Goal: Task Accomplishment & Management: Use online tool/utility

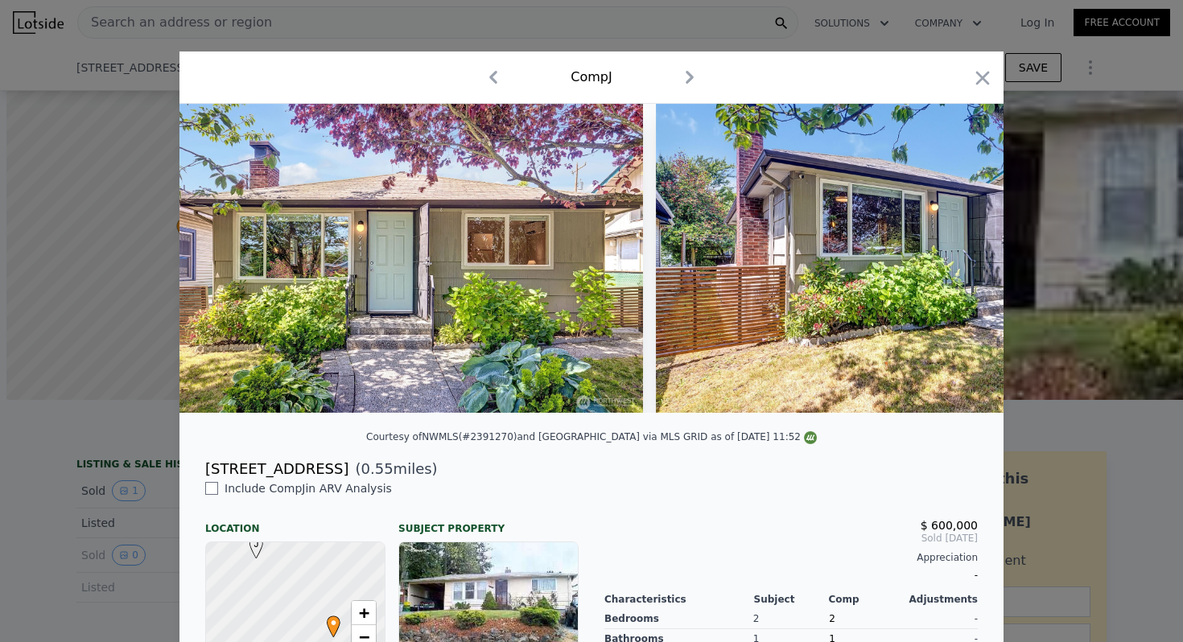
scroll to position [0, 7564]
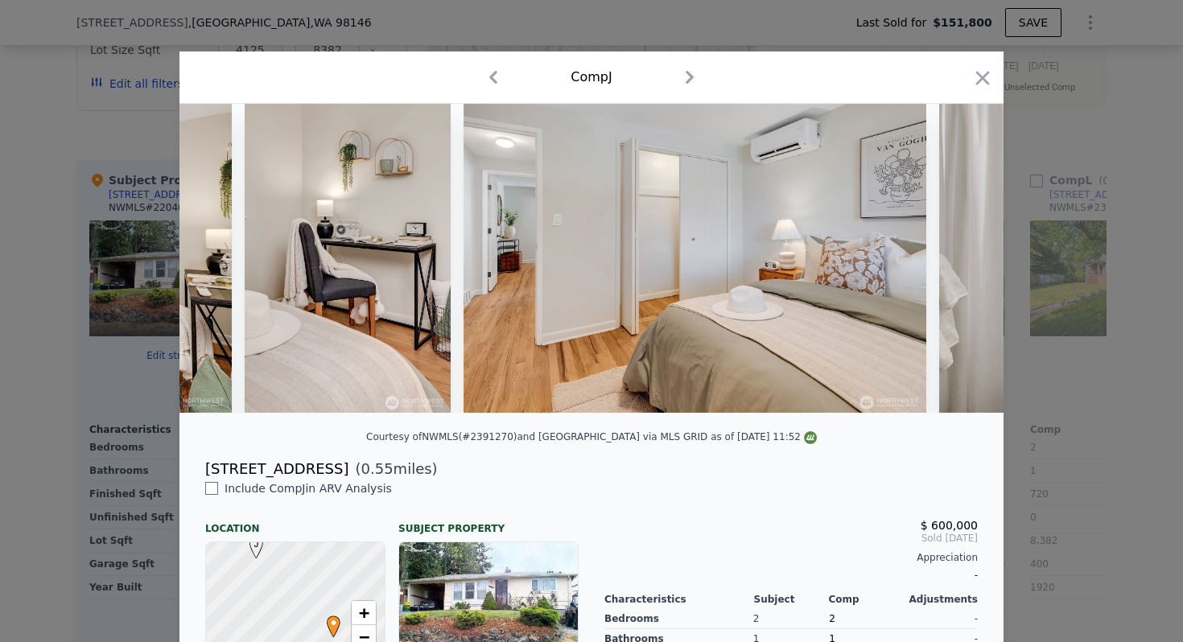
type input "$ 553,000"
type input "$ 348,167"
click at [980, 80] on icon "button" at bounding box center [983, 78] width 14 height 14
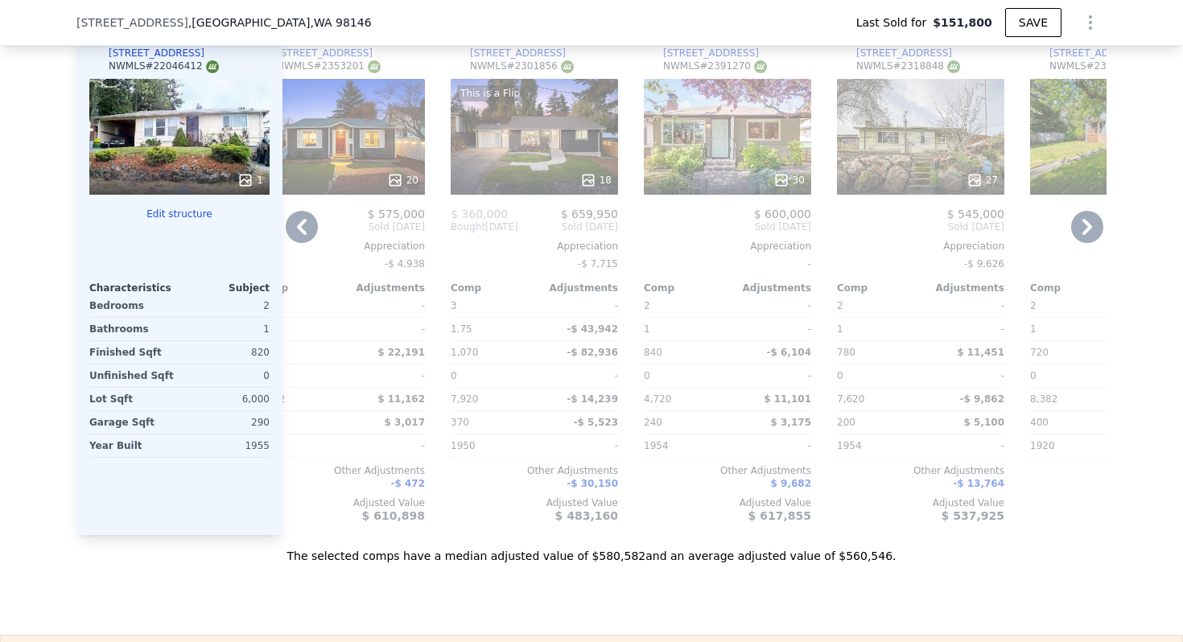
scroll to position [2306, 0]
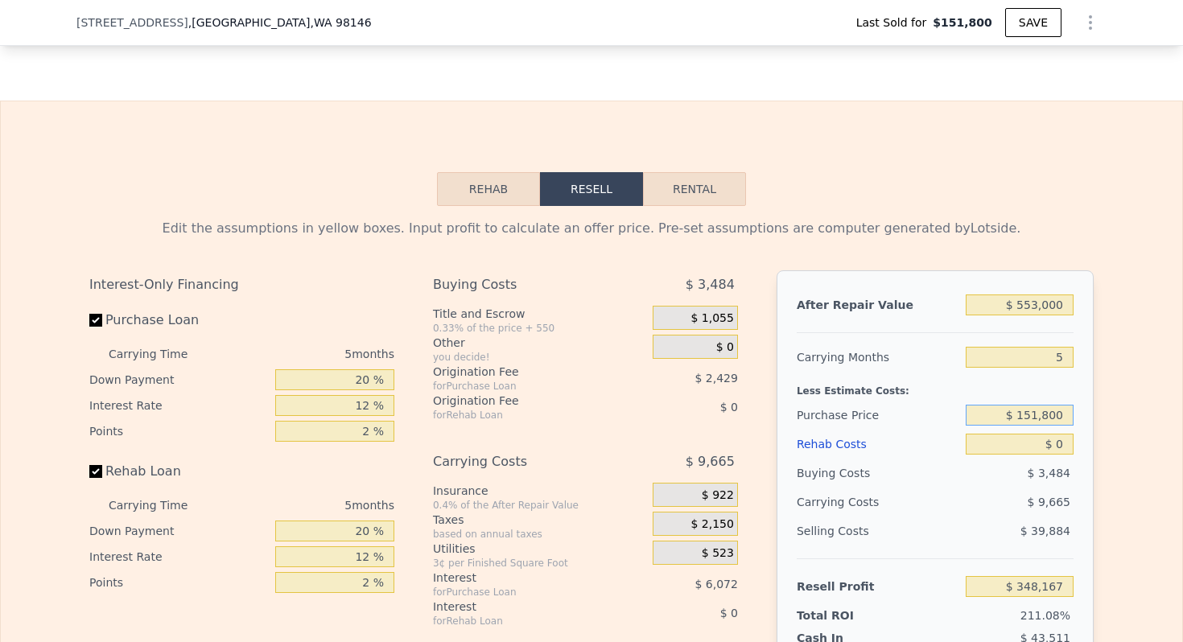
click at [1038, 412] on input "$ 151,800" at bounding box center [1020, 415] width 108 height 21
type input "$ 320,000"
click at [1065, 448] on input "$ 0" at bounding box center [1020, 444] width 108 height 21
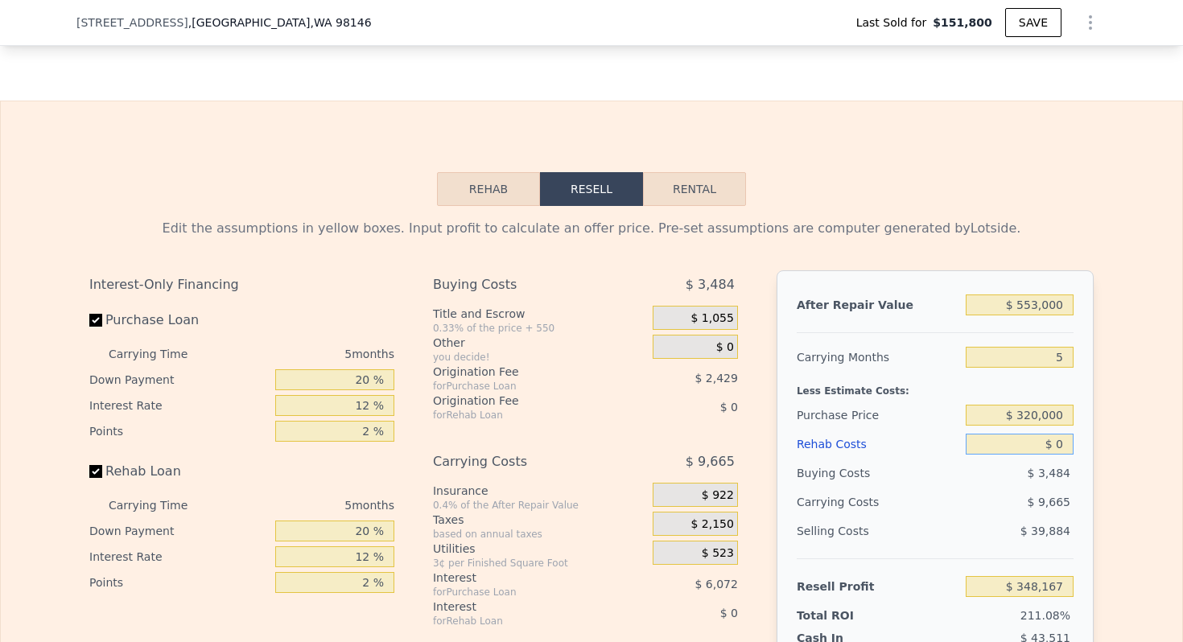
click at [1065, 448] on input "$ 0" at bounding box center [1020, 444] width 108 height 21
type input "$ 169,985"
type input "$ 650"
type input "$ 169,979"
type input "$ 65,000"
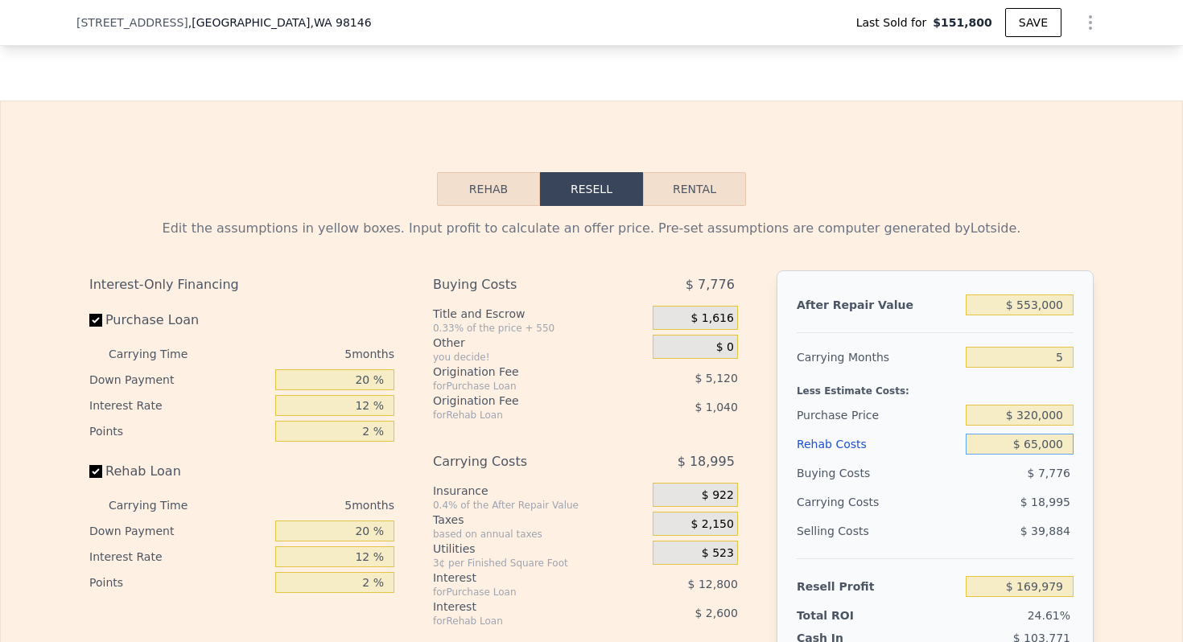
type input "$ 101,345"
type input "$ 65,000"
click at [1061, 358] on input "5" at bounding box center [1020, 357] width 108 height 21
type input "4"
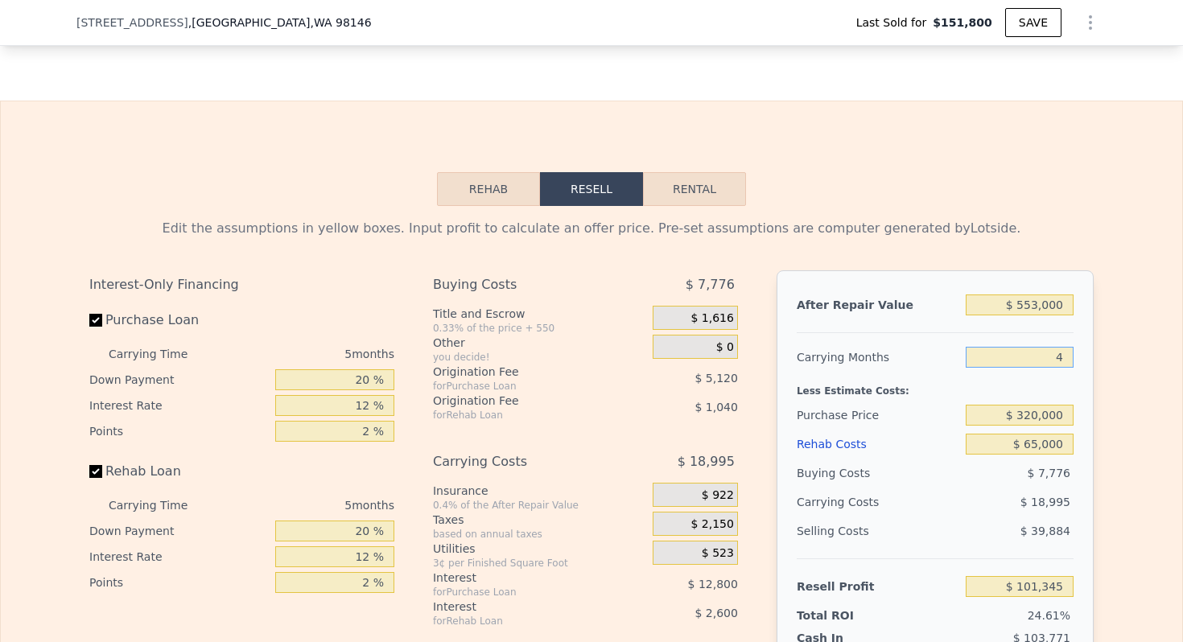
type input "$ 105,145"
type input "4"
click at [1044, 305] on input "$ 553,000" at bounding box center [1020, 305] width 108 height 21
type input "$ 50"
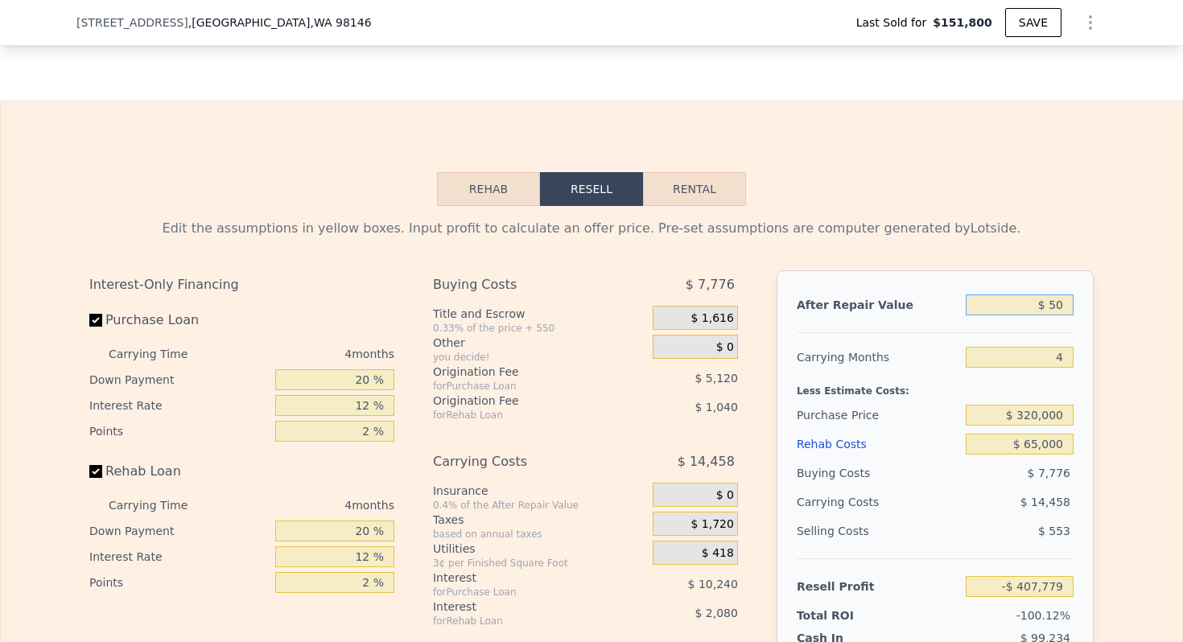
type input "-$ 407,737"
type input "$ 50,000"
type input "-$ 361,408"
type input "$ 500,000"
type input "$ 55,984"
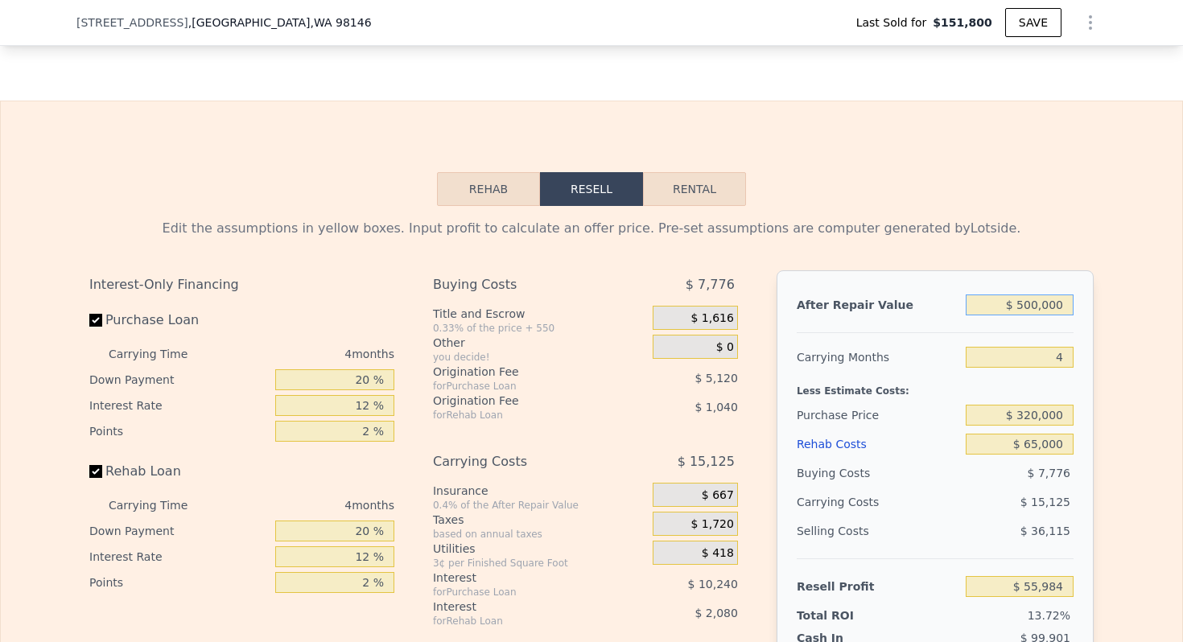
type input "$ 500,000"
click at [858, 365] on div "Carrying Months" at bounding box center [878, 357] width 163 height 29
click at [365, 374] on input "20 %" at bounding box center [334, 379] width 119 height 21
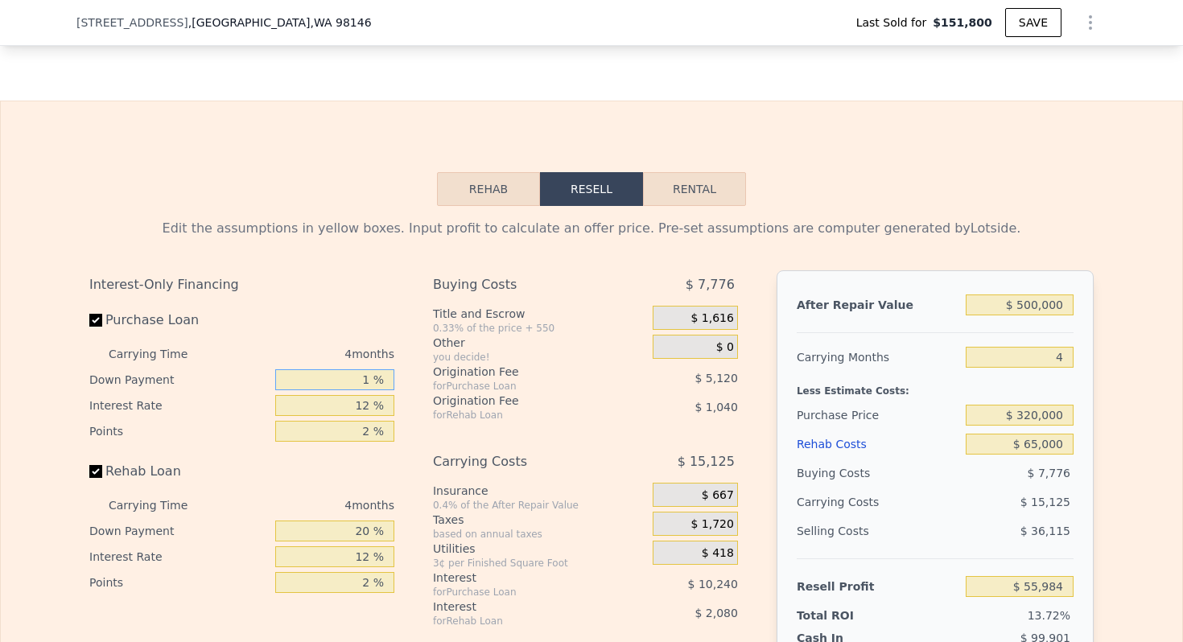
type input "10 %"
type input "$ 54,064"
type input "10 %"
click at [361, 400] on input "12 %" at bounding box center [334, 405] width 119 height 21
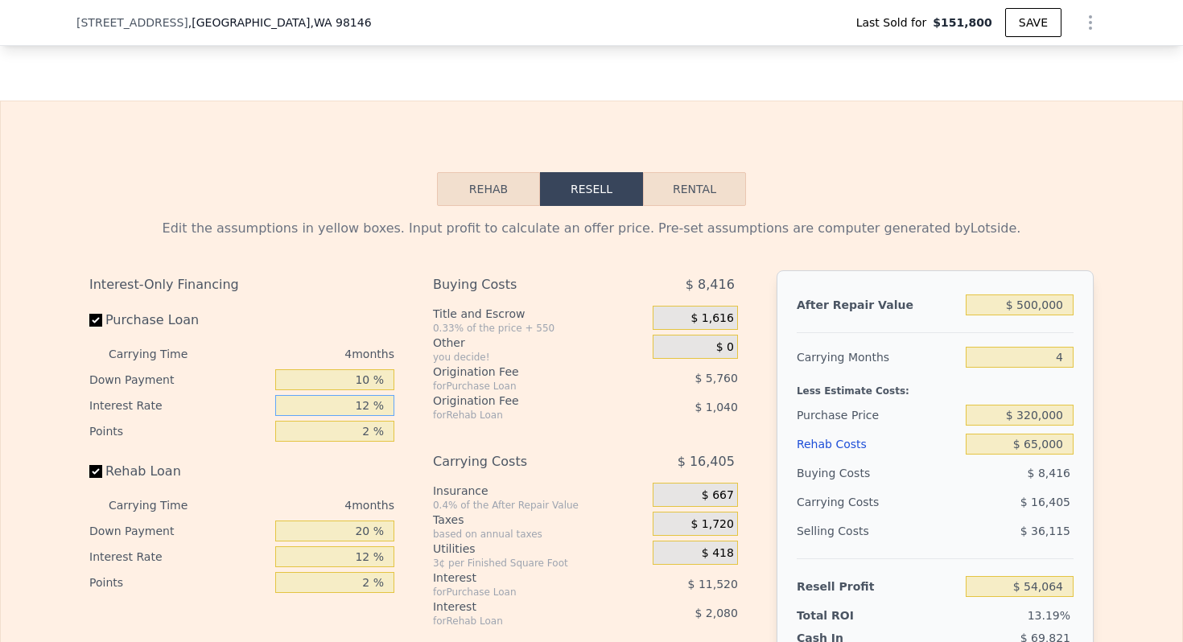
click at [361, 400] on input "12 %" at bounding box center [334, 405] width 119 height 21
type input "10 %"
type input "$ 55,984"
type input "10 %"
click at [359, 431] on input "2 %" at bounding box center [334, 431] width 119 height 21
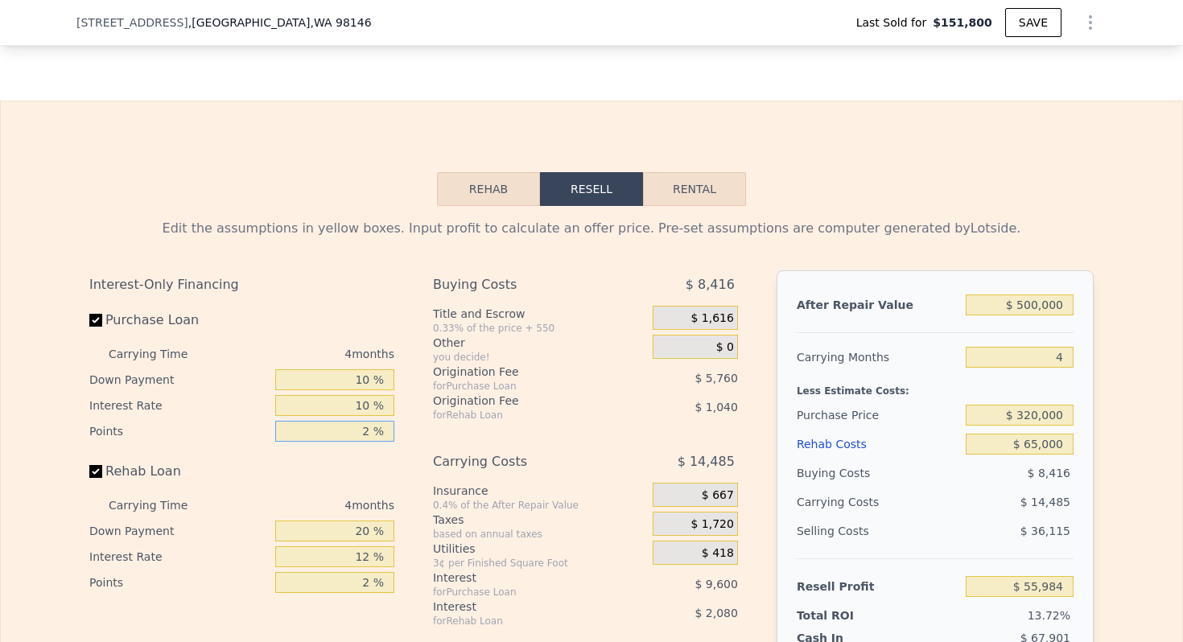
click at [359, 431] on input "2 %" at bounding box center [334, 431] width 119 height 21
type input "1 %"
type input "$ 58,864"
type input "1 %"
click at [360, 539] on input "20 %" at bounding box center [334, 531] width 119 height 21
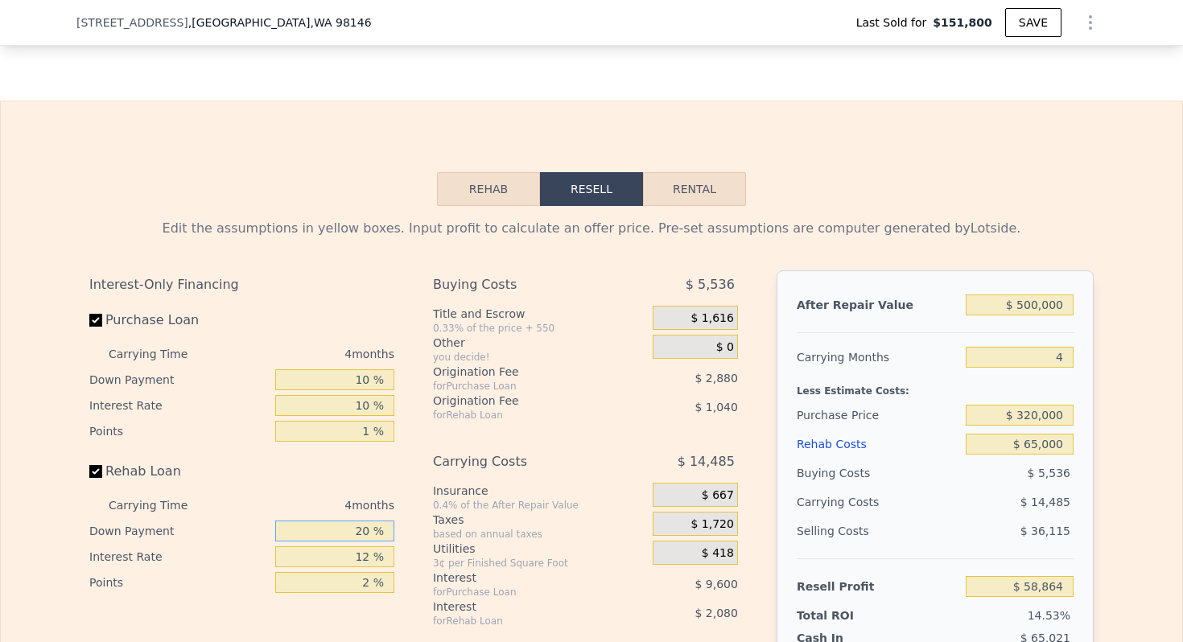
click at [360, 539] on input "20 %" at bounding box center [334, 531] width 119 height 21
type input "10 %"
type input "$ 58,474"
type input "10 %"
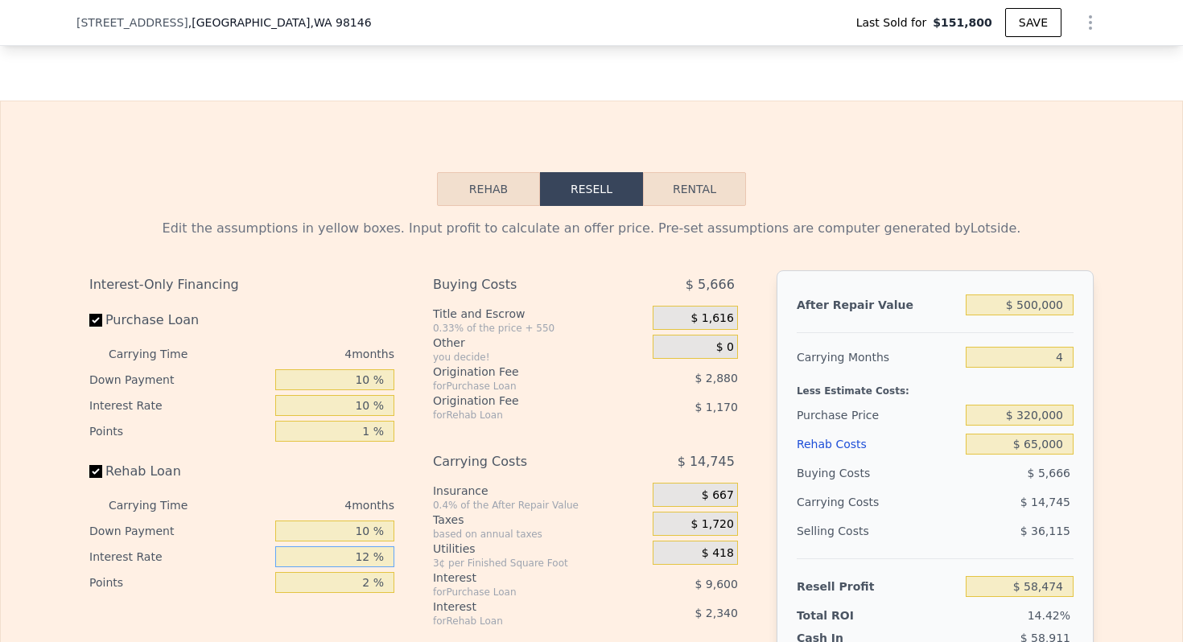
click at [360, 558] on input "12 %" at bounding box center [334, 557] width 119 height 21
type input "10 %"
type input "$ 58,862"
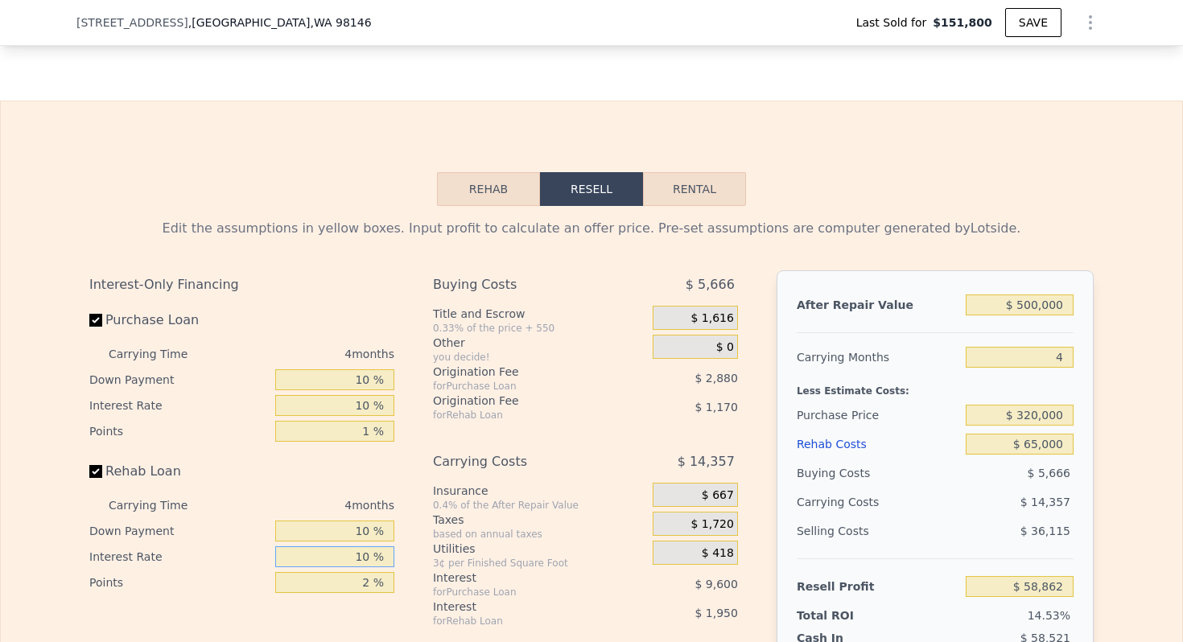
type input "10 %"
click at [357, 597] on div "Interest-Only Financing Purchase Loan Carrying Time 4 months Down Payment 10 % …" at bounding box center [248, 537] width 318 height 535
click at [357, 586] on input "2 %" at bounding box center [334, 582] width 119 height 21
type input "1 %"
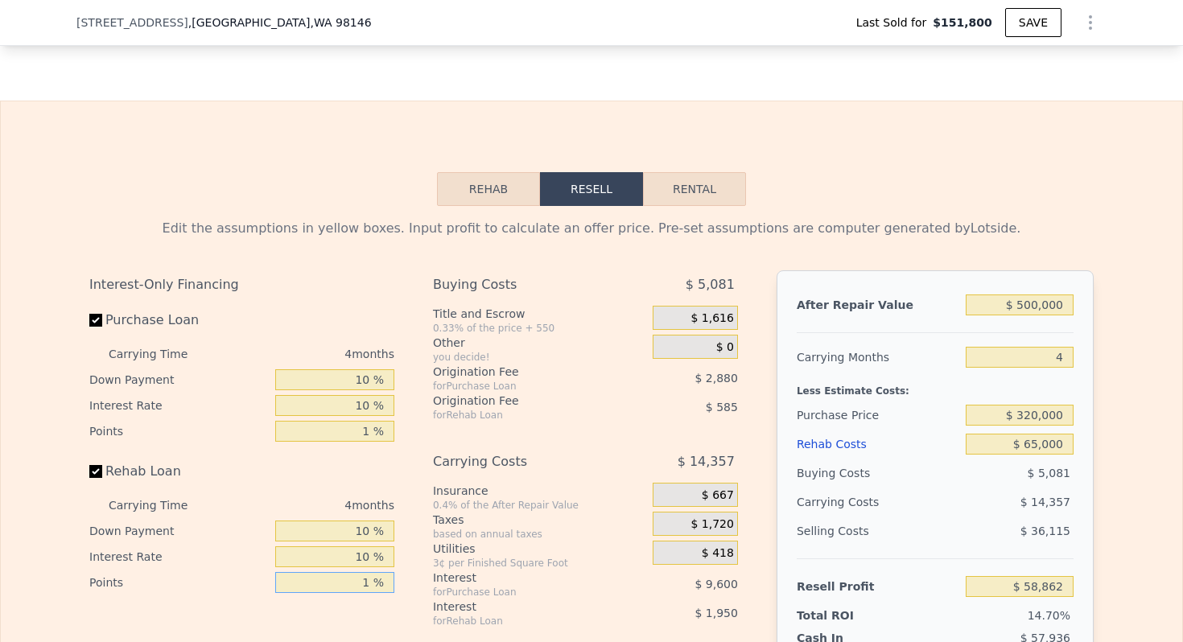
type input "$ 59,447"
type input "1 %"
click at [470, 587] on div "for Purchase Loan" at bounding box center [523, 592] width 180 height 13
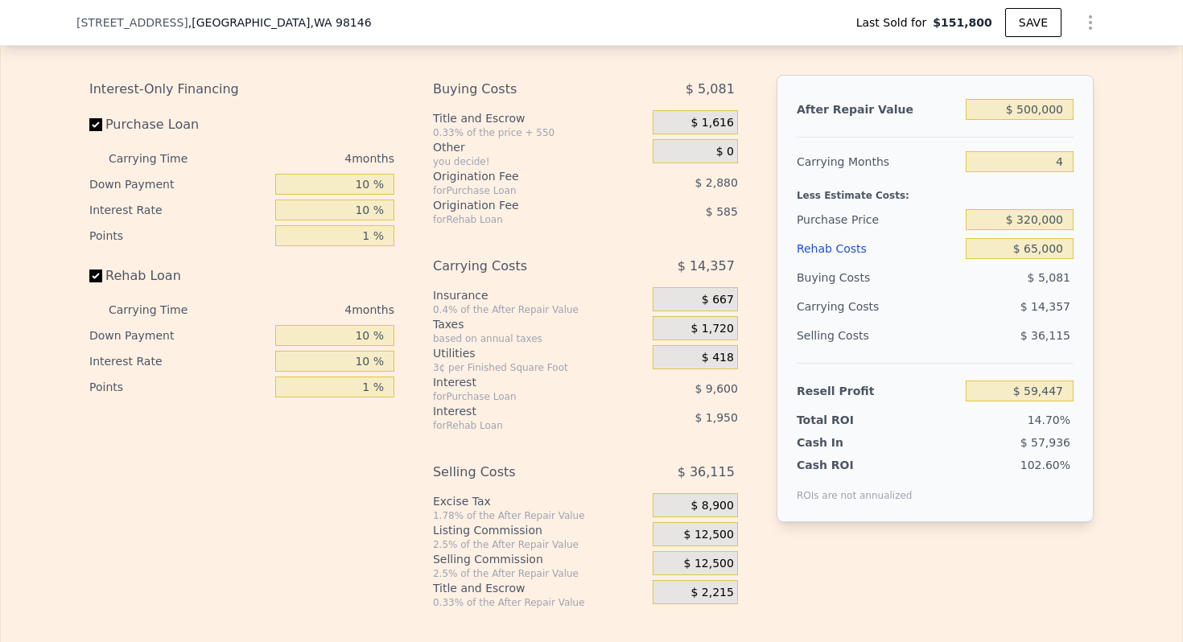
scroll to position [2506, 0]
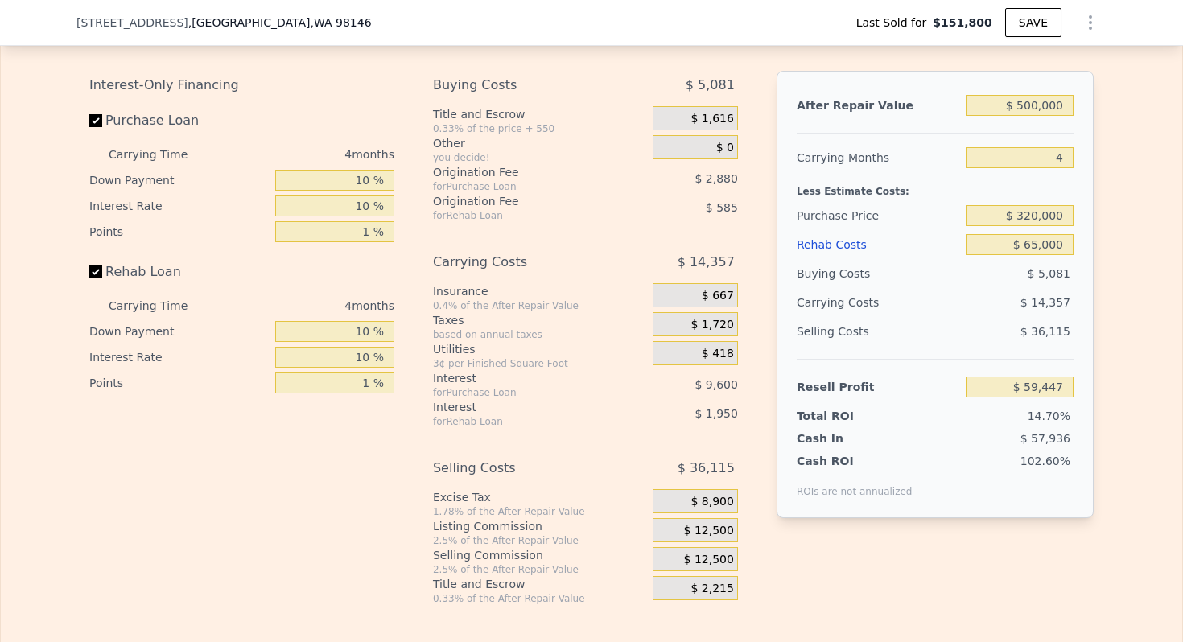
click at [726, 527] on span "$ 12,500" at bounding box center [709, 531] width 50 height 14
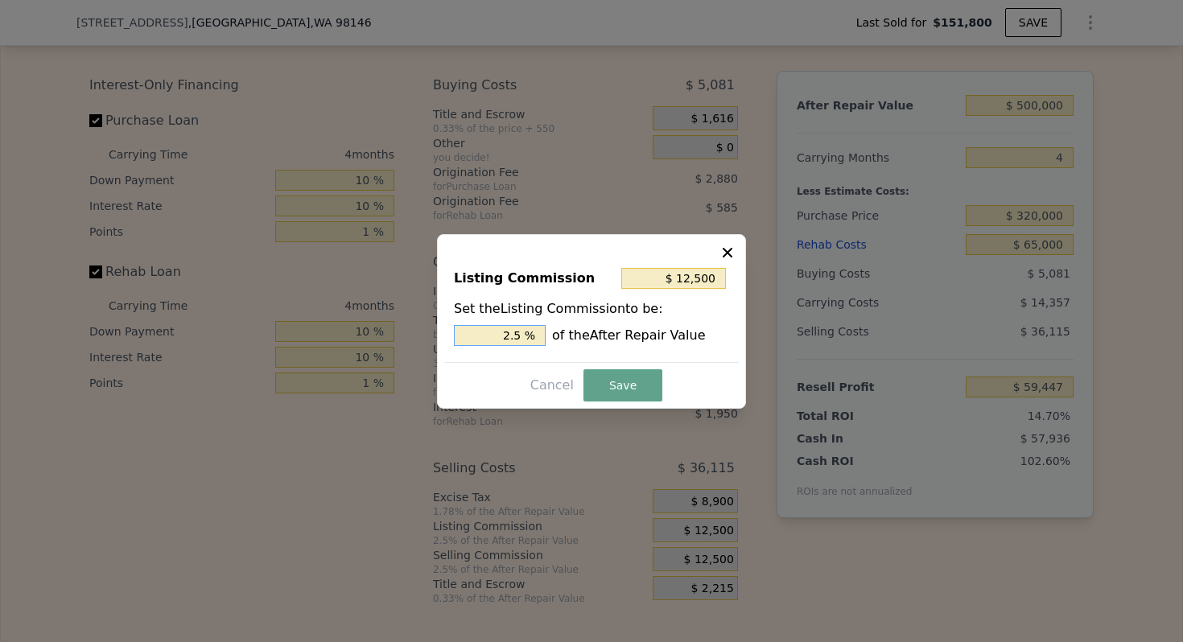
click at [507, 332] on input "2.5 %" at bounding box center [500, 335] width 92 height 21
type input "$ 5,000"
type input "1. %"
type input "$ 7,500"
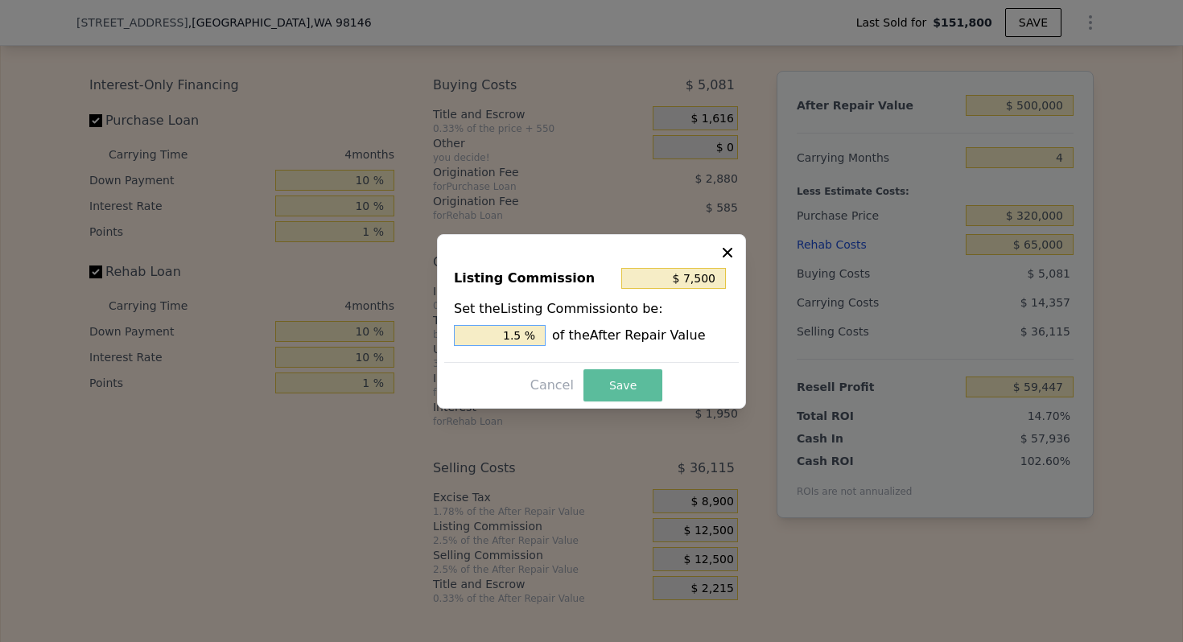
type input "1.5 %"
click at [629, 375] on button "Save" at bounding box center [623, 385] width 79 height 32
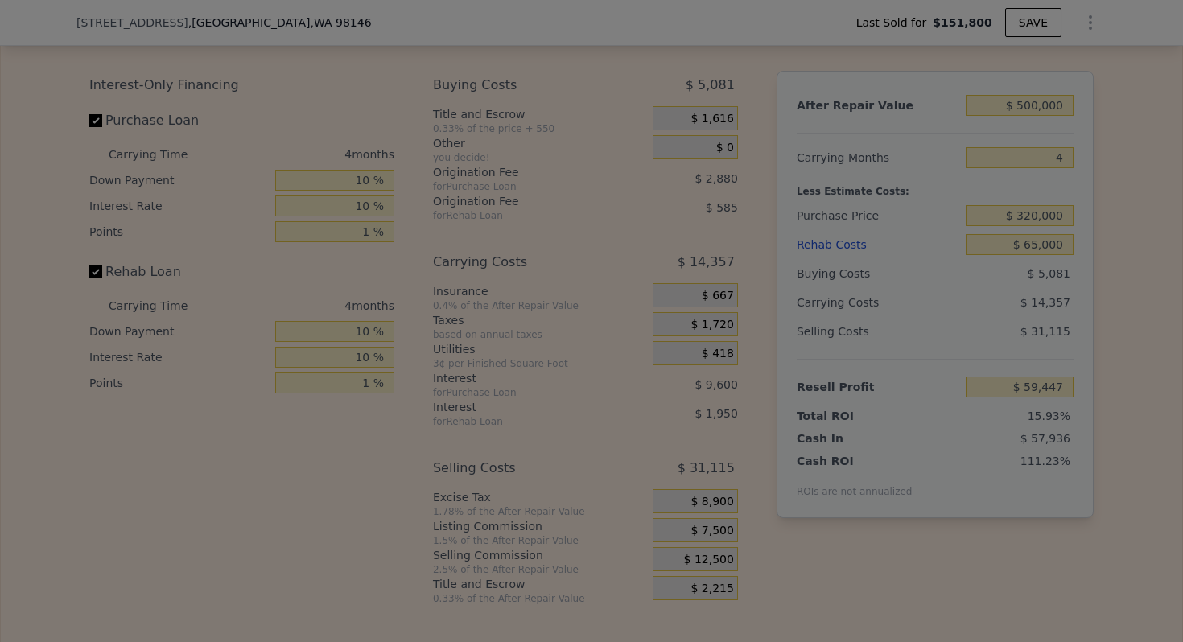
type input "$ 64,447"
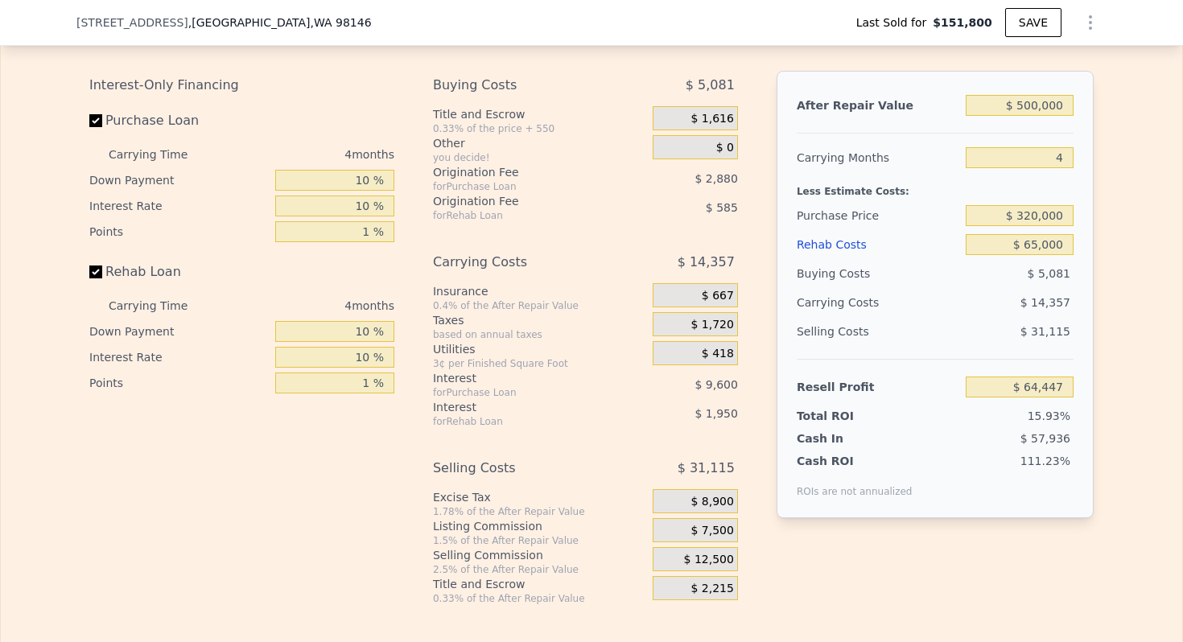
click at [829, 349] on div "Selling Costs $ 31,115" at bounding box center [935, 338] width 277 height 42
click at [1034, 214] on input "$ 320,000" at bounding box center [1020, 215] width 108 height 21
type input "$ 310,000"
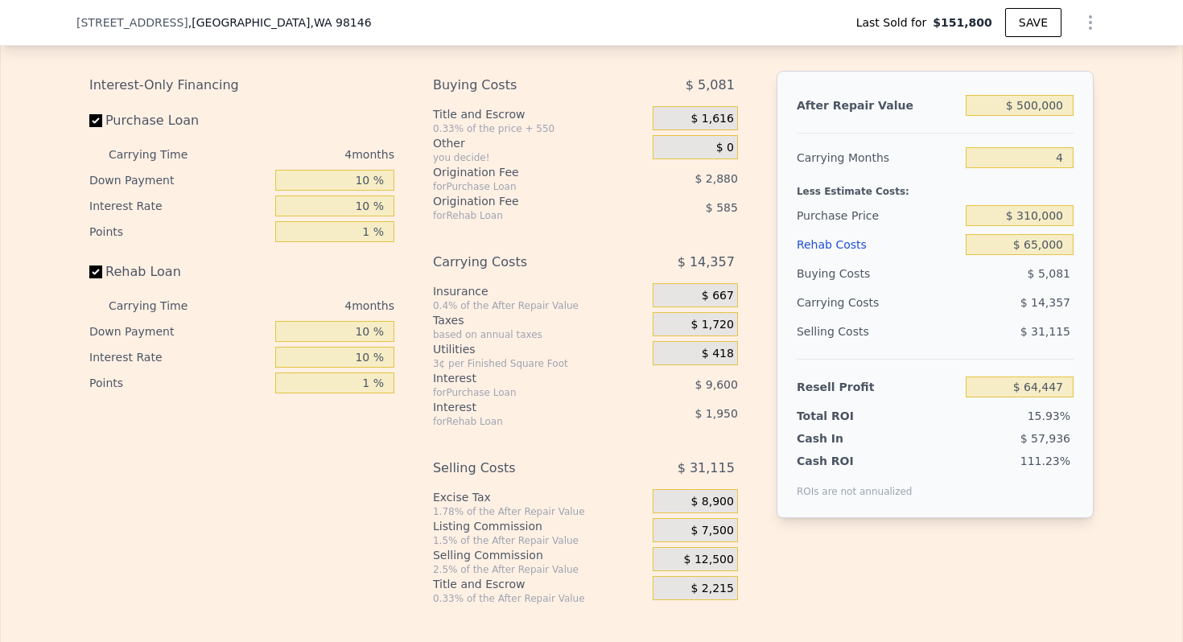
click at [811, 200] on div "Less Estimate Costs:" at bounding box center [935, 186] width 277 height 29
type input "$ 74,871"
click at [1054, 214] on input "$ 310,000" at bounding box center [1020, 215] width 108 height 21
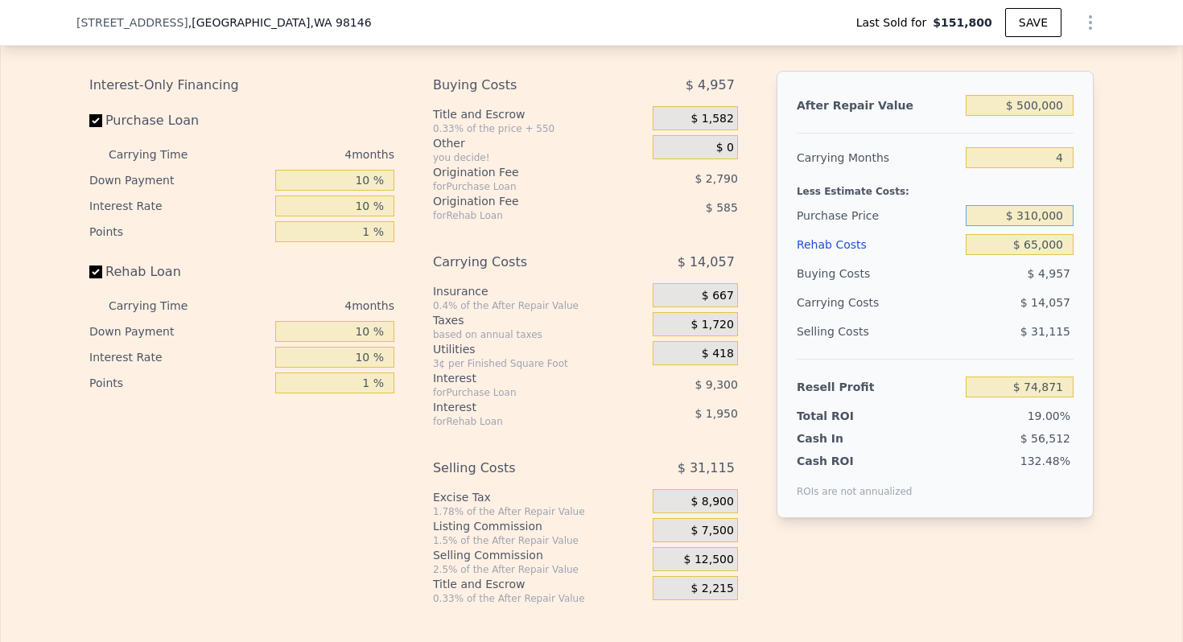
type input "$ 553,000"
type input "5"
type input "$ 0"
type input "$ 348,167"
type input "$ 425,000"
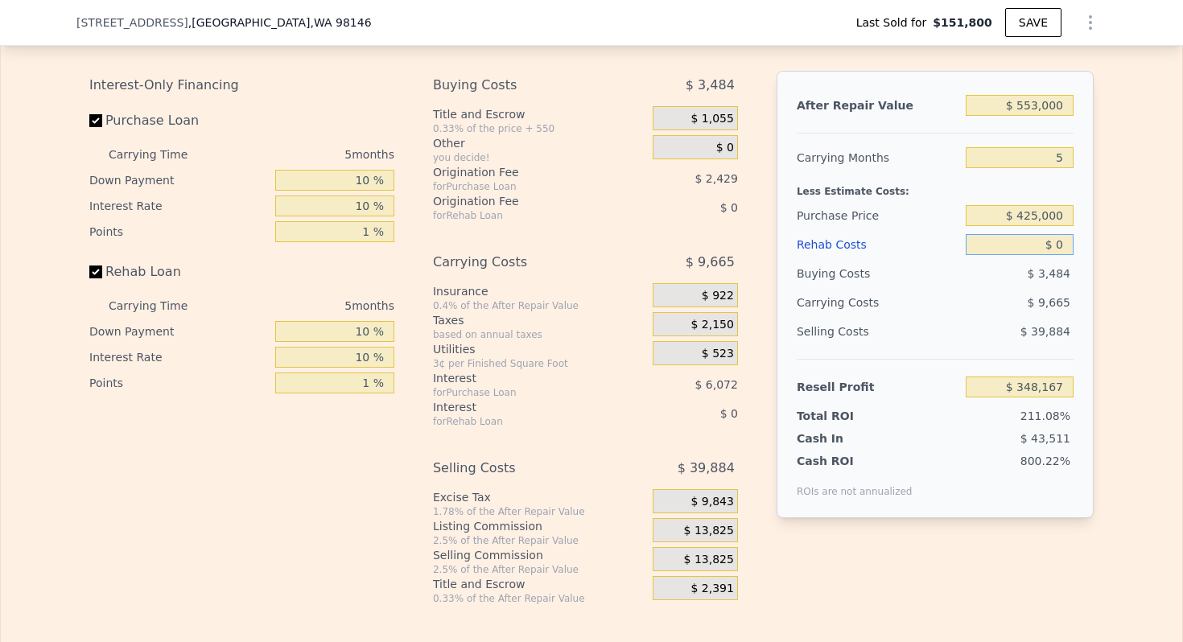
click at [1056, 247] on input "$ 0" at bounding box center [1020, 244] width 108 height 21
type input "$ 58,756"
click at [1056, 247] on input "$ 0" at bounding box center [1020, 244] width 108 height 21
type input "$ 4"
type input "$ 58,752"
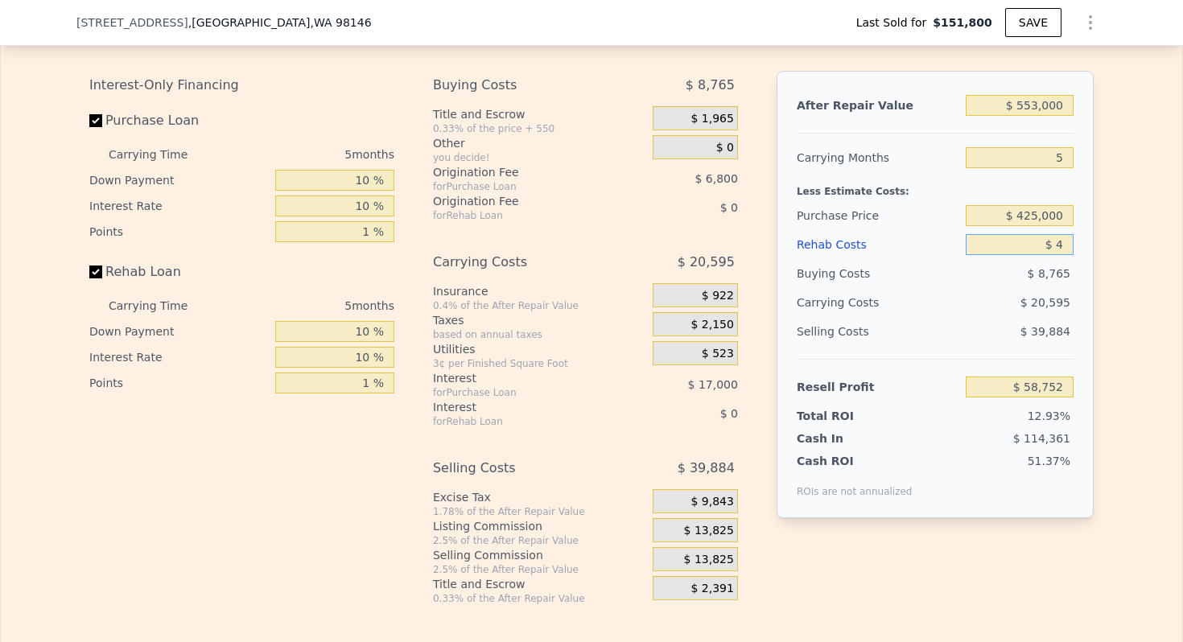
type input "$ 40"
type input "$ 58,715"
type input "$ 40,000"
type input "$ 16,516"
type input "$ 40,000"
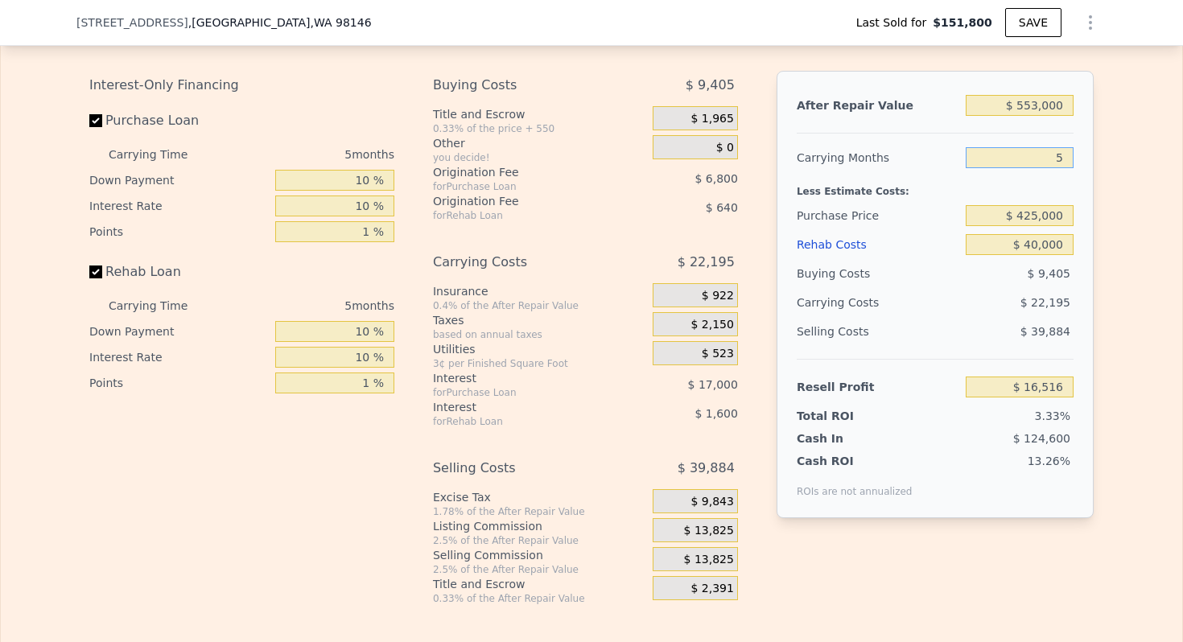
click at [1056, 157] on input "5" at bounding box center [1020, 157] width 108 height 21
type input "3"
type input "$ 25,394"
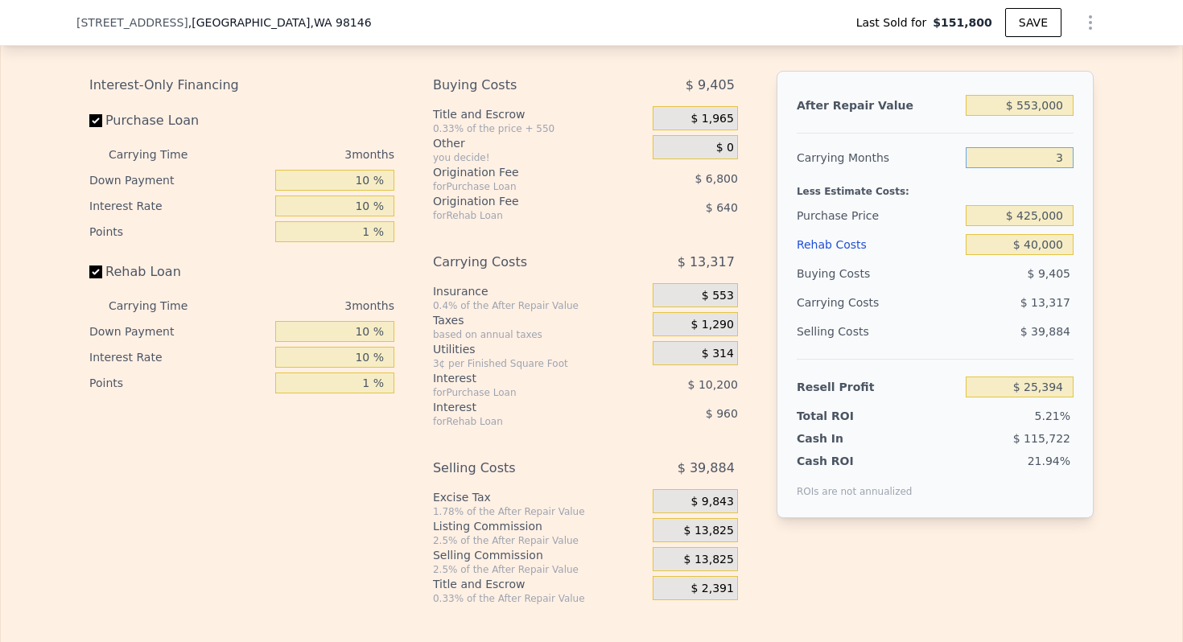
type input "3"
click at [1050, 105] on input "$ 553,000" at bounding box center [1020, 105] width 108 height 21
type input "$ 5"
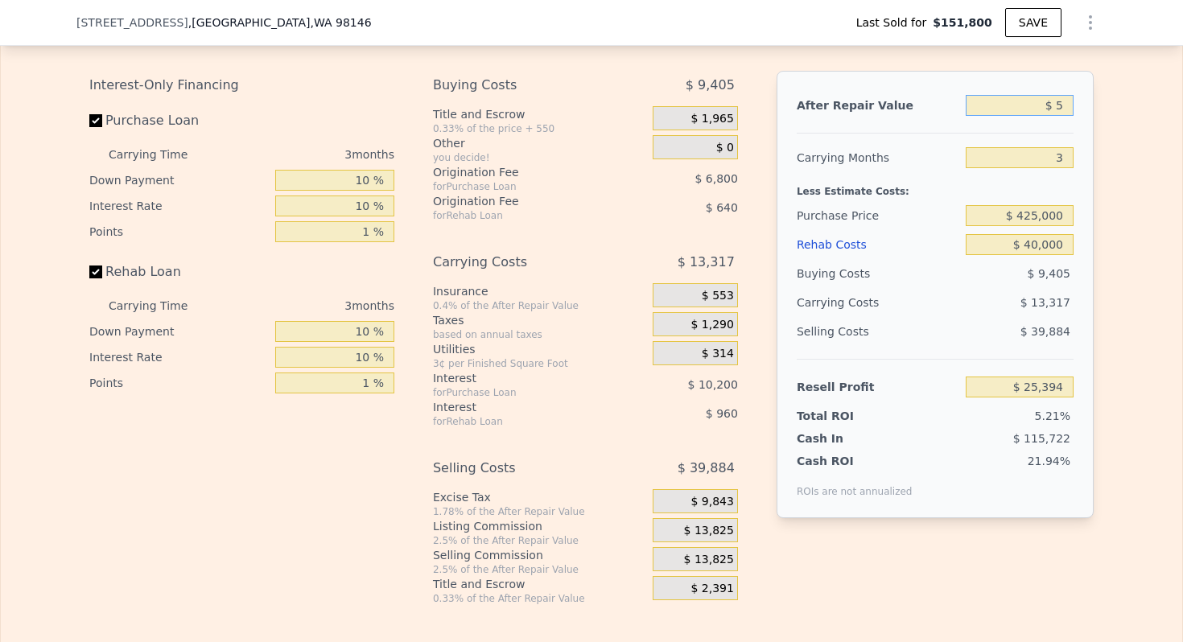
type input "-$ 487,714"
type input "$ 53,000"
type input "-$ 438,541"
type input "$ 530,000"
type input "$ 4,052"
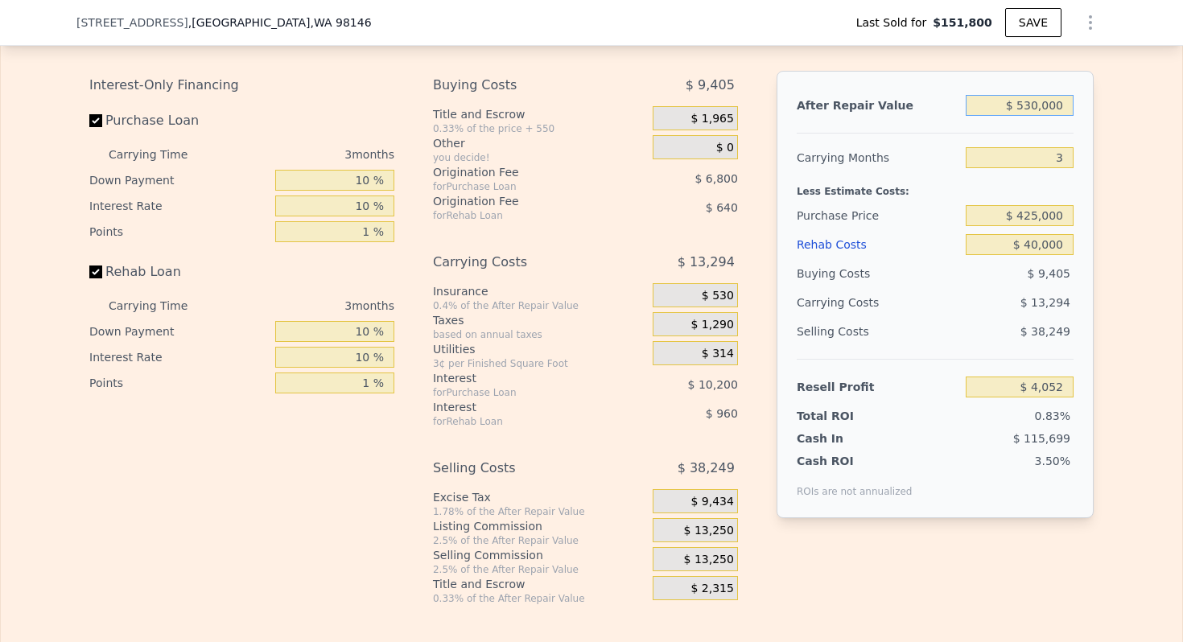
type input "$ 530,000"
click at [864, 153] on div "Carrying Months" at bounding box center [878, 157] width 163 height 29
click at [701, 535] on span "$ 13,250" at bounding box center [709, 531] width 50 height 14
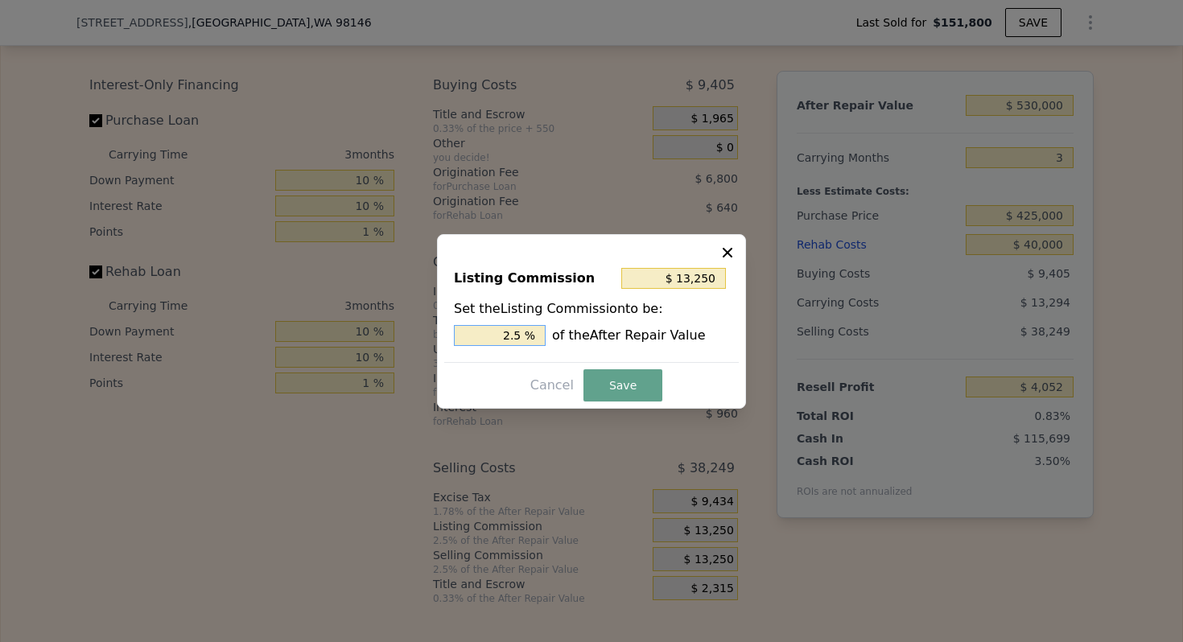
click at [509, 336] on input "2.5 %" at bounding box center [500, 335] width 92 height 21
type input "$ 5,300"
type input "1. %"
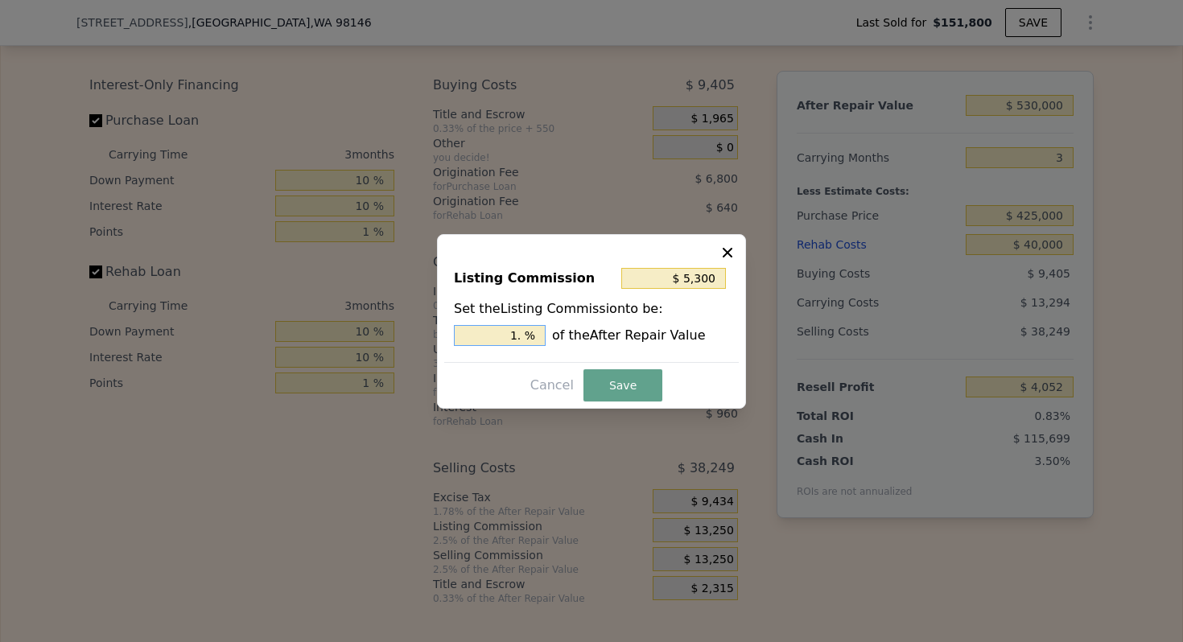
type input "$ 7,950"
type input "1.5 %"
click at [628, 386] on button "Save" at bounding box center [623, 385] width 79 height 32
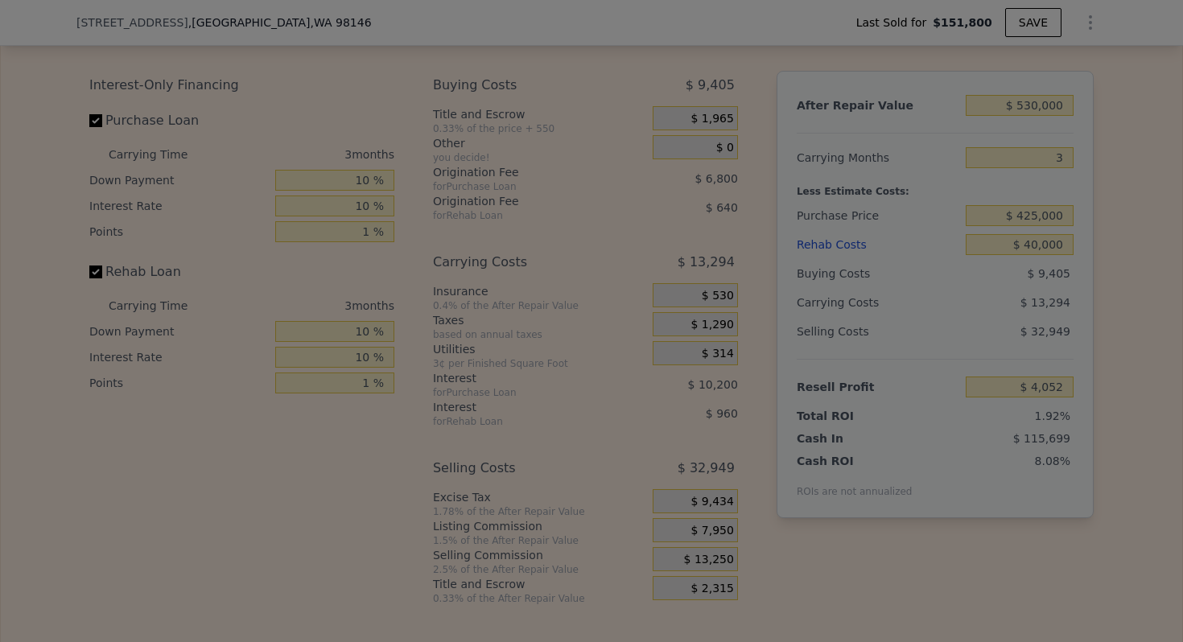
type input "$ 9,352"
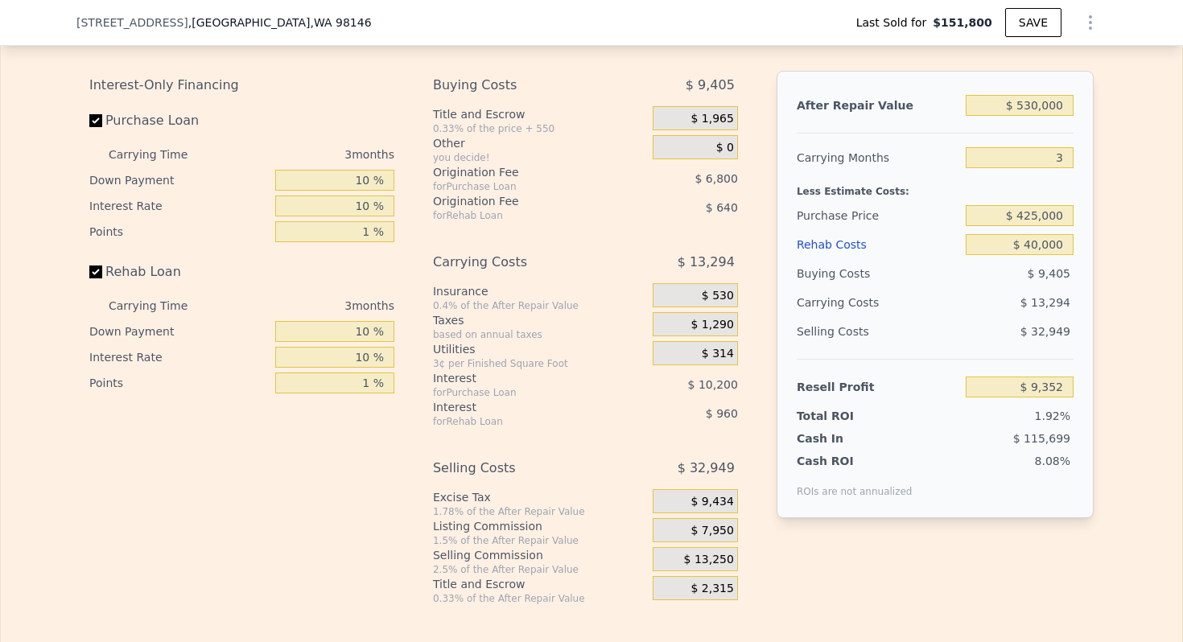
click at [848, 274] on div "Buying Costs" at bounding box center [878, 273] width 163 height 29
click at [1038, 103] on input "$ 530,000" at bounding box center [1020, 105] width 108 height 21
type input "$ 5,500"
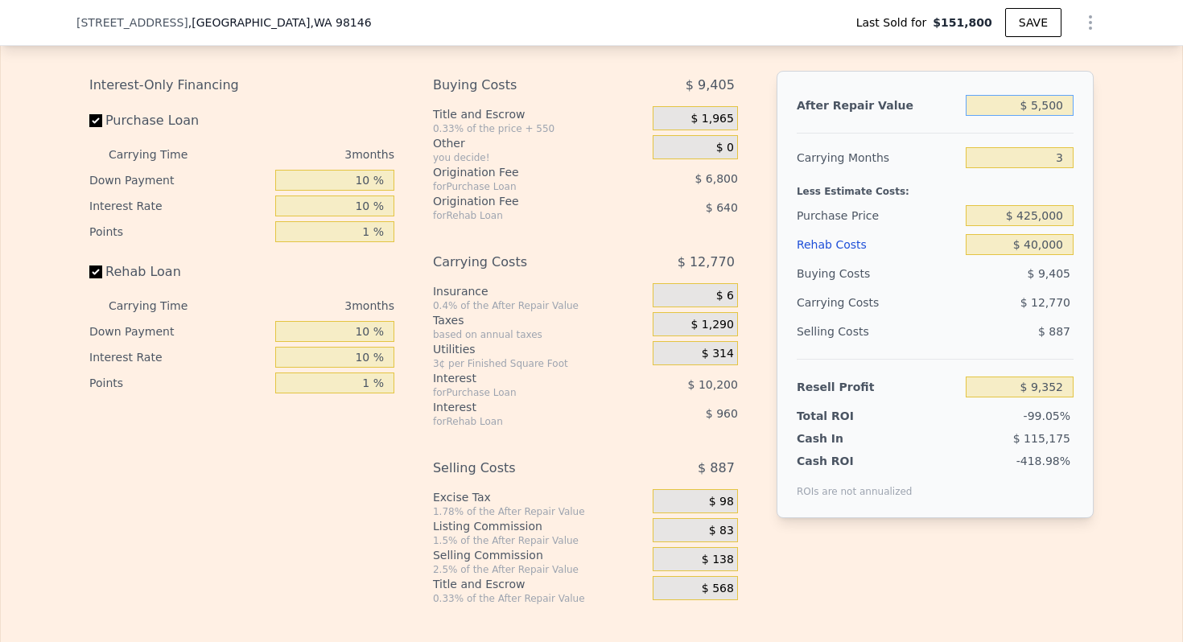
type input "-$ 482,562"
type input "$ 55,000"
type input "-$ 436,136"
type input "$ 550,000"
type input "$ 28,109"
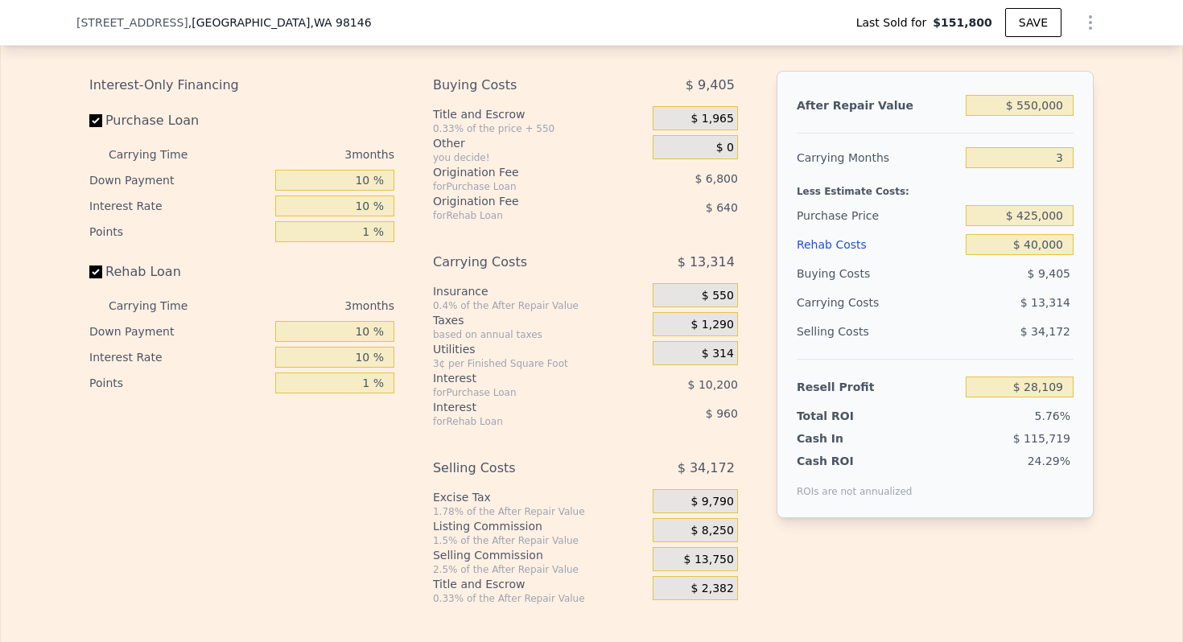
click at [862, 208] on div "Purchase Price" at bounding box center [878, 215] width 163 height 29
click at [1028, 106] on input "$ 550,000" at bounding box center [1020, 105] width 108 height 21
type input "$ 5"
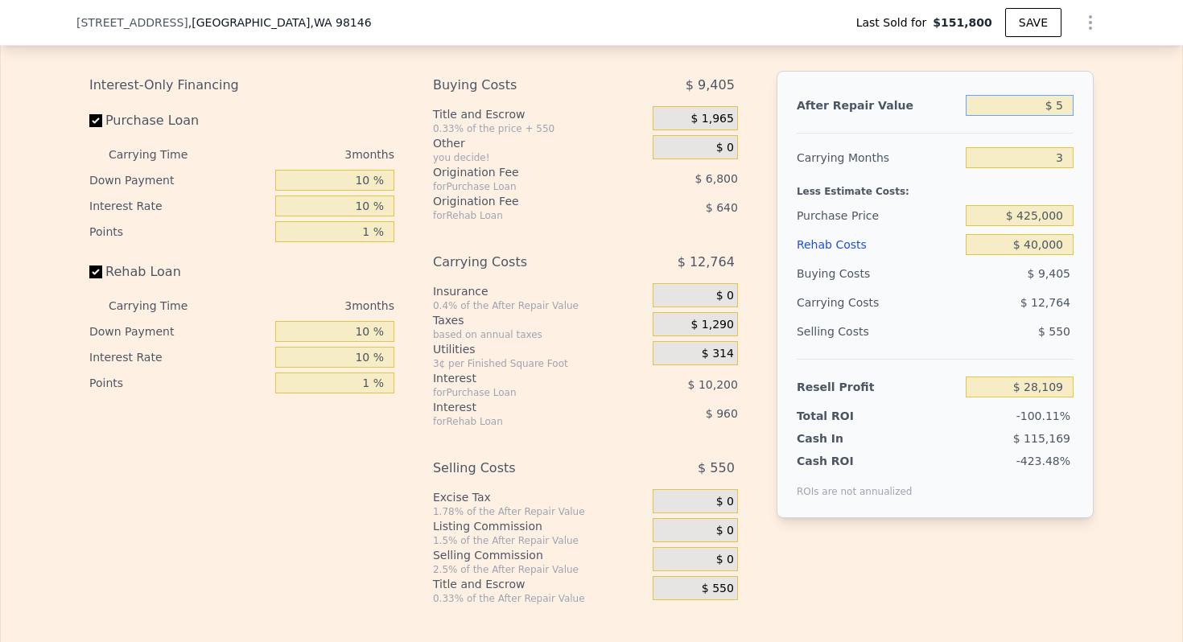
type input "-$ 487,714"
type input "$ 57"
type input "-$ 487,665"
type input "$ 57,500"
type input "-$ 487,180"
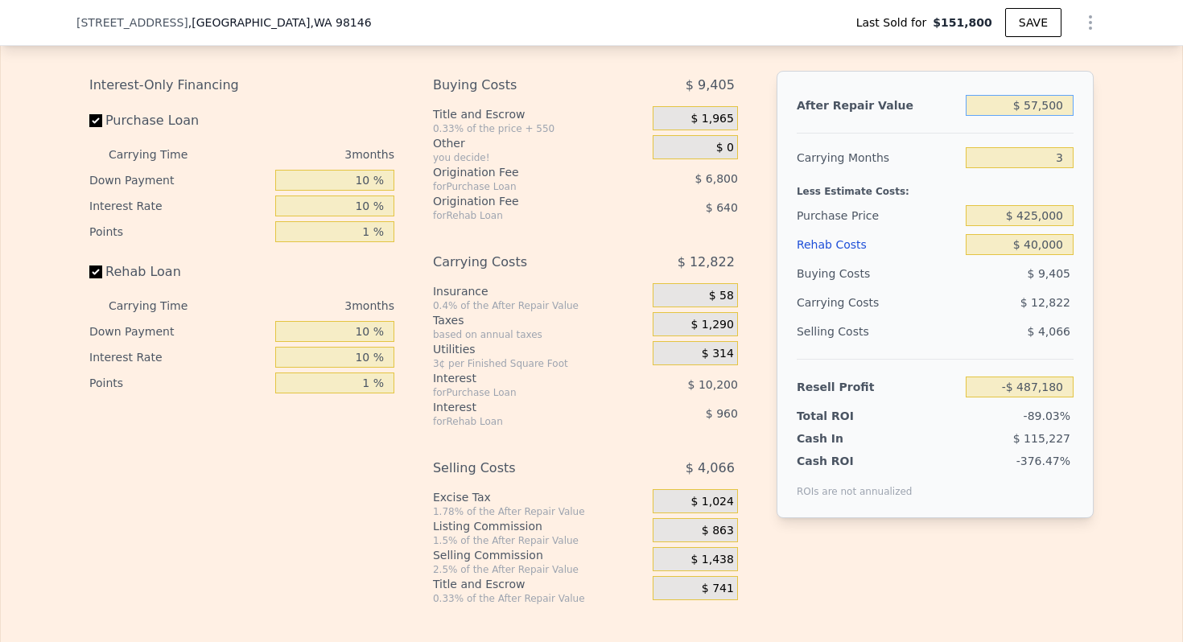
type input "$ 575,000"
type input "$ 51,556"
click at [856, 163] on div "Carrying Months" at bounding box center [878, 157] width 163 height 29
click at [1046, 105] on input "$ 575,000" at bounding box center [1020, 105] width 108 height 21
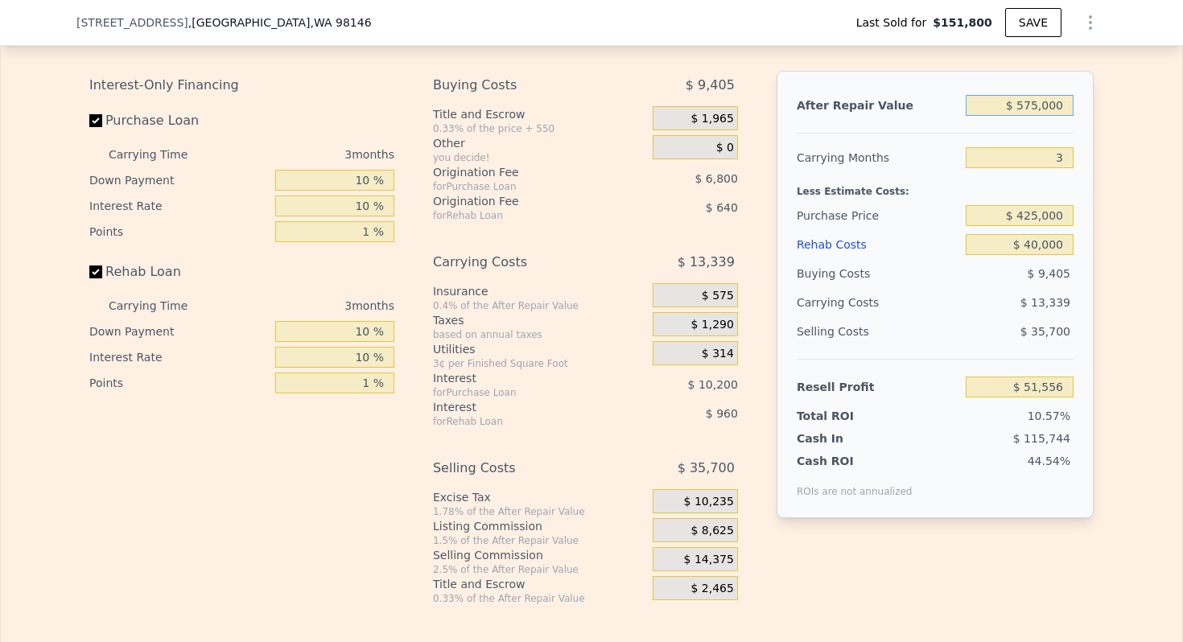
click at [1046, 105] on input "$ 575,000" at bounding box center [1020, 105] width 108 height 21
type input "$ 55,000"
type input "-$ 436,136"
type input "$ 550,000"
type input "$ 28,109"
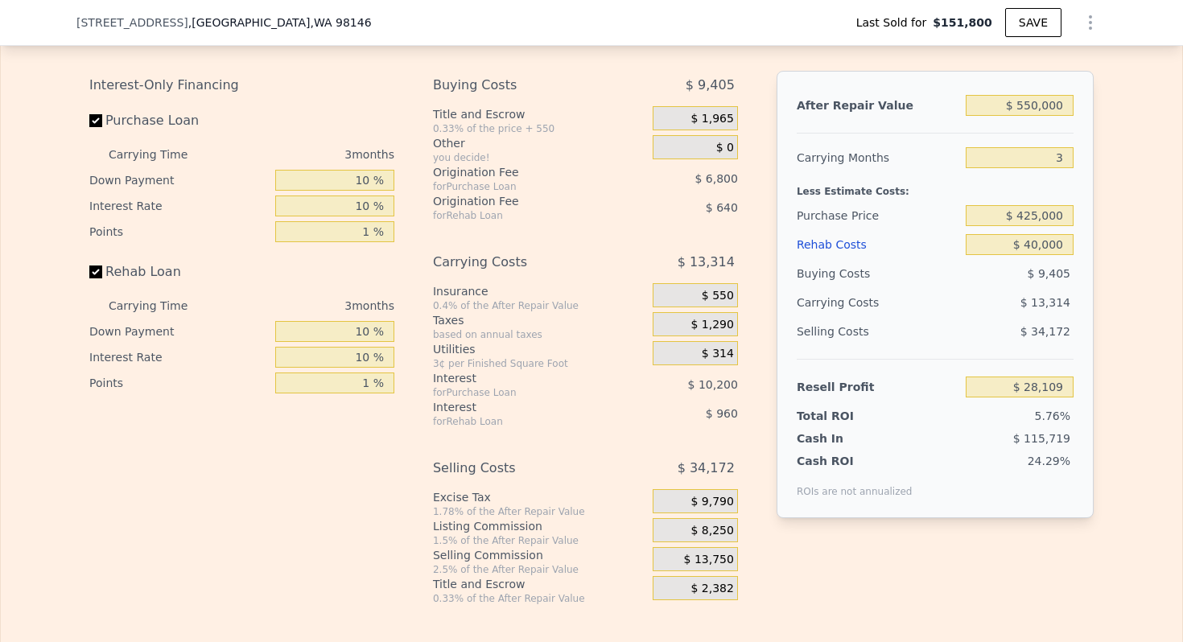
click at [854, 176] on div "Less Estimate Costs:" at bounding box center [935, 186] width 277 height 29
type input "$ 553,000"
type input "5"
type input "$ 0"
type input "$ 348,167"
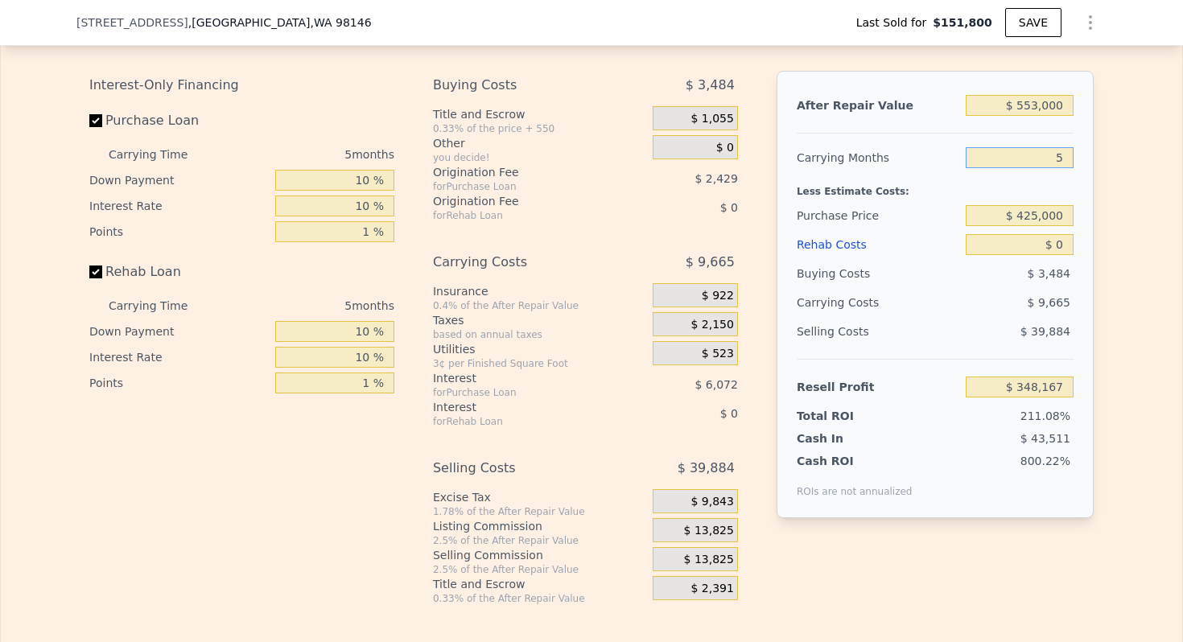
click at [1059, 157] on input "5" at bounding box center [1020, 157] width 108 height 21
type input "3"
type input "$ 352,033"
type input "3"
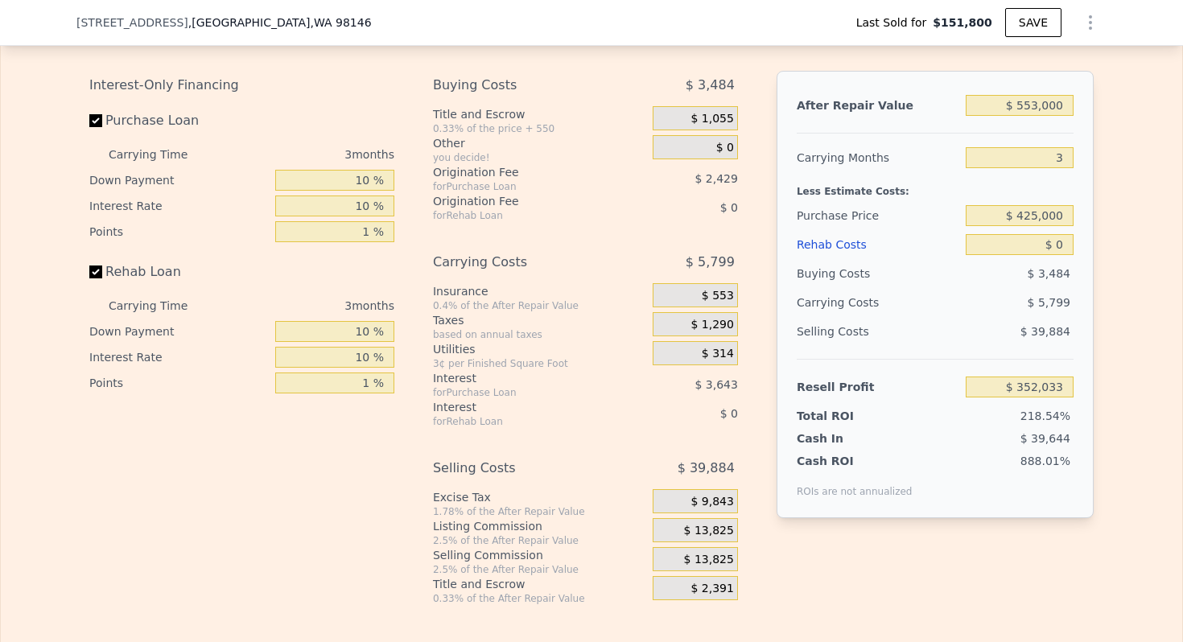
click at [709, 526] on span "$ 13,825" at bounding box center [709, 531] width 50 height 14
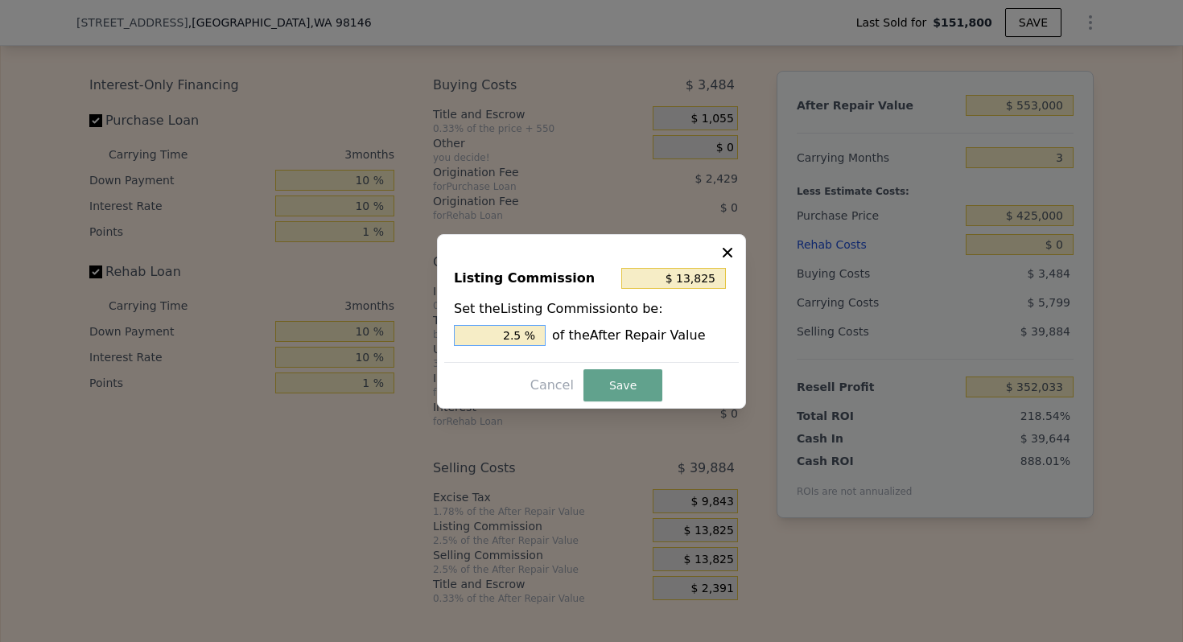
click at [510, 333] on input "2.5 %" at bounding box center [500, 335] width 92 height 21
type input "$ 5,530"
type input "1. %"
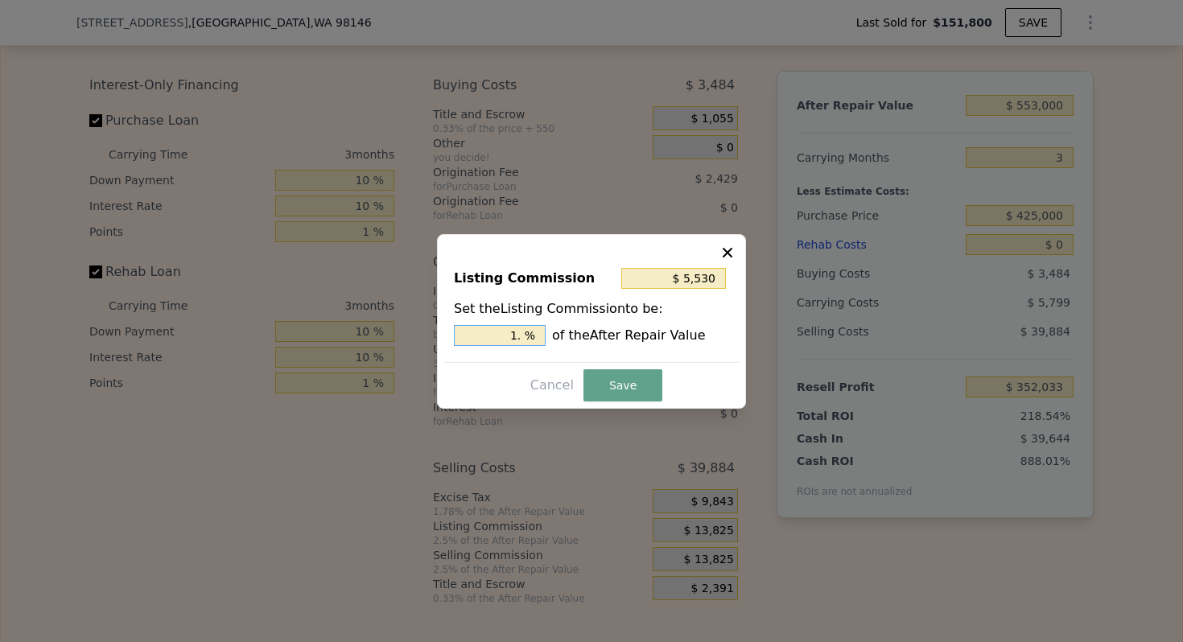
type input "$ 7,742"
type input "1.4 %"
type input "$ 5,530"
type input "1. %"
type input "$ 8,295"
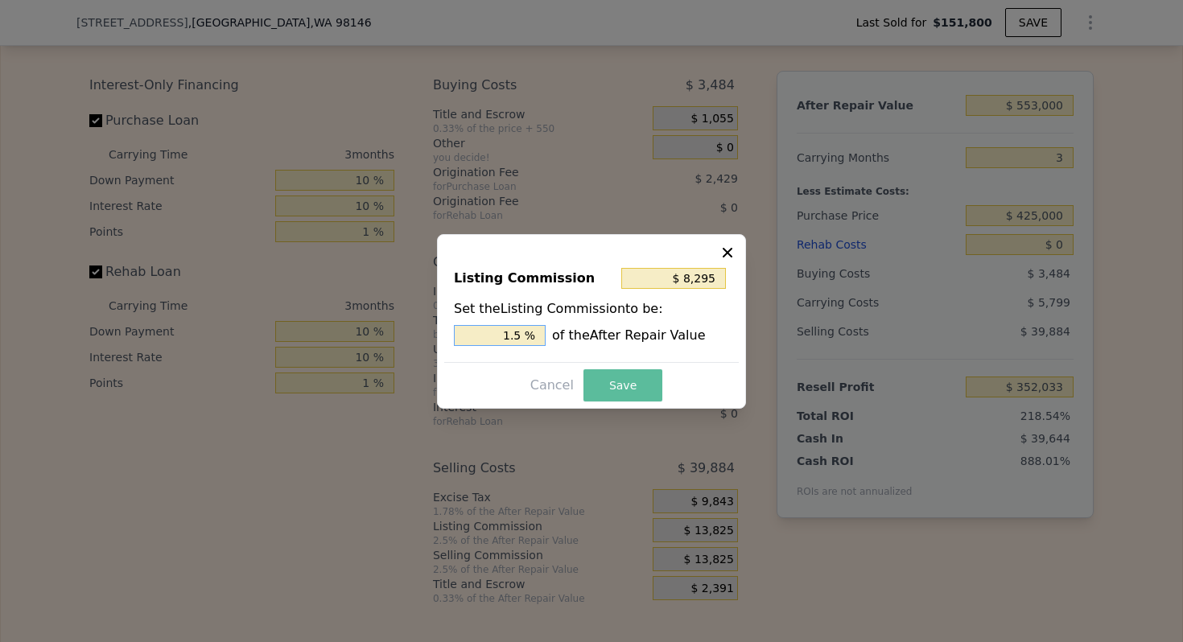
type input "1.5 %"
click at [628, 388] on button "Save" at bounding box center [623, 385] width 79 height 32
type input "$ 357,563"
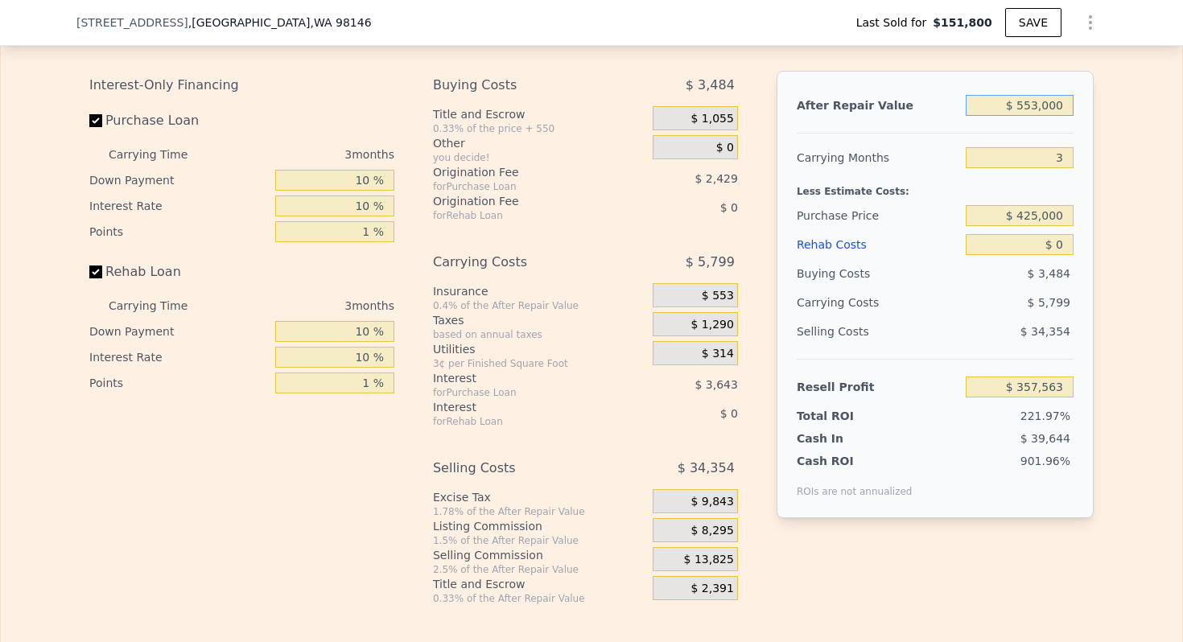
click at [1055, 103] on input "$ 553,000" at bounding box center [1020, 105] width 108 height 21
type input "$ 5,500"
type input "-$ 155,923"
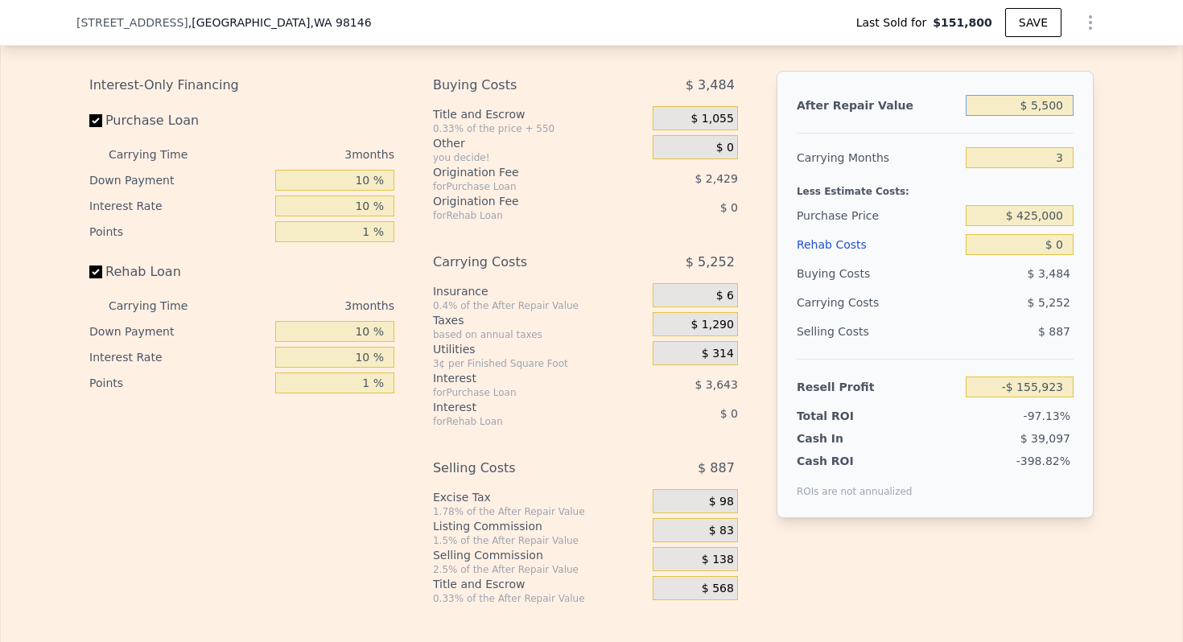
type input "$ 55,000"
type input "-$ 109,497"
type input "$ 550,000"
type input "$ 354,748"
type input "$ 550,000"
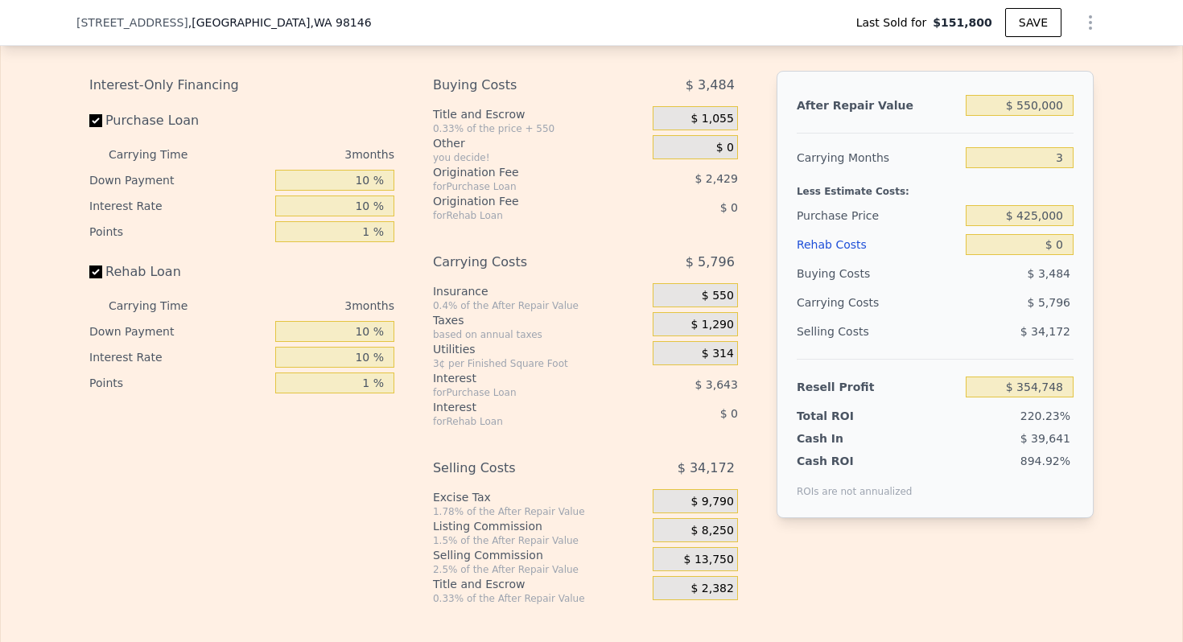
click at [836, 158] on div "Carrying Months" at bounding box center [878, 157] width 163 height 29
click at [1062, 240] on input "$ 0" at bounding box center [1020, 244] width 108 height 21
type input "$ 4,000"
type input "$ 350,588"
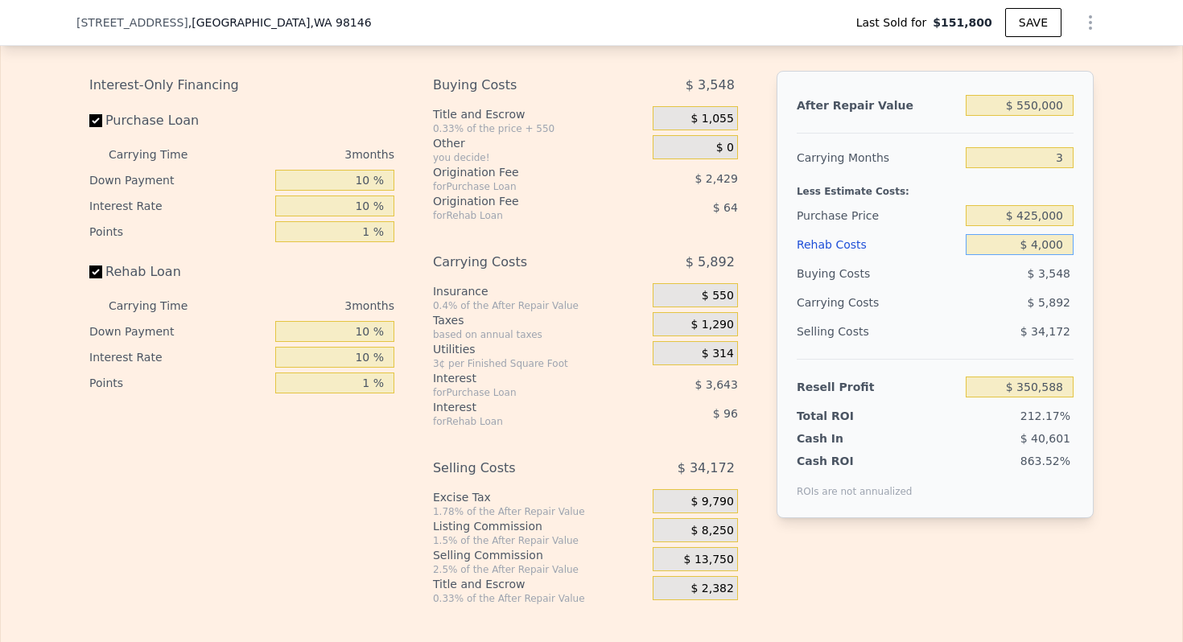
type input "$ 40,000"
type input "$ 313,148"
type input "$ 40,000"
click at [823, 299] on div "Carrying Costs" at bounding box center [847, 302] width 101 height 29
click at [1051, 212] on input "$ 425,000" at bounding box center [1020, 215] width 108 height 21
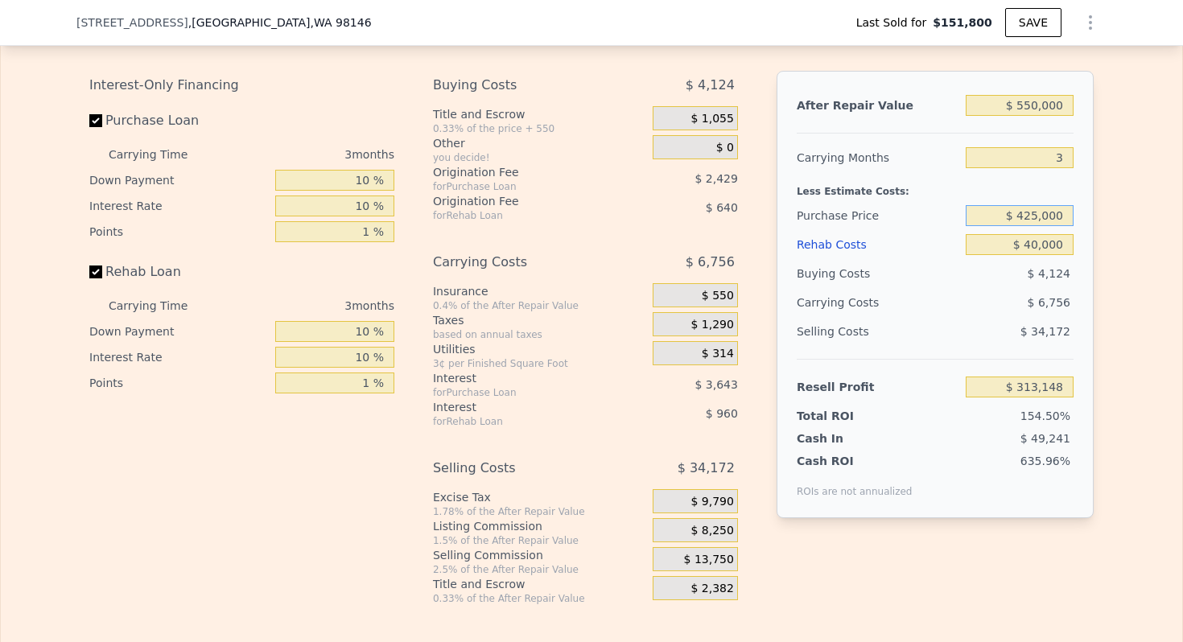
click at [1051, 212] on input "$ 425,000" at bounding box center [1020, 215] width 108 height 21
type input "$ 425,000"
click at [844, 175] on div "Less Estimate Costs:" at bounding box center [935, 186] width 277 height 29
type input "$ 28,109"
click at [727, 119] on span "$ 1,965" at bounding box center [712, 119] width 43 height 14
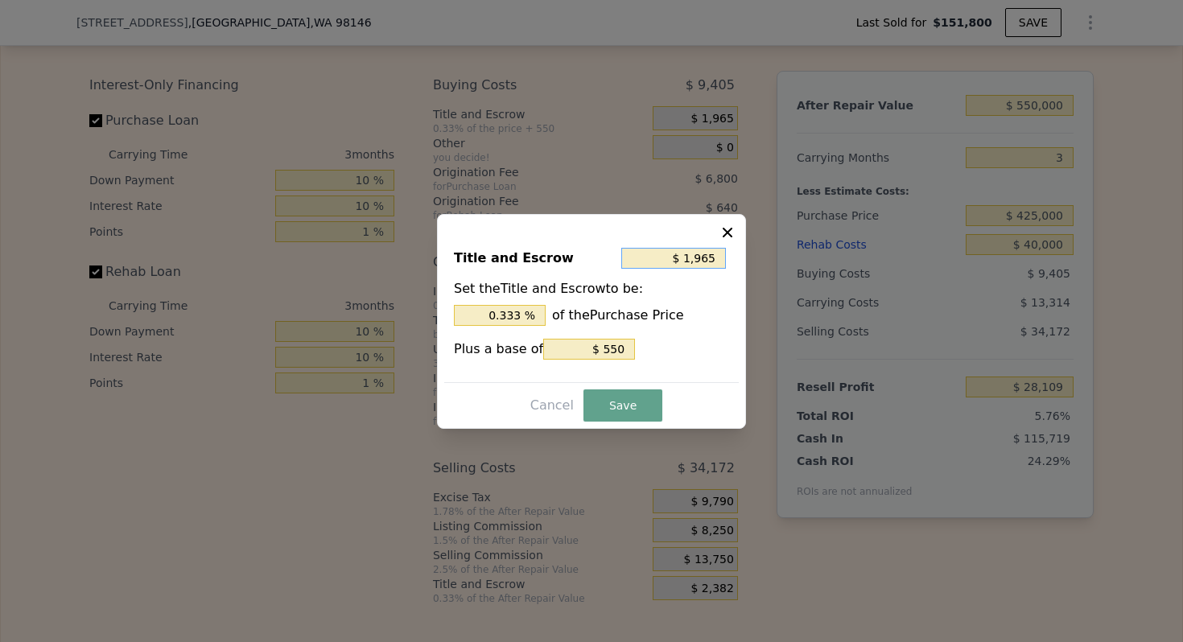
click at [704, 257] on input "$ 1,965" at bounding box center [673, 258] width 105 height 21
type input "$ 3"
type input "0.001 %"
type input "$ 35"
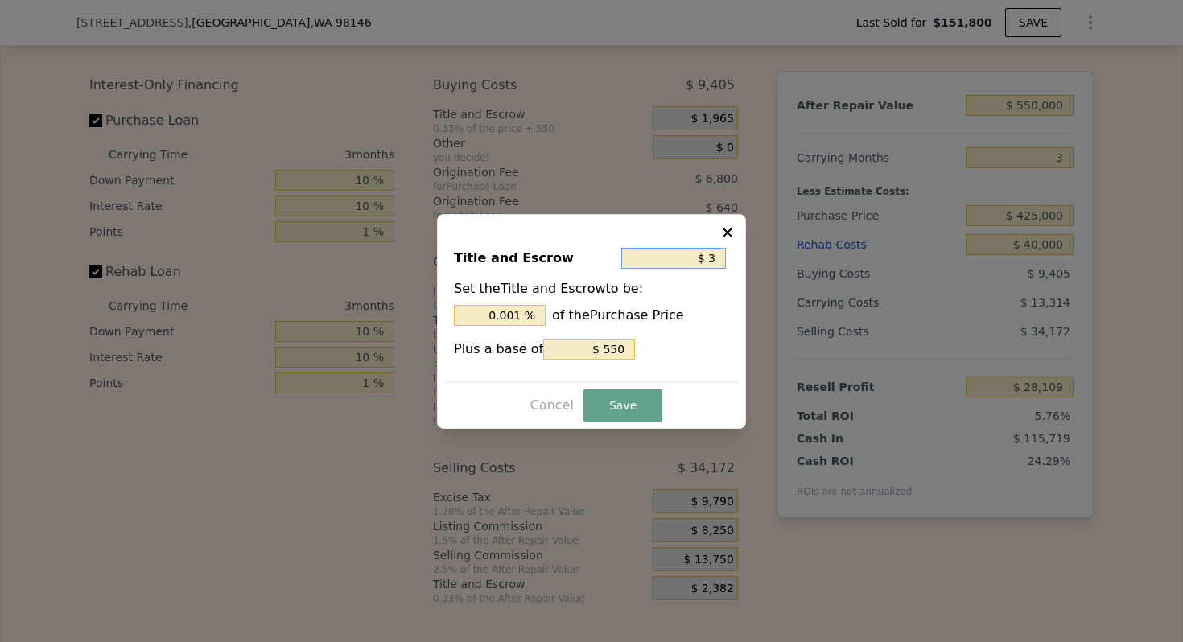
type input "0.008 %"
type input "$ 350"
type input "0.082 %"
type input "$ 3,500"
type input "0.824 %"
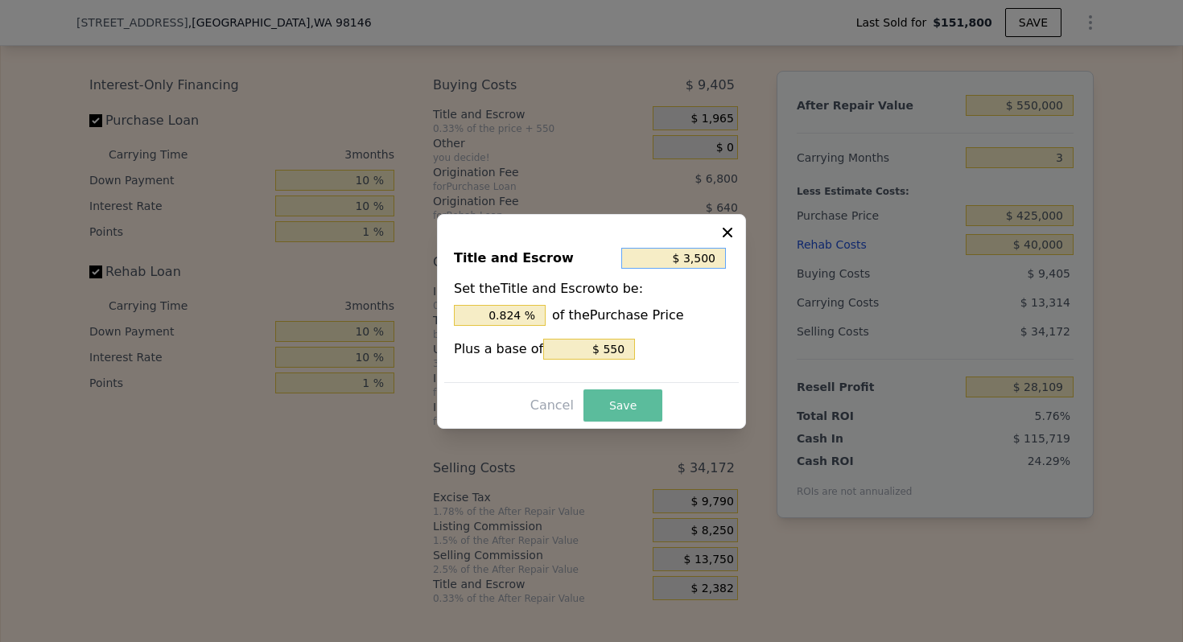
type input "$ 3,500"
click at [629, 400] on button "Save" at bounding box center [623, 406] width 79 height 32
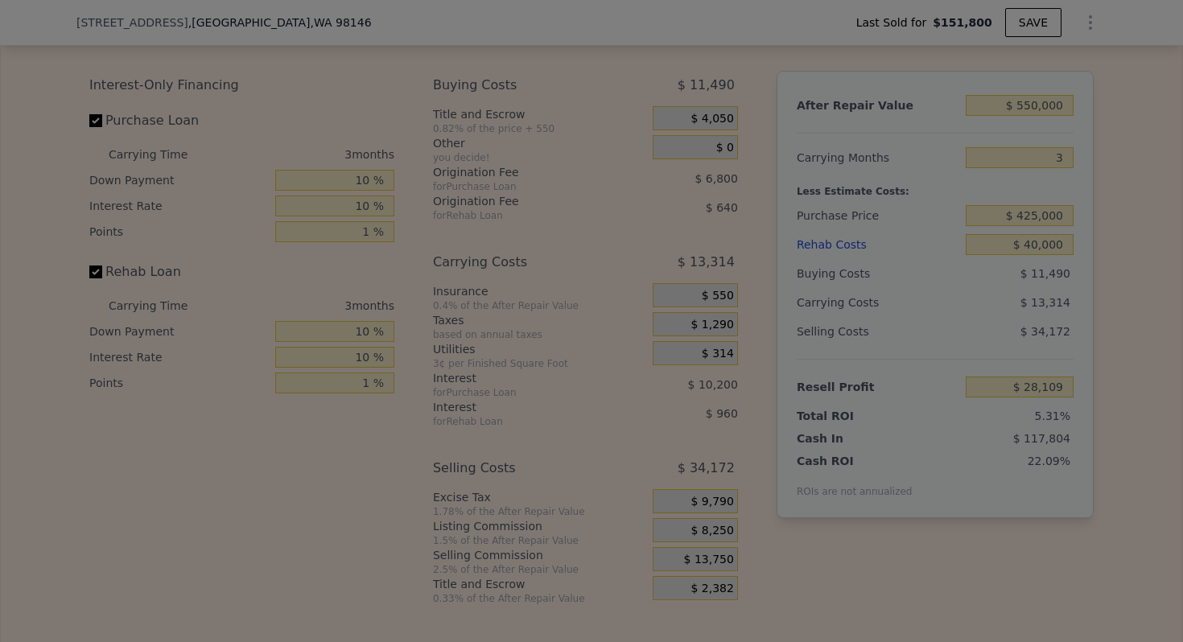
type input "$ 26,024"
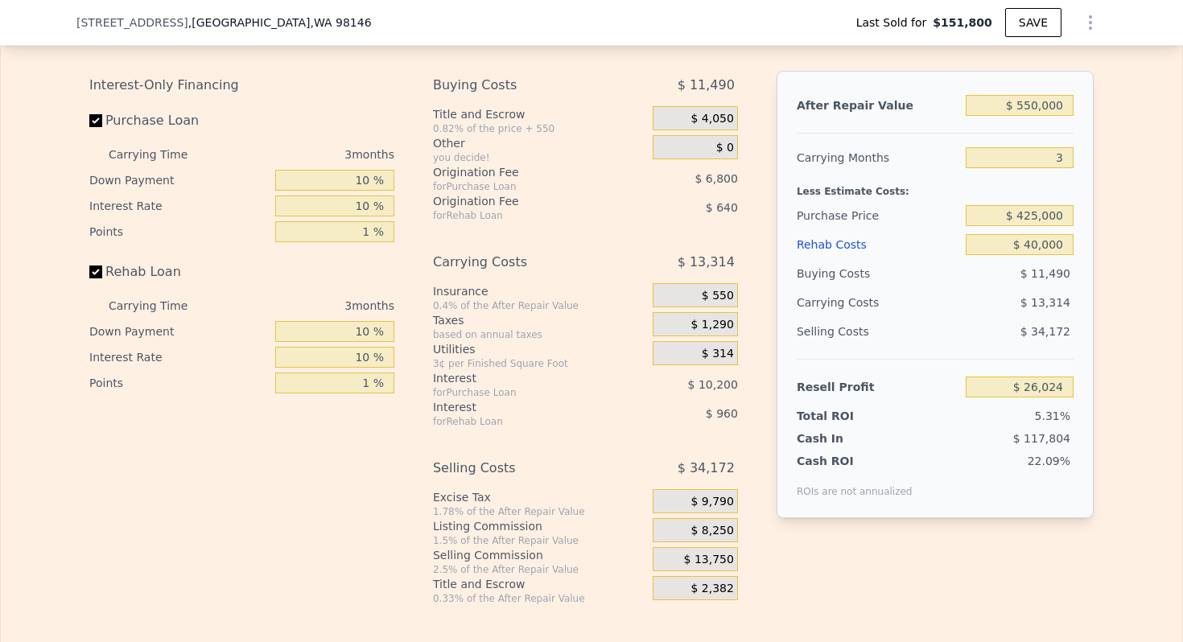
type input "$ 553,000"
type input "5"
type input "$ 0"
type input "$ 348,167"
click at [828, 312] on div "Carrying Costs" at bounding box center [847, 302] width 101 height 29
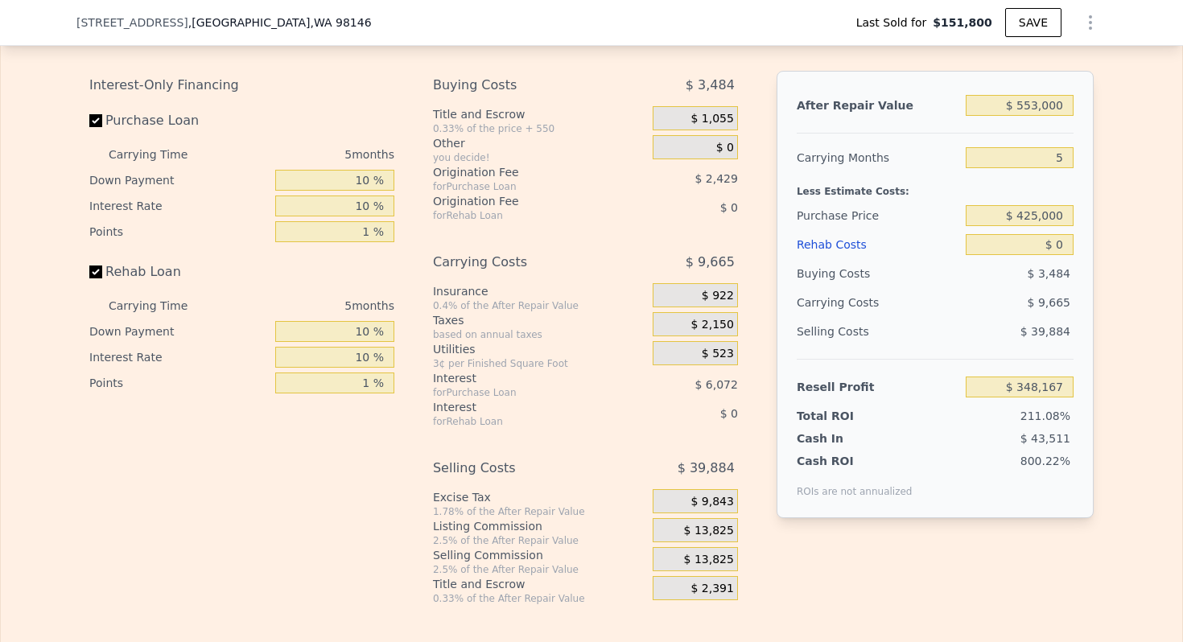
click at [820, 333] on div "Selling Costs" at bounding box center [878, 331] width 163 height 29
click at [843, 333] on div "Selling Costs" at bounding box center [878, 331] width 163 height 29
click at [836, 307] on div "Carrying Costs" at bounding box center [847, 302] width 101 height 29
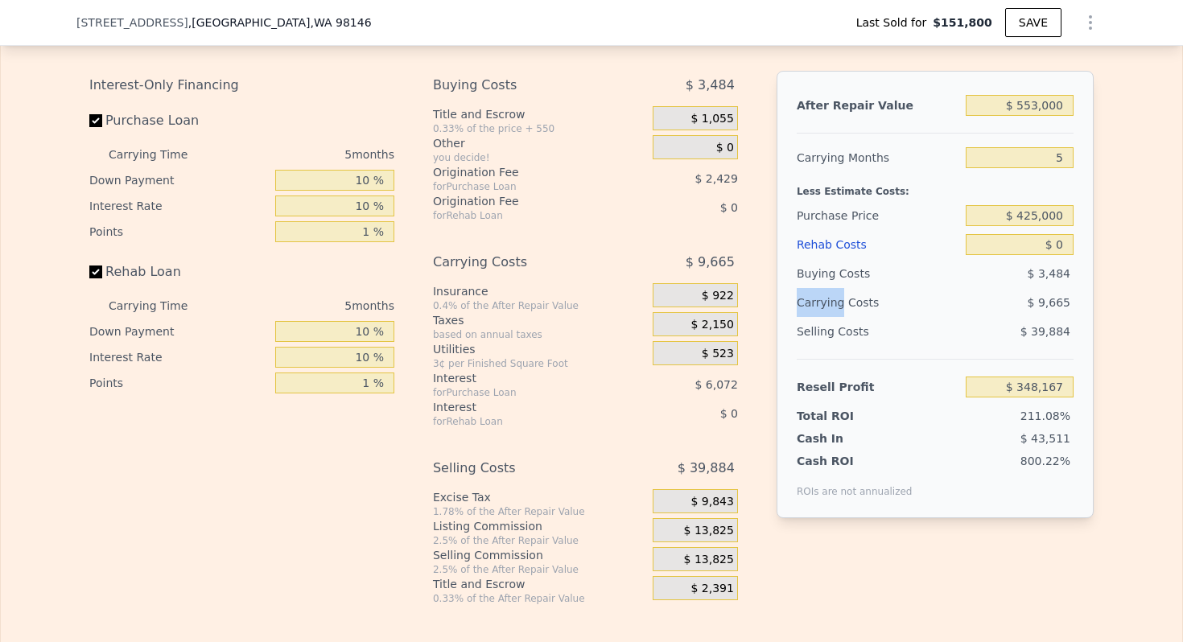
click at [836, 307] on div "Carrying Costs" at bounding box center [847, 302] width 101 height 29
click at [832, 332] on div "Selling Costs" at bounding box center [878, 331] width 163 height 29
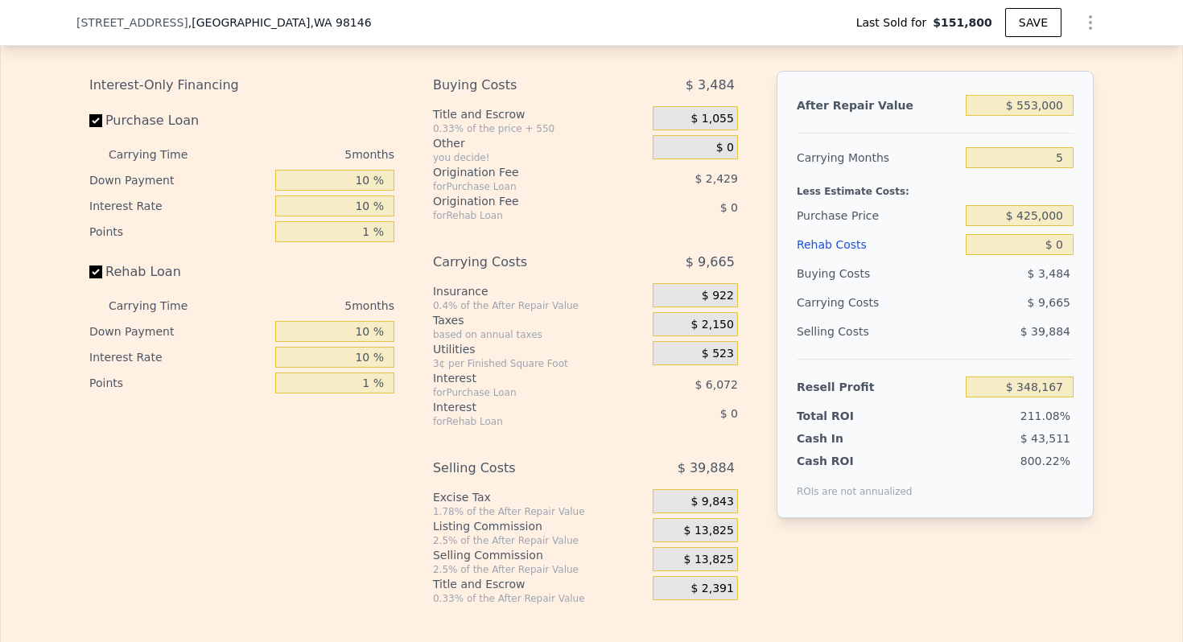
click at [838, 295] on div "Carrying Costs" at bounding box center [847, 302] width 101 height 29
click at [836, 279] on div "Buying Costs" at bounding box center [878, 273] width 163 height 29
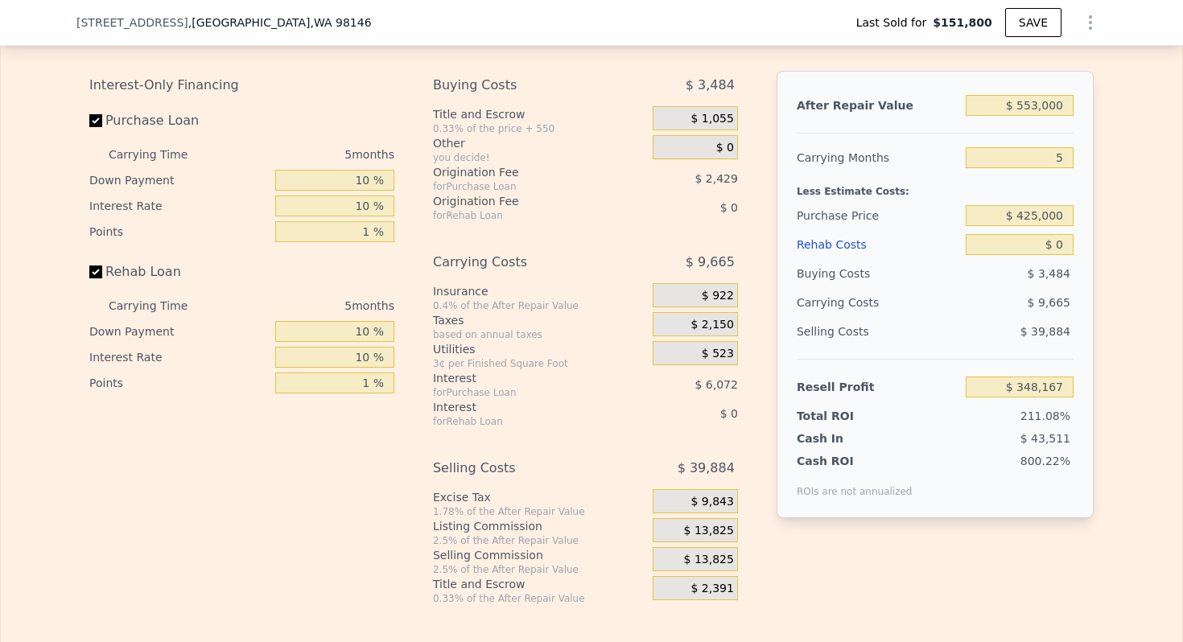
click at [826, 305] on div "Carrying Costs" at bounding box center [847, 302] width 101 height 29
click at [826, 343] on div "Selling Costs" at bounding box center [878, 331] width 163 height 29
click at [837, 332] on div "Selling Costs" at bounding box center [878, 331] width 163 height 29
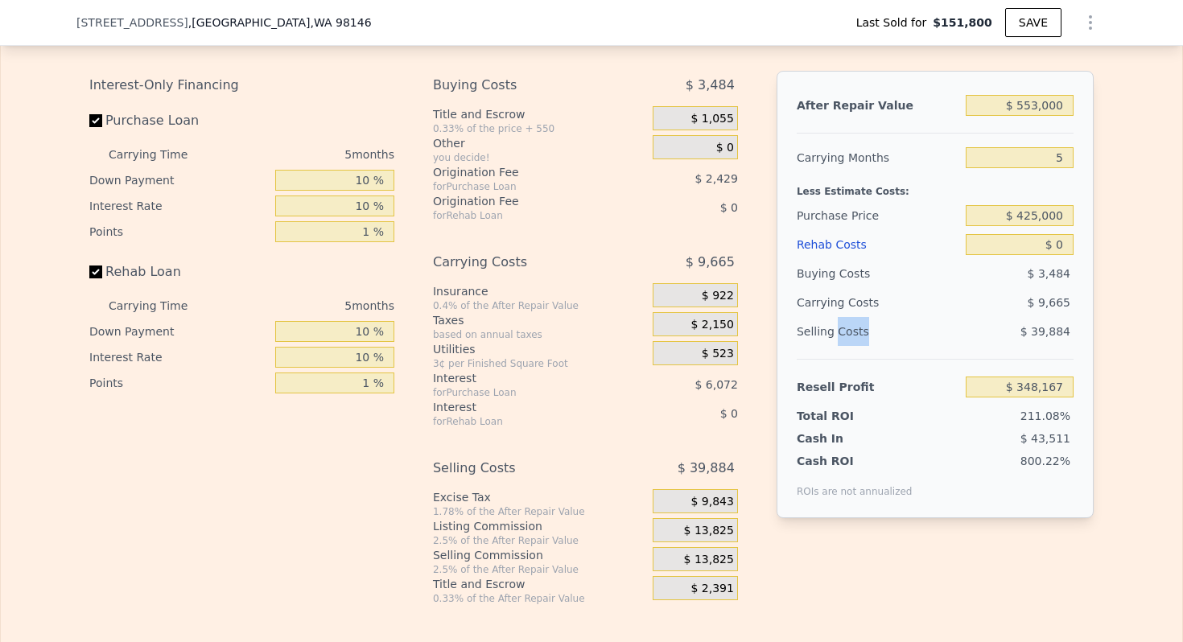
click at [837, 332] on div "Selling Costs" at bounding box center [878, 331] width 163 height 29
click at [840, 299] on div "Carrying Costs" at bounding box center [847, 302] width 101 height 29
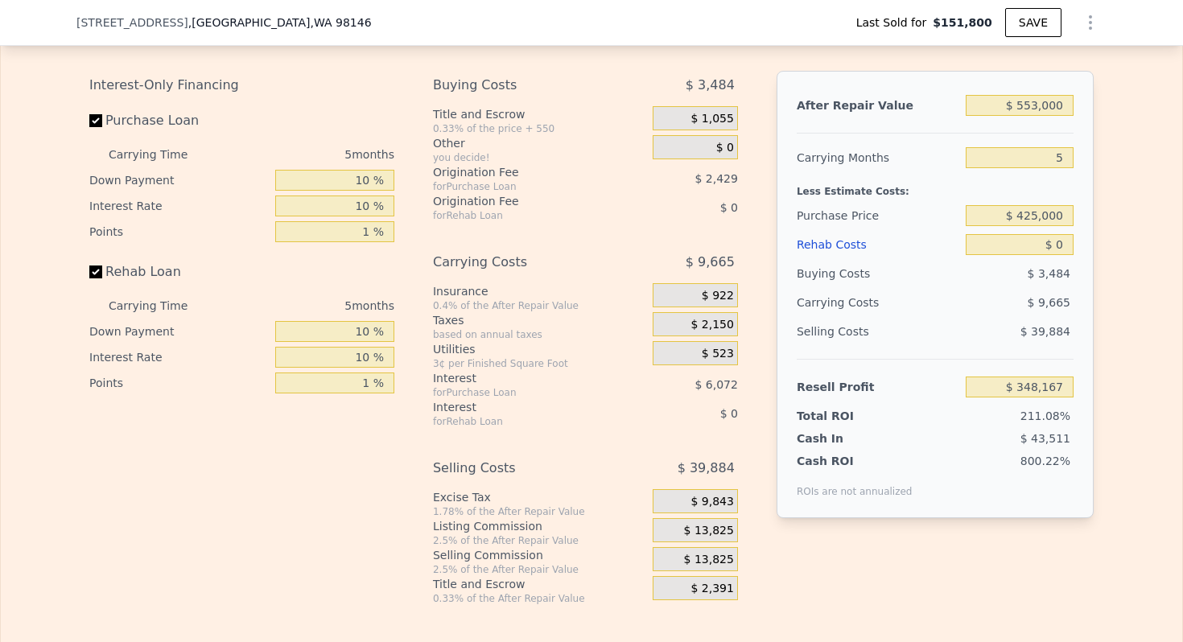
click at [841, 270] on div "Buying Costs" at bounding box center [878, 273] width 163 height 29
click at [847, 211] on div "Purchase Price" at bounding box center [878, 215] width 163 height 29
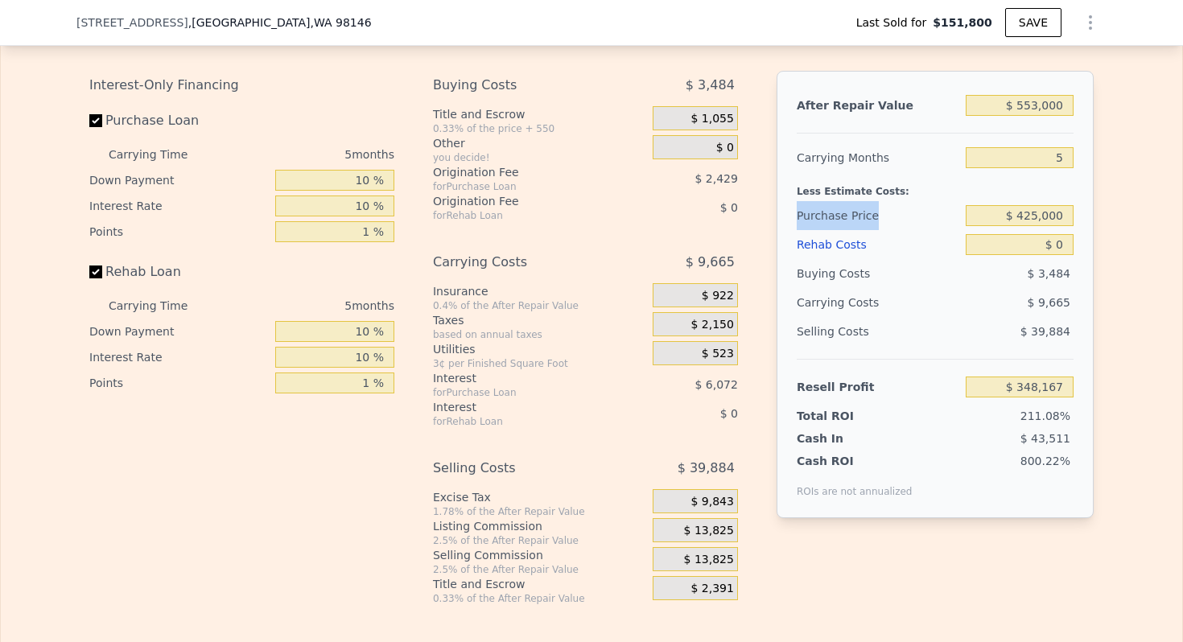
click at [847, 211] on div "Purchase Price" at bounding box center [878, 215] width 163 height 29
click at [847, 194] on div "Less Estimate Costs:" at bounding box center [935, 186] width 277 height 29
click at [847, 158] on div "Carrying Months" at bounding box center [878, 157] width 163 height 29
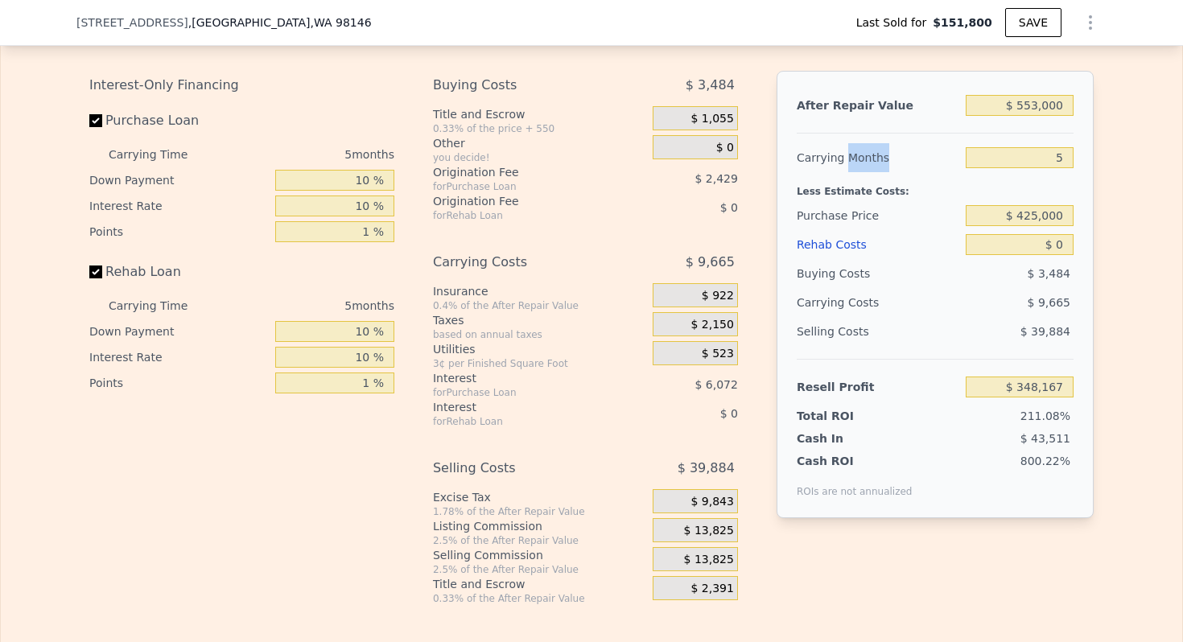
click at [847, 158] on div "Carrying Months" at bounding box center [878, 157] width 163 height 29
click at [827, 191] on div "Less Estimate Costs:" at bounding box center [935, 186] width 277 height 29
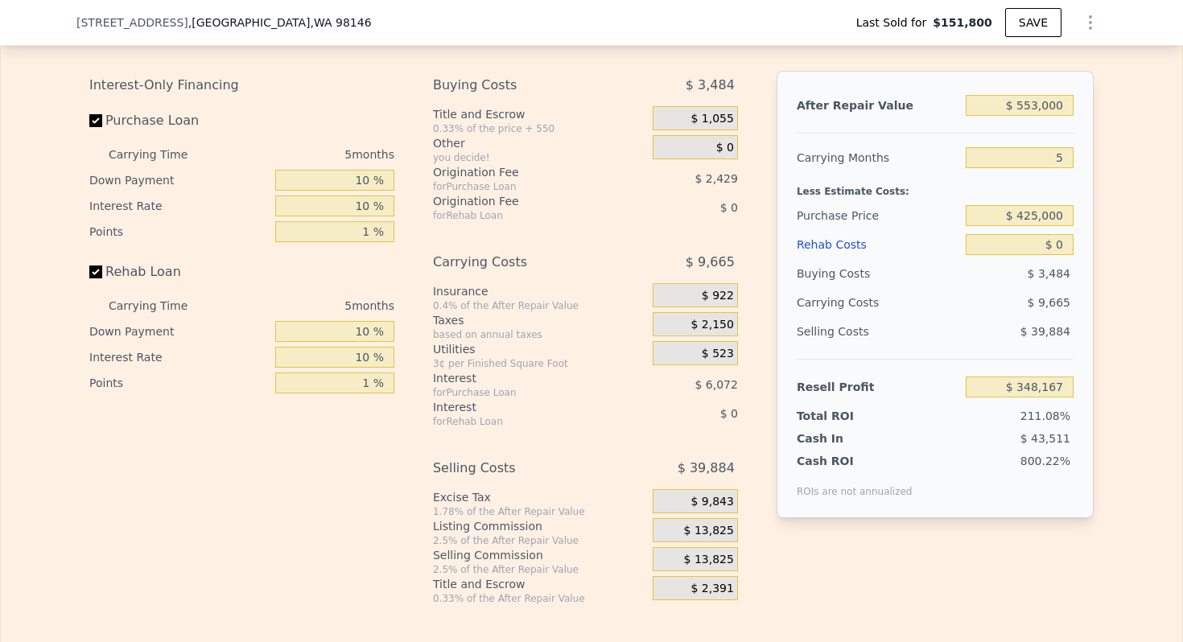
click at [832, 217] on div "Purchase Price" at bounding box center [878, 215] width 163 height 29
click at [823, 279] on div "Buying Costs" at bounding box center [878, 273] width 163 height 29
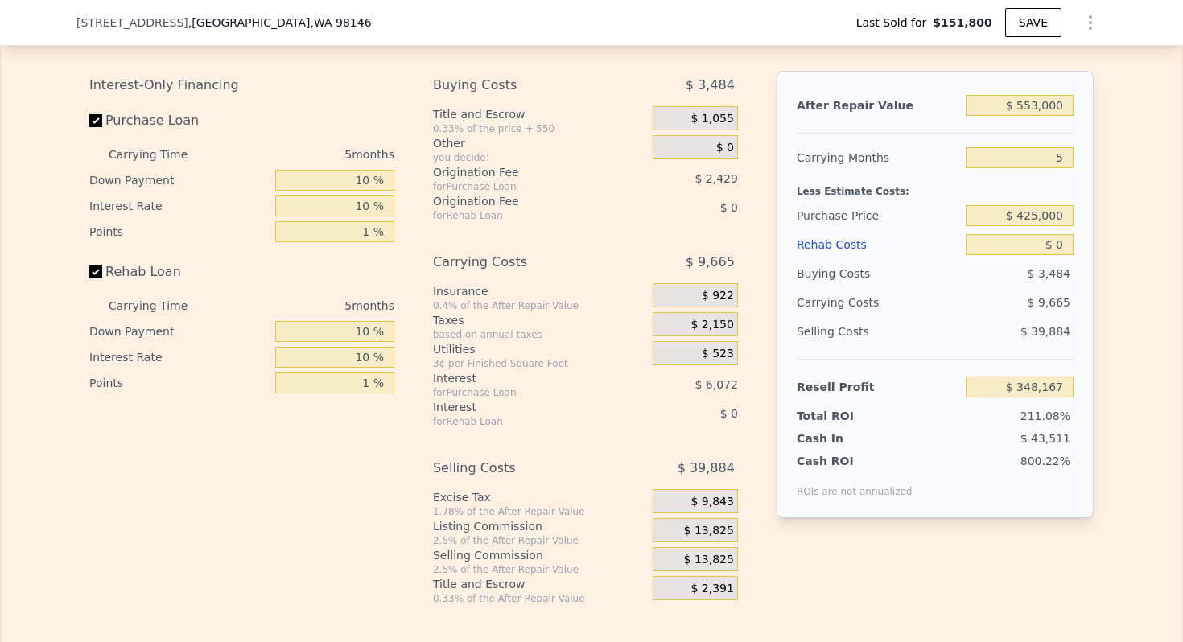
click at [825, 279] on div "Buying Costs" at bounding box center [878, 273] width 163 height 29
click at [836, 299] on div "Carrying Costs" at bounding box center [847, 302] width 101 height 29
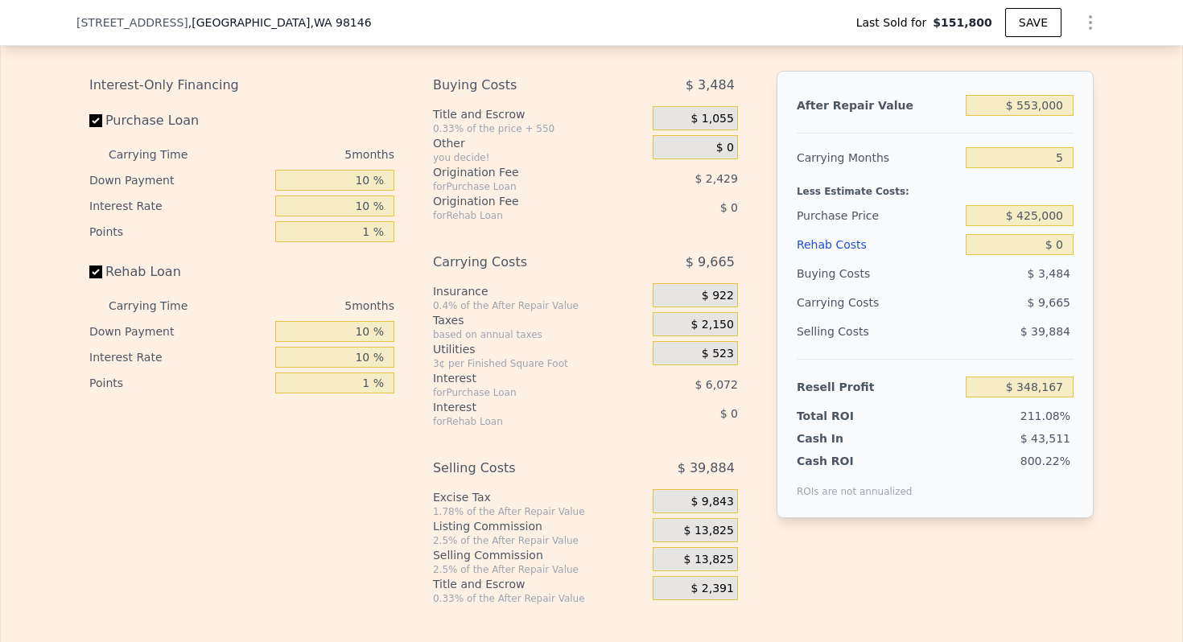
click at [837, 270] on div "Buying Costs" at bounding box center [878, 273] width 163 height 29
click at [821, 333] on div "Selling Costs" at bounding box center [878, 331] width 163 height 29
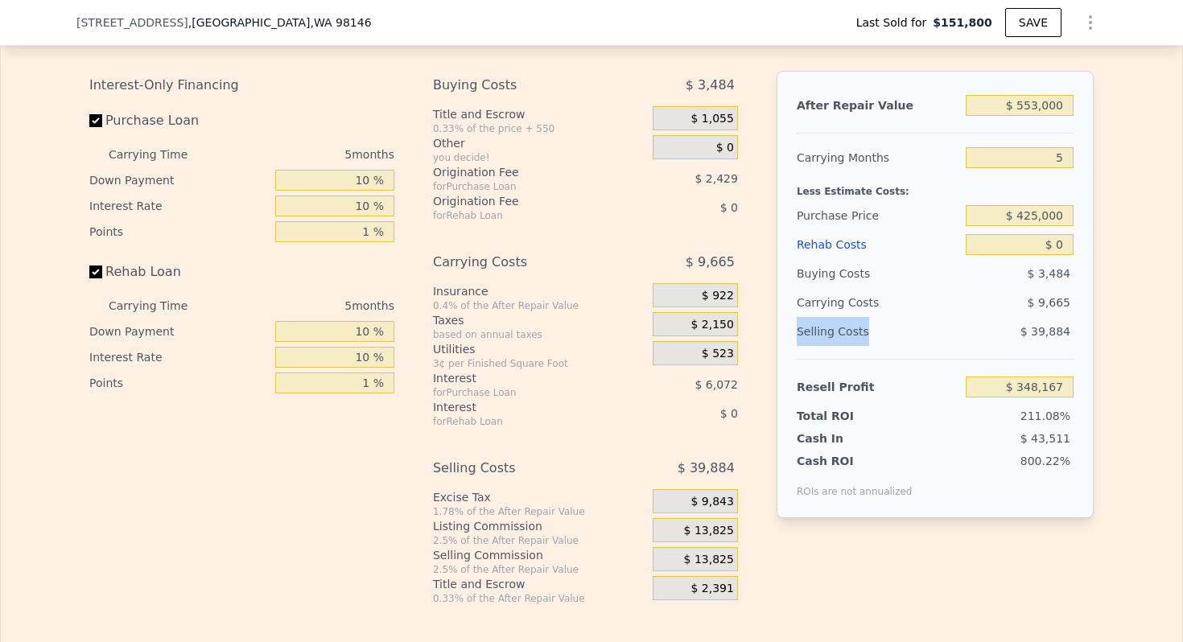
click at [821, 333] on div "Selling Costs" at bounding box center [878, 331] width 163 height 29
click at [853, 308] on div "Carrying Costs" at bounding box center [847, 302] width 101 height 29
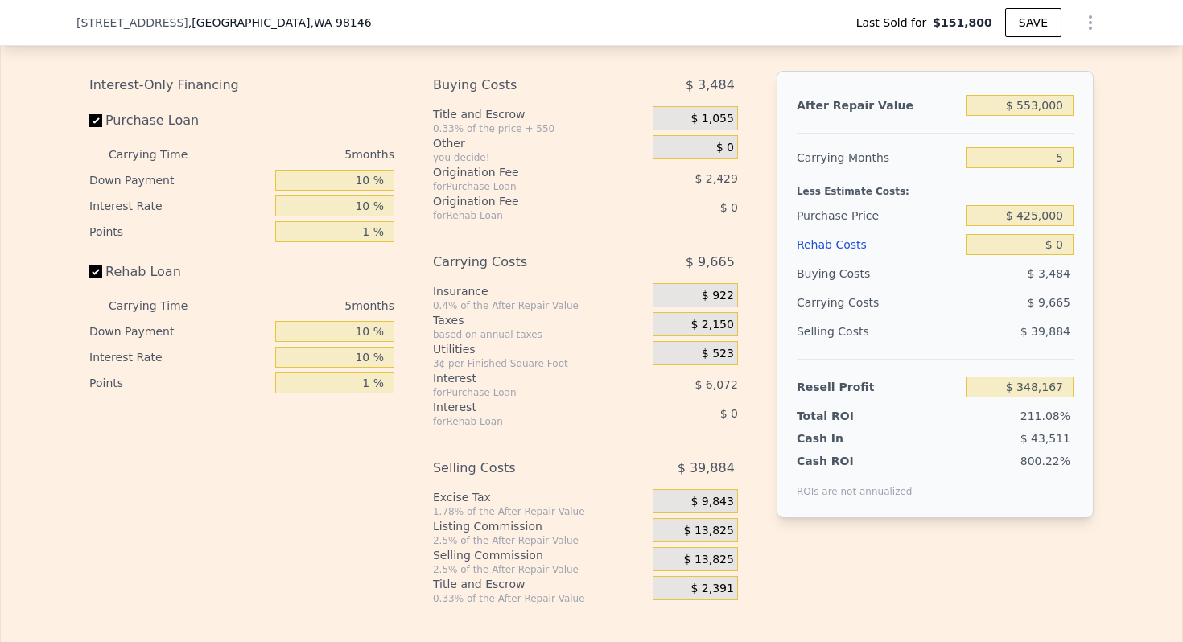
click at [853, 308] on div "Carrying Costs" at bounding box center [847, 302] width 101 height 29
click at [848, 276] on div "Buying Costs" at bounding box center [878, 273] width 163 height 29
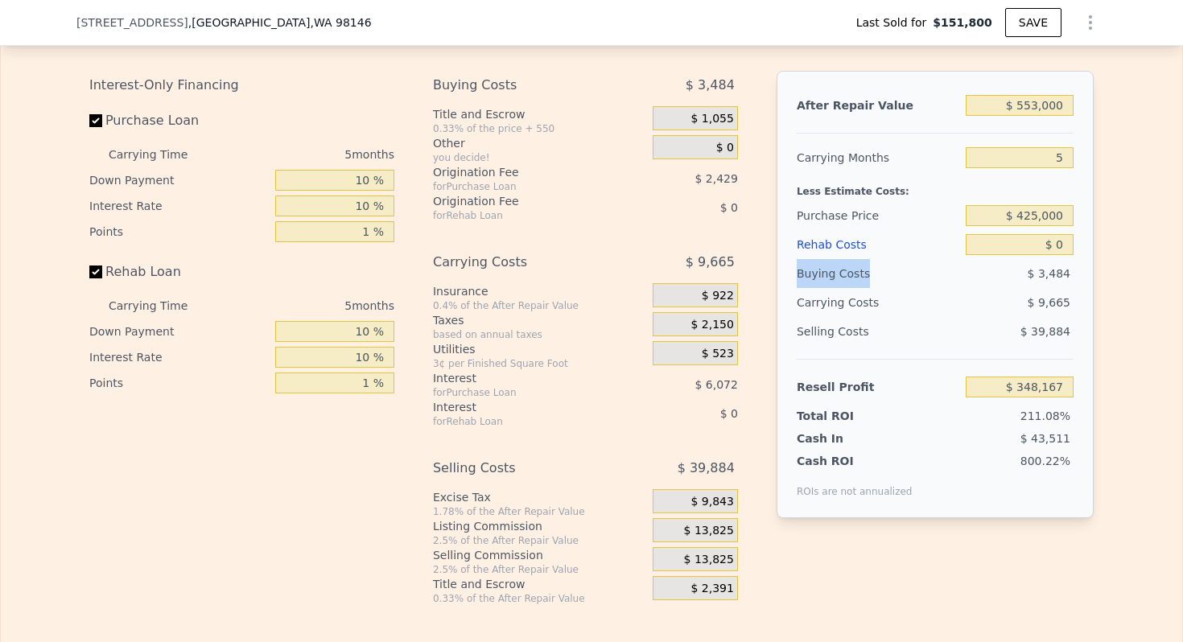
click at [848, 276] on div "Buying Costs" at bounding box center [878, 273] width 163 height 29
click at [834, 214] on div "Purchase Price" at bounding box center [878, 215] width 163 height 29
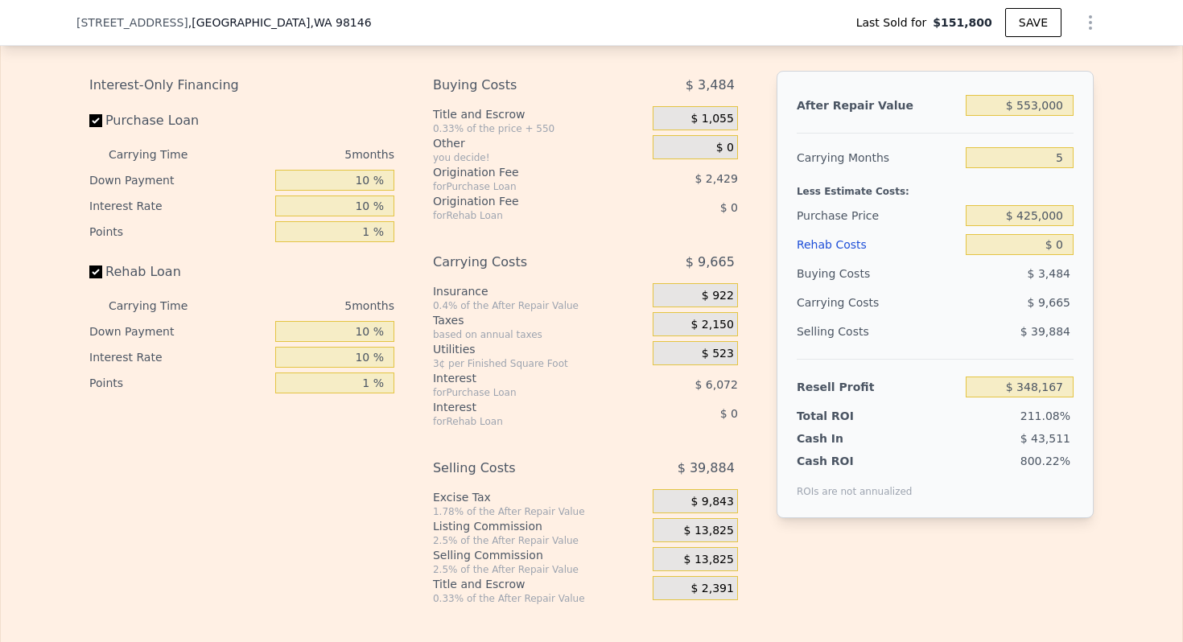
click at [847, 190] on div "Less Estimate Costs:" at bounding box center [935, 186] width 277 height 29
click at [840, 155] on div "Carrying Months" at bounding box center [878, 157] width 163 height 29
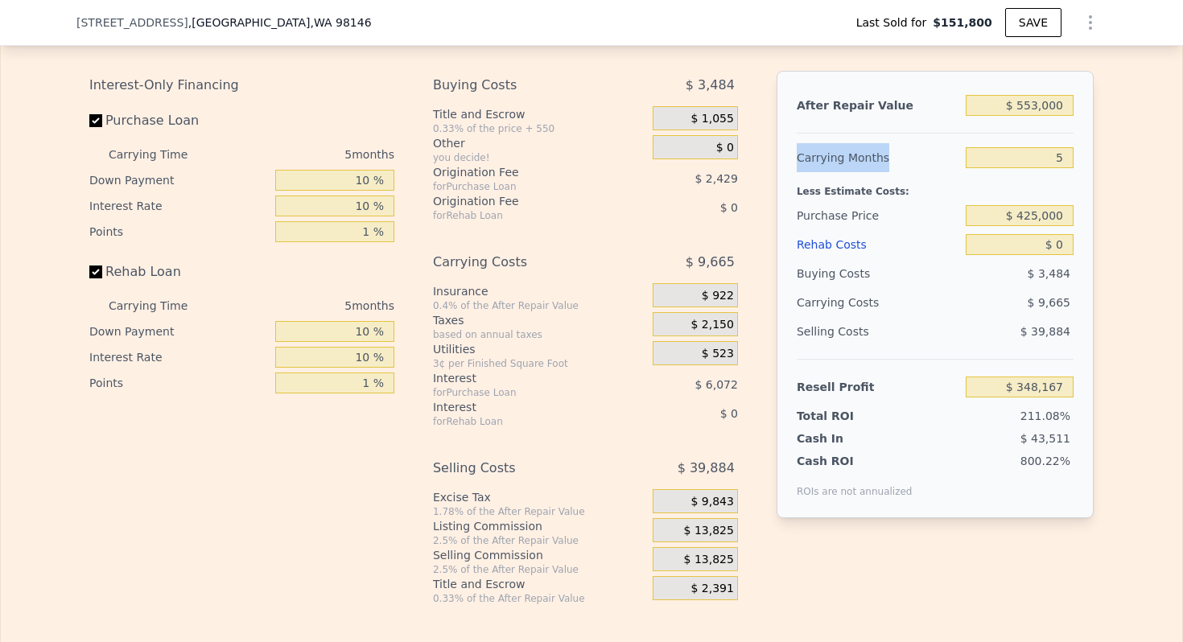
click at [840, 155] on div "Carrying Months" at bounding box center [878, 157] width 163 height 29
click at [829, 197] on div "Less Estimate Costs:" at bounding box center [935, 186] width 277 height 29
click at [824, 221] on div "Purchase Price" at bounding box center [878, 215] width 163 height 29
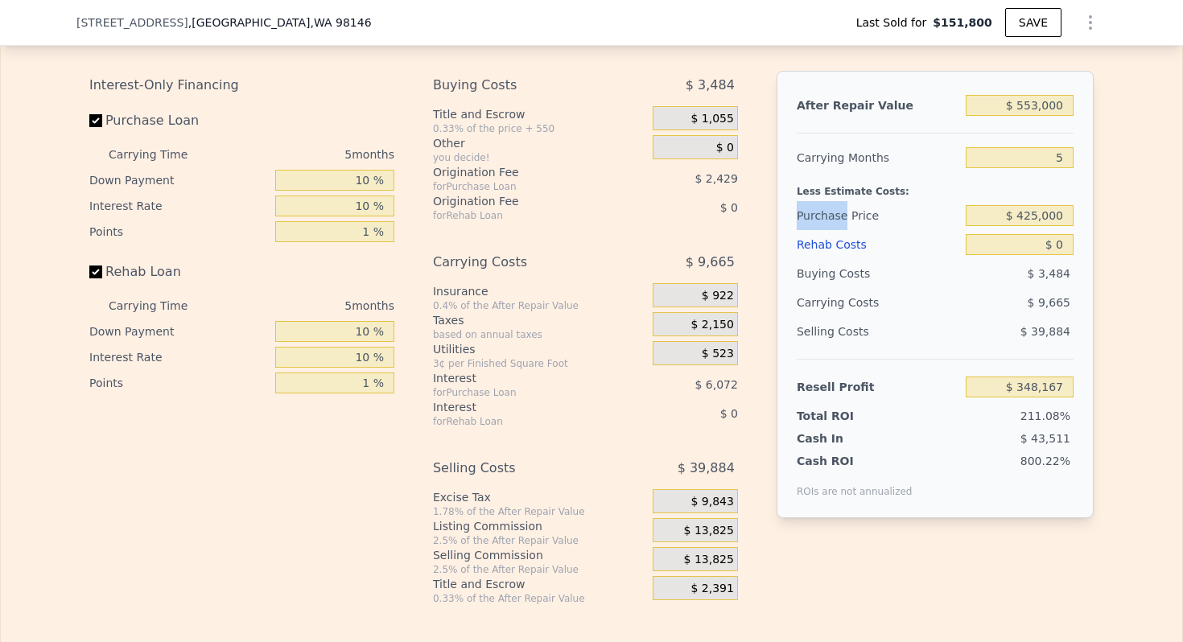
click at [824, 221] on div "Purchase Price" at bounding box center [878, 215] width 163 height 29
click at [834, 279] on div "Buying Costs" at bounding box center [878, 273] width 163 height 29
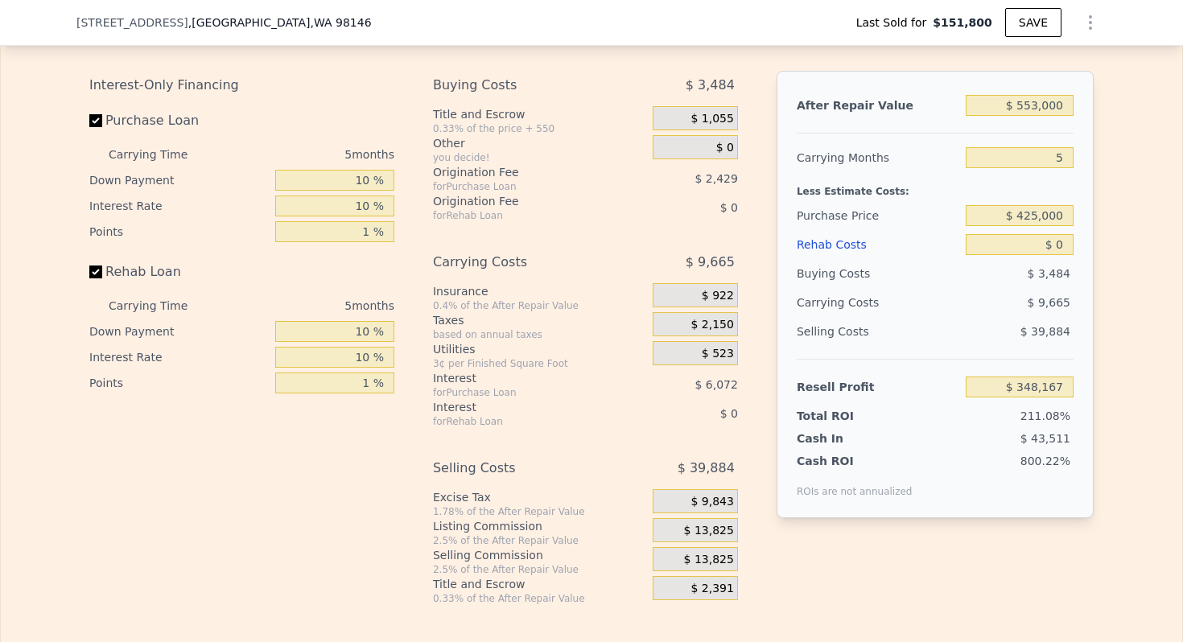
click at [819, 316] on div "Carrying Costs" at bounding box center [847, 302] width 101 height 29
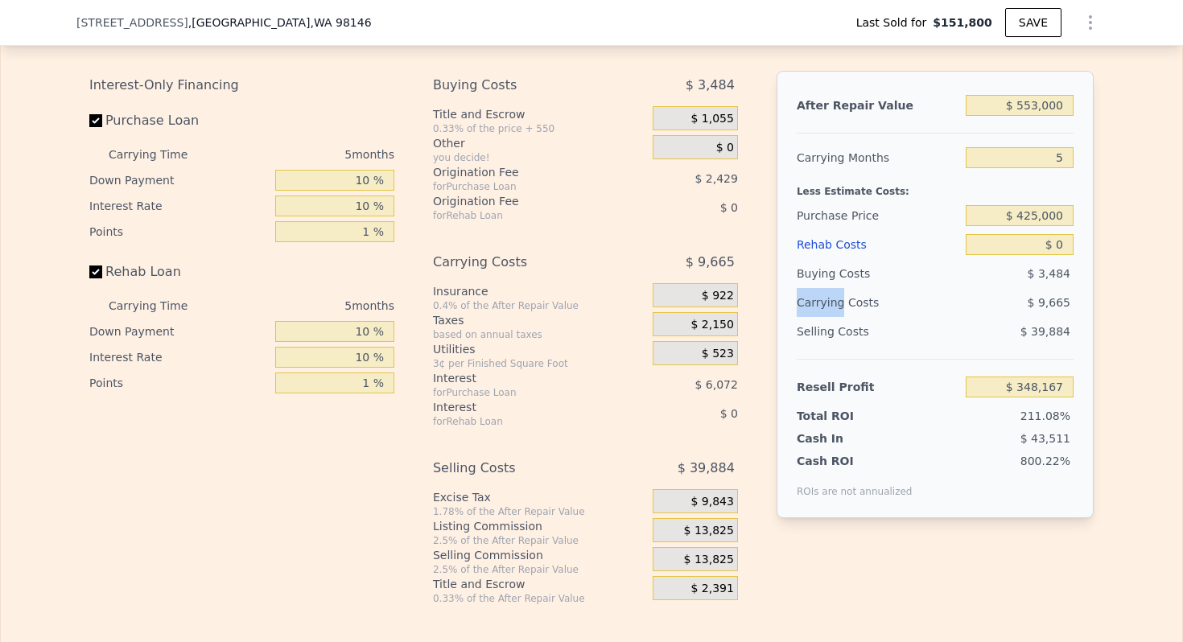
click at [819, 316] on div "Carrying Costs" at bounding box center [847, 302] width 101 height 29
click at [843, 317] on div "Selling Costs" at bounding box center [878, 331] width 163 height 29
click at [830, 336] on div "Selling Costs" at bounding box center [878, 331] width 163 height 29
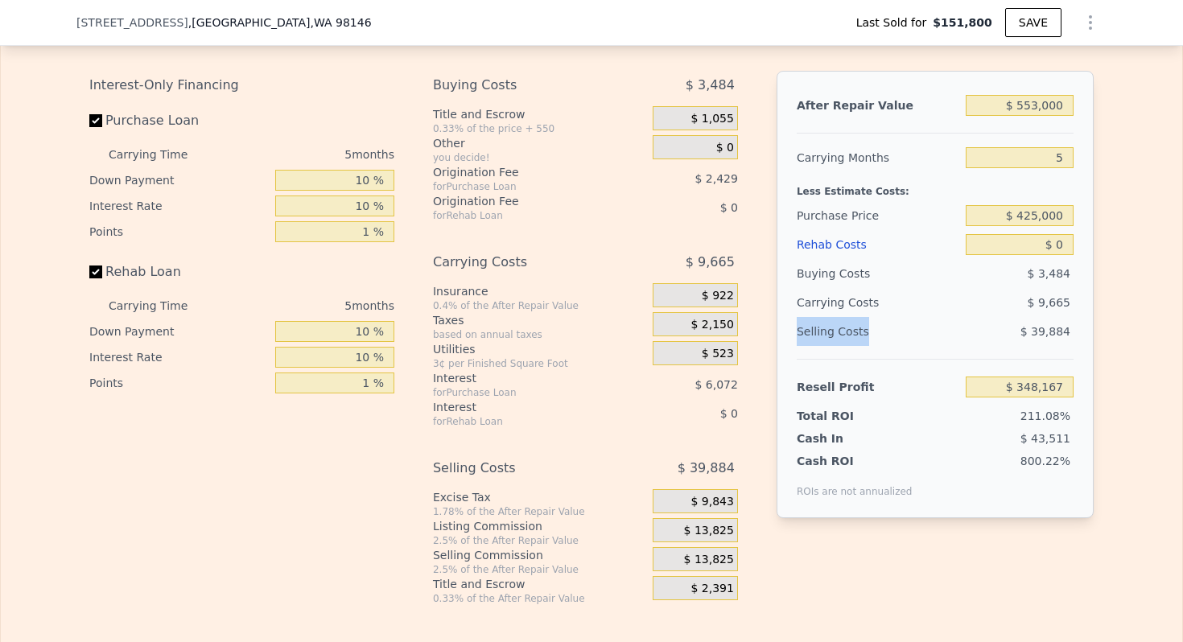
click at [830, 336] on div "Selling Costs" at bounding box center [878, 331] width 163 height 29
click at [830, 310] on div "Carrying Costs" at bounding box center [847, 302] width 101 height 29
click at [840, 274] on div "Buying Costs" at bounding box center [878, 273] width 163 height 29
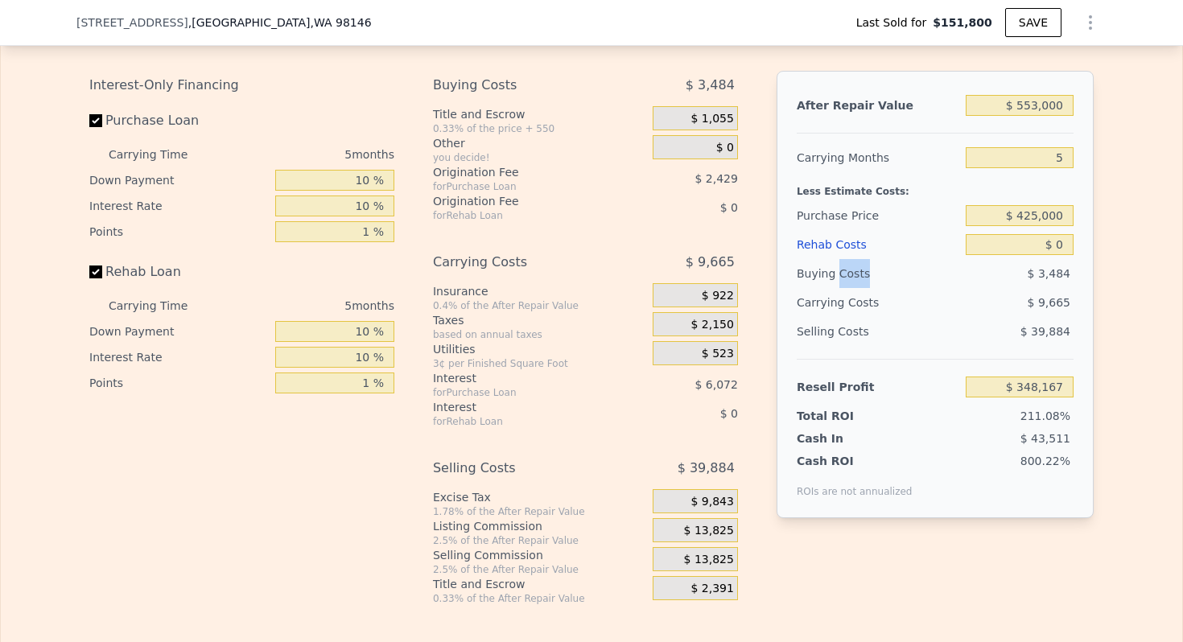
click at [840, 274] on div "Buying Costs" at bounding box center [878, 273] width 163 height 29
click at [840, 208] on div "Purchase Price" at bounding box center [878, 215] width 163 height 29
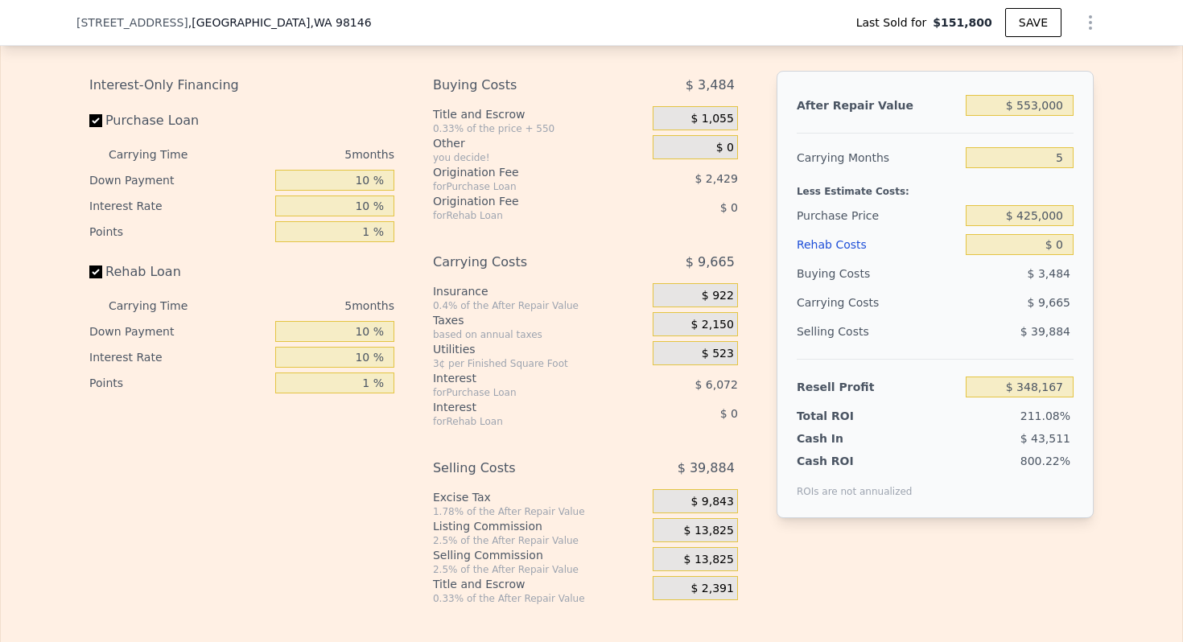
click at [842, 195] on div "Less Estimate Costs:" at bounding box center [935, 186] width 277 height 29
click at [840, 158] on div "Carrying Months" at bounding box center [878, 157] width 163 height 29
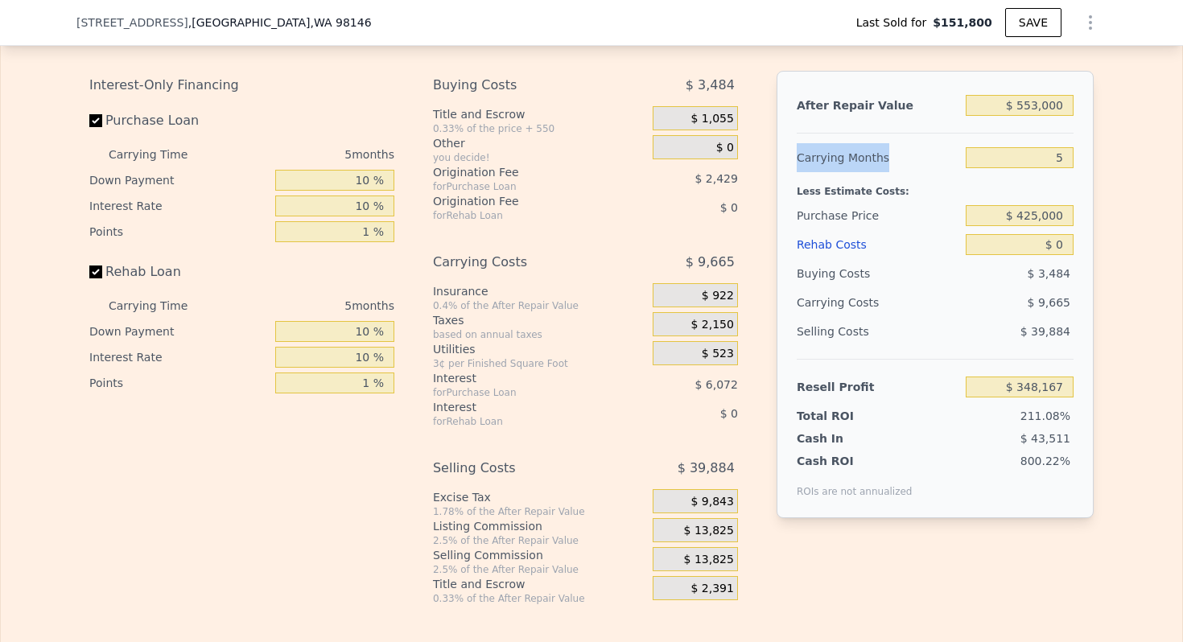
click at [840, 158] on div "Carrying Months" at bounding box center [878, 157] width 163 height 29
click at [819, 276] on div "Buying Costs" at bounding box center [878, 273] width 163 height 29
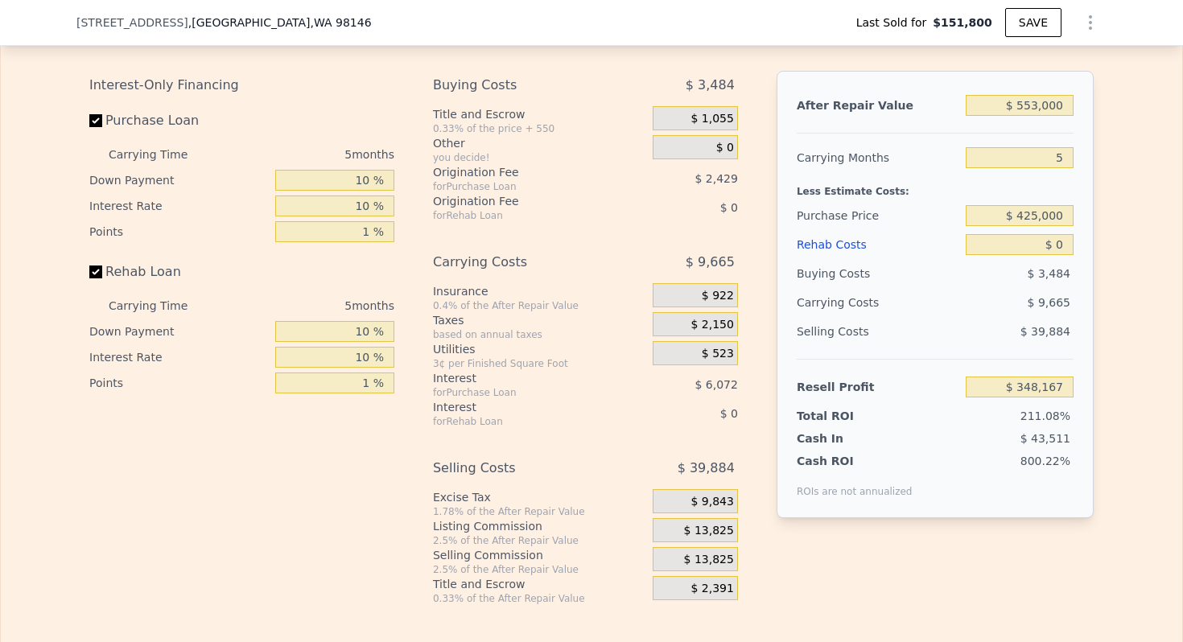
click at [834, 306] on div "Carrying Costs" at bounding box center [847, 302] width 101 height 29
click at [826, 345] on div "Selling Costs" at bounding box center [878, 331] width 163 height 29
click at [833, 341] on div "Selling Costs" at bounding box center [878, 331] width 163 height 29
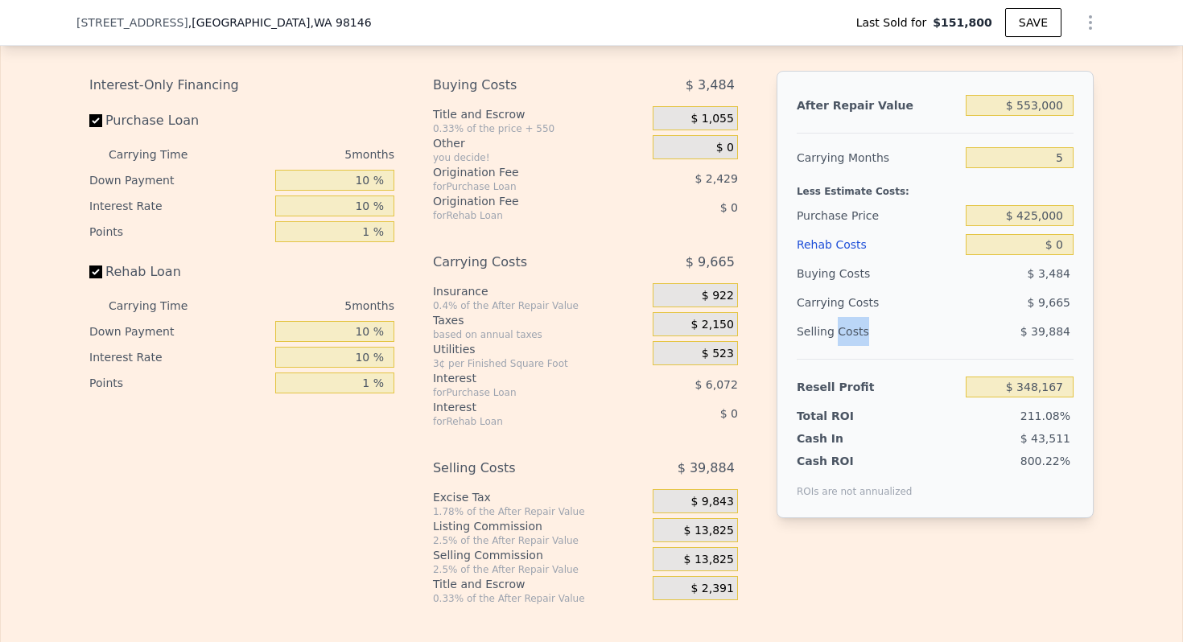
click at [833, 341] on div "Selling Costs" at bounding box center [878, 331] width 163 height 29
click at [832, 334] on div "Selling Costs" at bounding box center [878, 331] width 163 height 29
click at [841, 308] on div "Carrying Costs" at bounding box center [847, 302] width 101 height 29
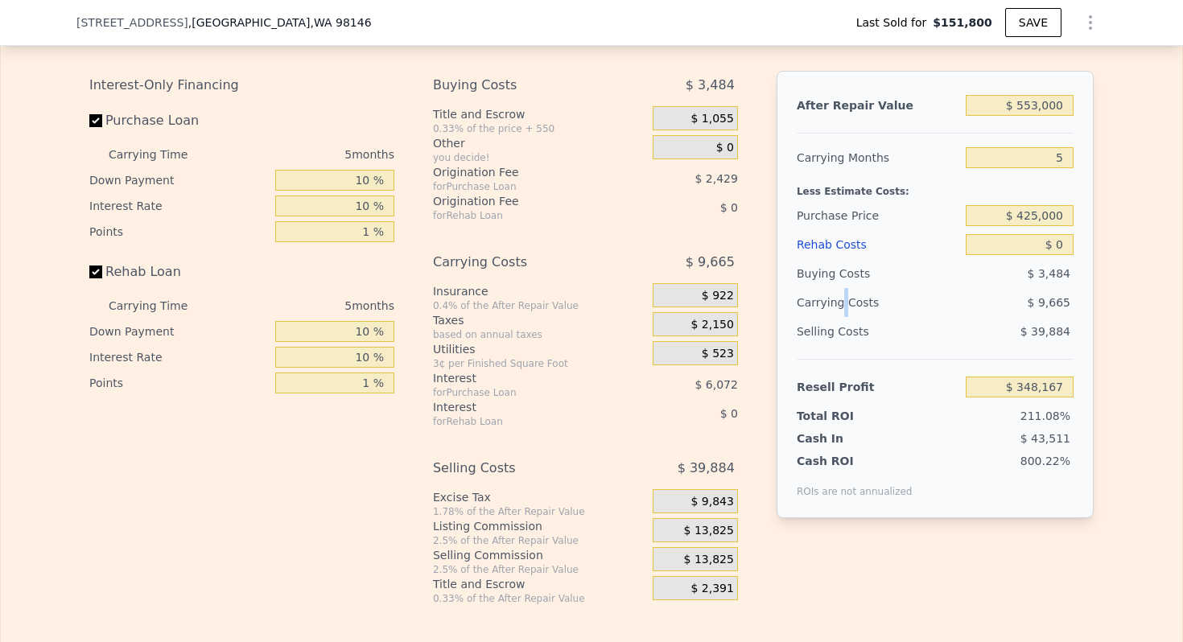
click at [841, 308] on div "Carrying Costs" at bounding box center [847, 302] width 101 height 29
click at [847, 286] on div "Buying Costs" at bounding box center [878, 273] width 163 height 29
click at [848, 283] on div "Buying Costs" at bounding box center [878, 273] width 163 height 29
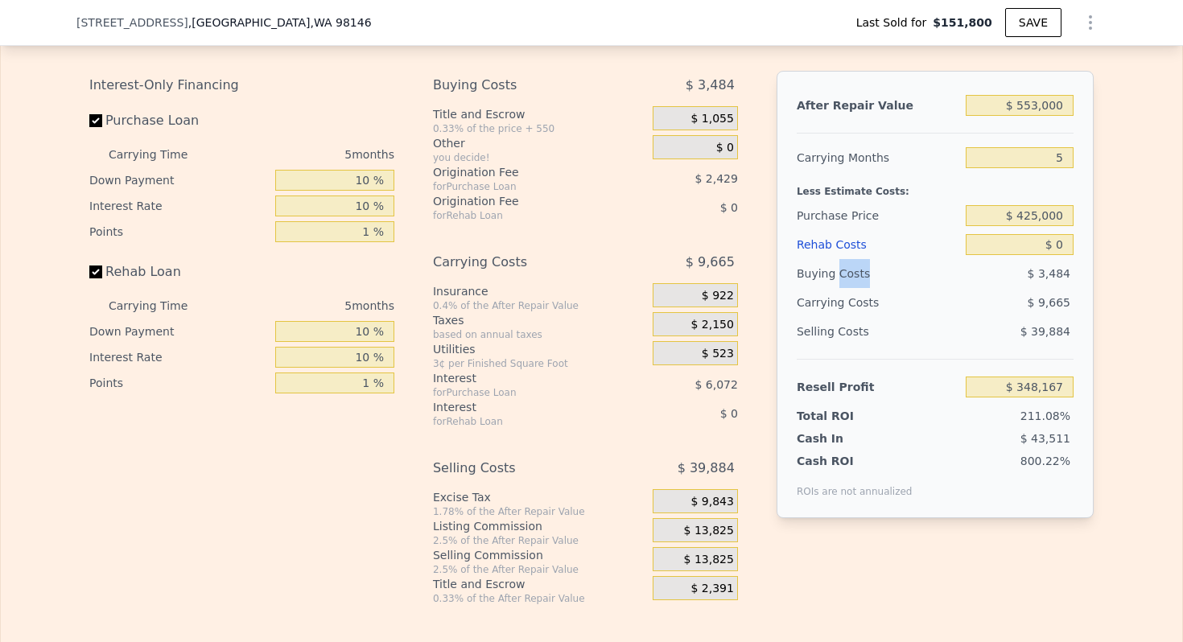
click at [848, 283] on div "Buying Costs" at bounding box center [878, 273] width 163 height 29
click at [839, 301] on div "Carrying Costs" at bounding box center [847, 302] width 101 height 29
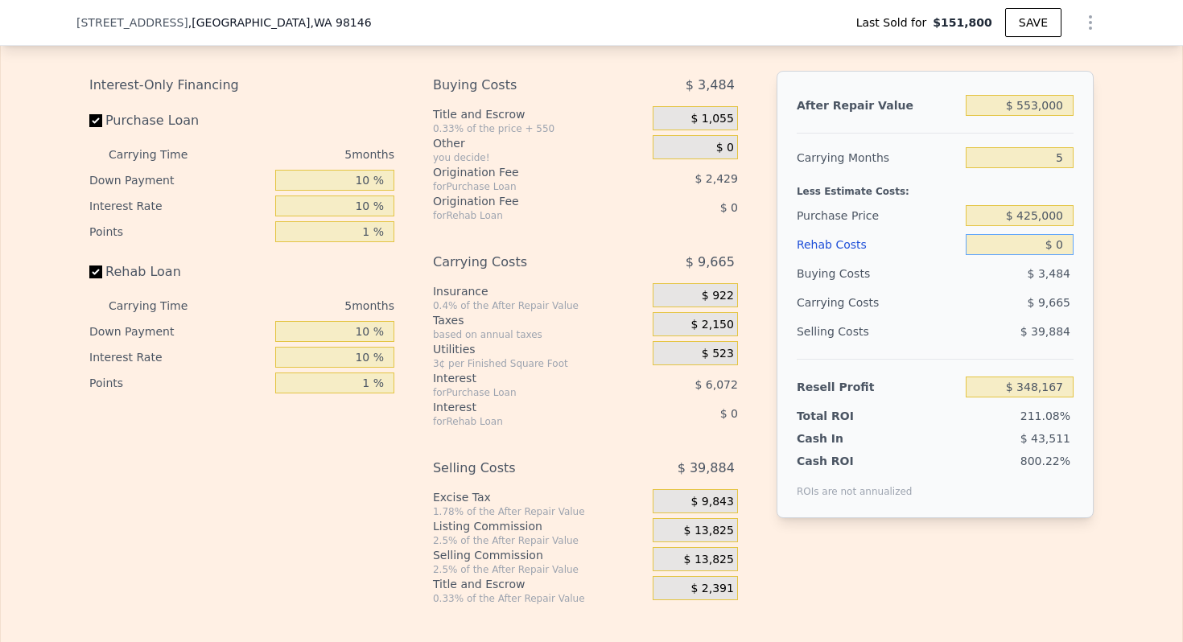
click at [1061, 246] on input "$ 0" at bounding box center [1020, 244] width 108 height 21
click at [1046, 106] on input "$ 553,000" at bounding box center [1020, 105] width 108 height 21
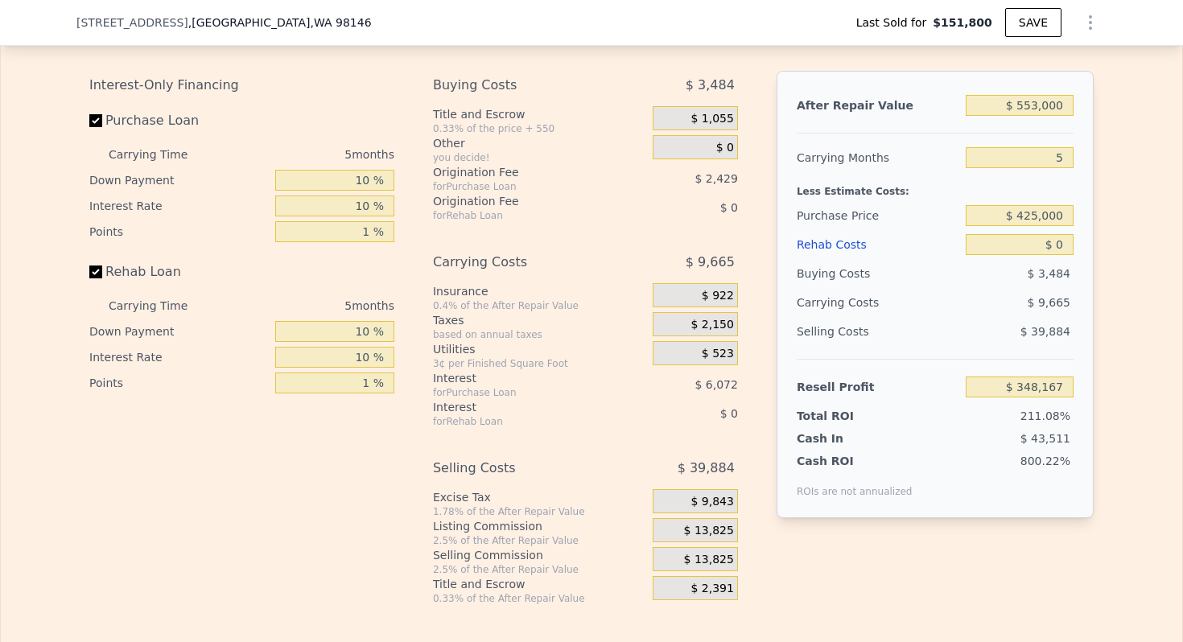
click at [828, 296] on div "Carrying Costs" at bounding box center [847, 302] width 101 height 29
click at [843, 274] on div "Buying Costs" at bounding box center [878, 273] width 163 height 29
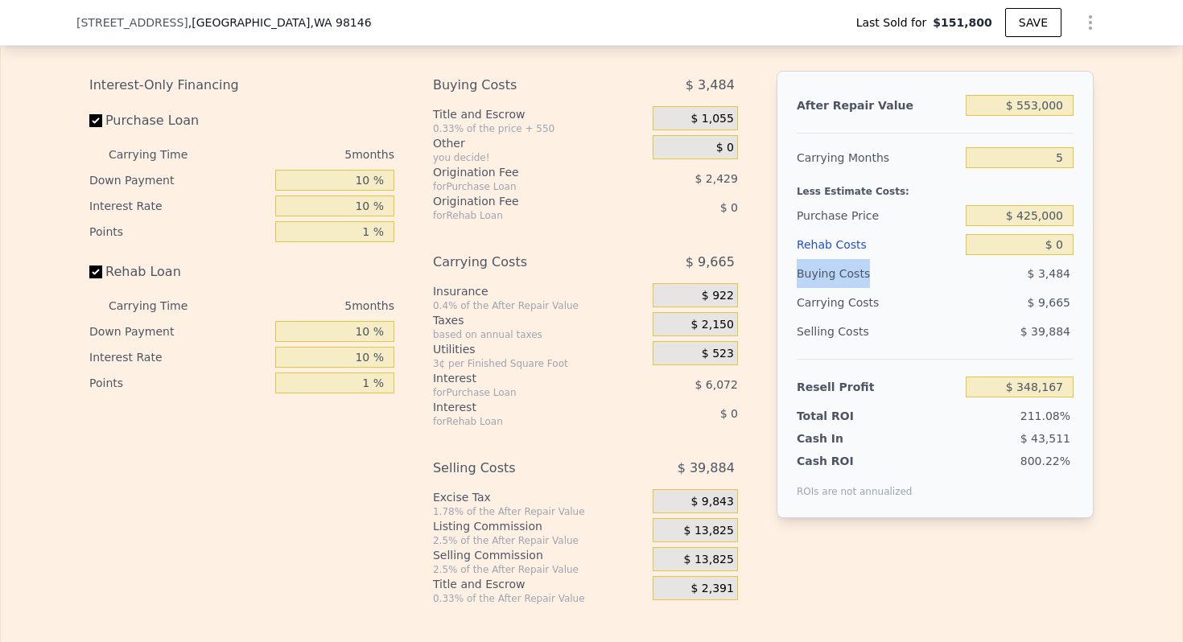
click at [843, 274] on div "Buying Costs" at bounding box center [878, 273] width 163 height 29
click at [1030, 106] on input "$ 553,000" at bounding box center [1020, 105] width 108 height 21
type input "$ 57"
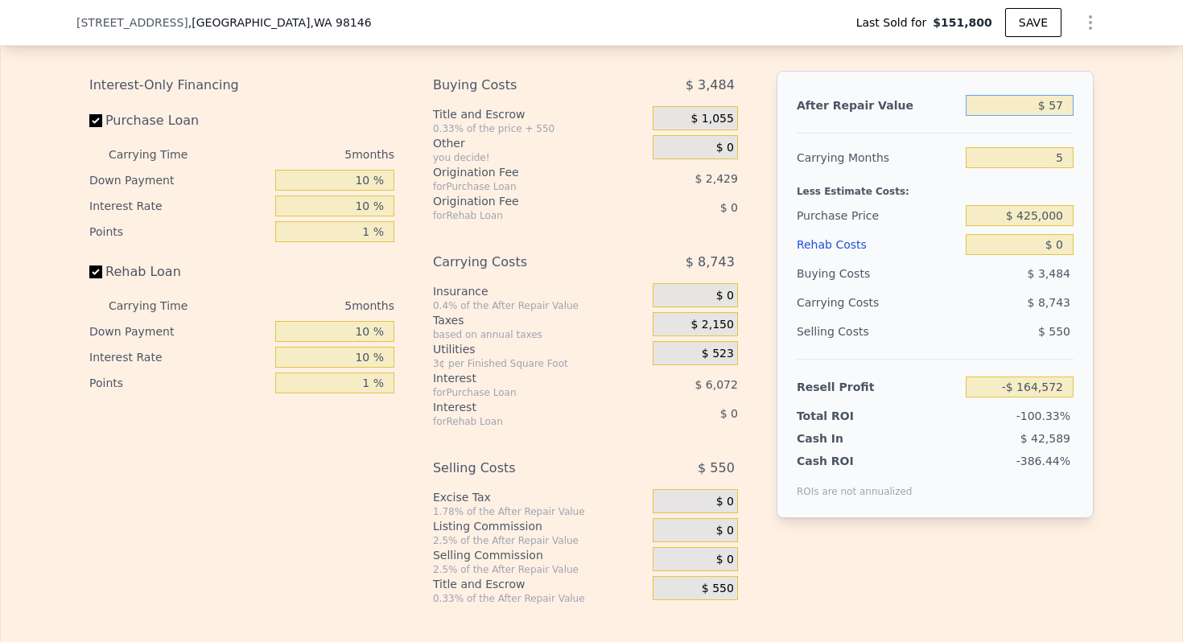
type input "-$ 164,523"
type input "$ 575"
type input "-$ 164,043"
type input "$ 57,500"
type input "-$ 111,264"
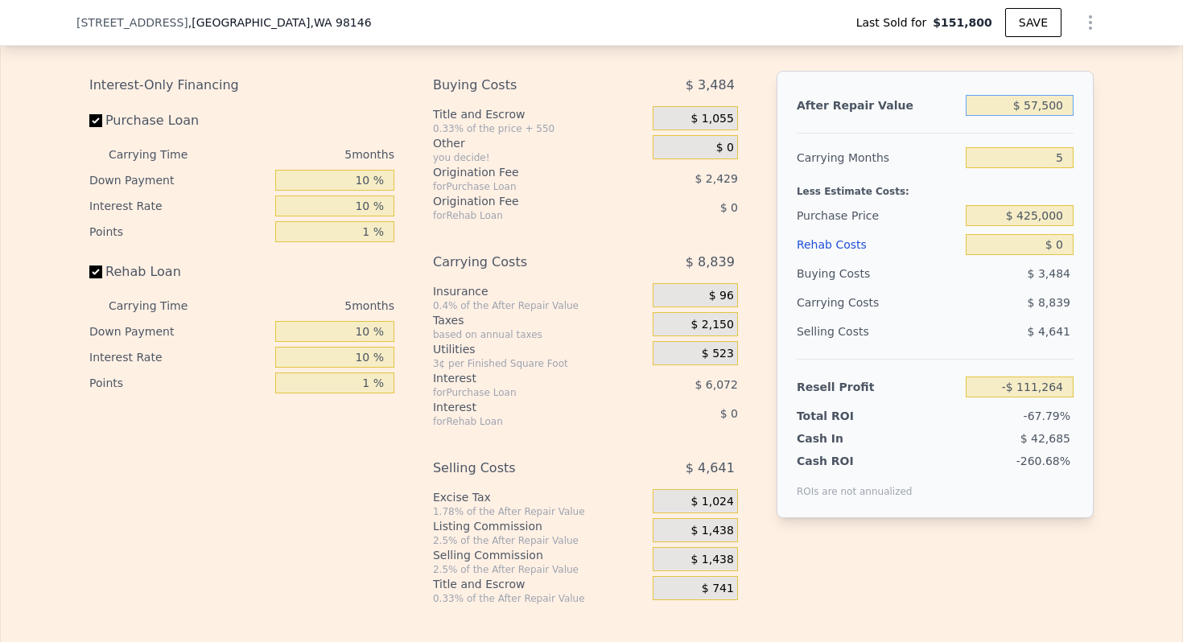
type input "$ 575,000"
type input "$ 368,565"
click at [855, 343] on div "Selling Costs" at bounding box center [878, 331] width 163 height 29
click at [865, 335] on div "Selling Costs" at bounding box center [878, 331] width 163 height 29
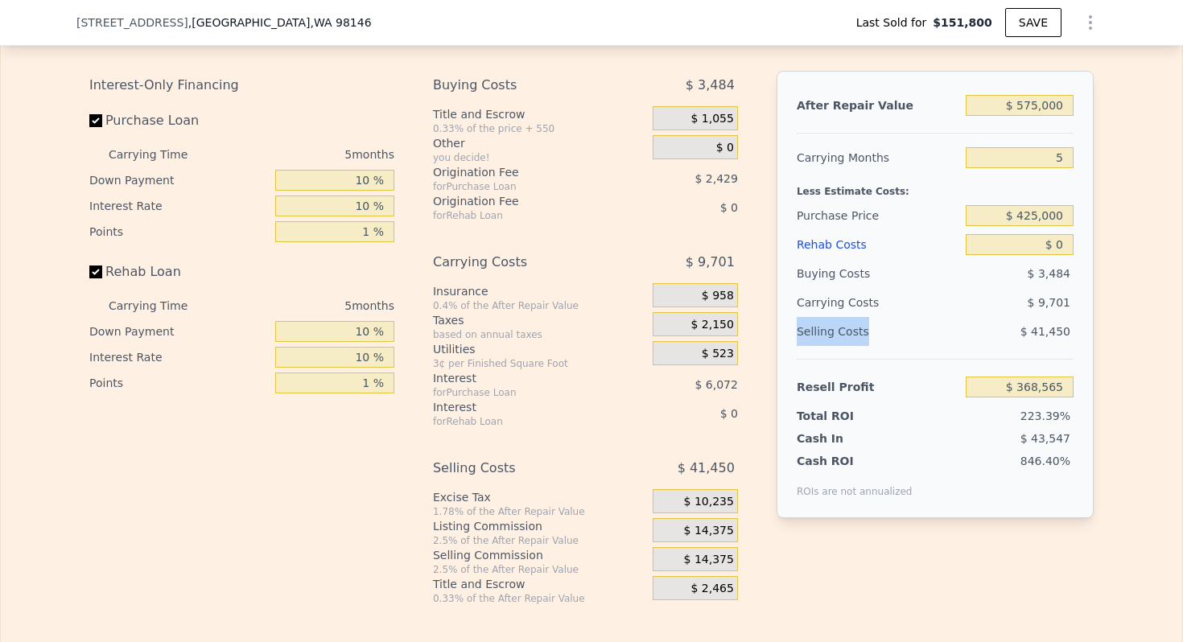
click at [865, 335] on div "Selling Costs" at bounding box center [878, 331] width 163 height 29
click at [1047, 113] on input "$ 575,000" at bounding box center [1020, 105] width 108 height 21
type input "$ 55"
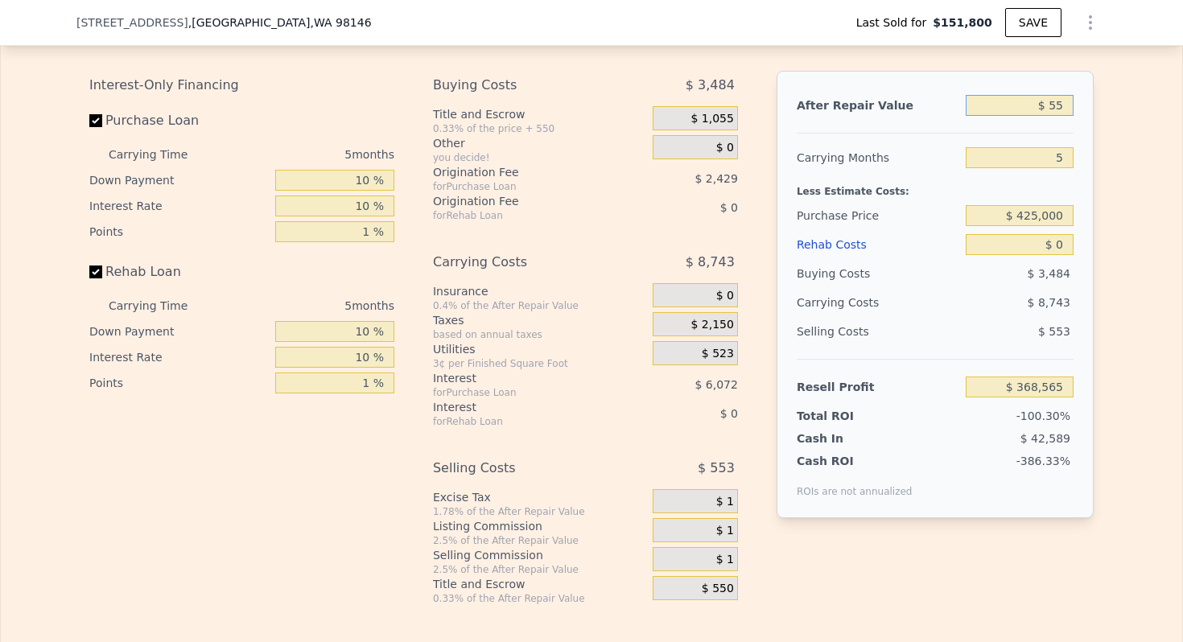
type input "-$ 164,525"
type input "$ 5,500"
type input "-$ 159,478"
type input "$ 55,000"
type input "-$ 113,581"
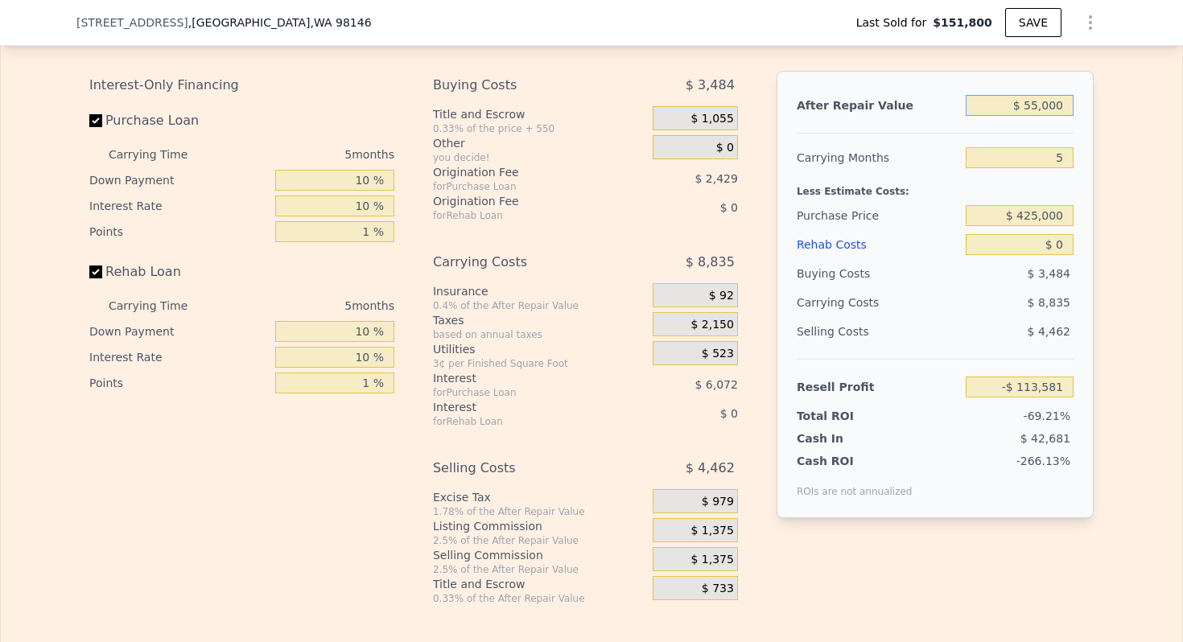
type input "$ 550,000"
type input "$ 345,384"
type input "$ 550,000"
click at [815, 181] on div "Less Estimate Costs:" at bounding box center [935, 186] width 277 height 29
click at [815, 184] on div "Less Estimate Costs:" at bounding box center [935, 186] width 277 height 29
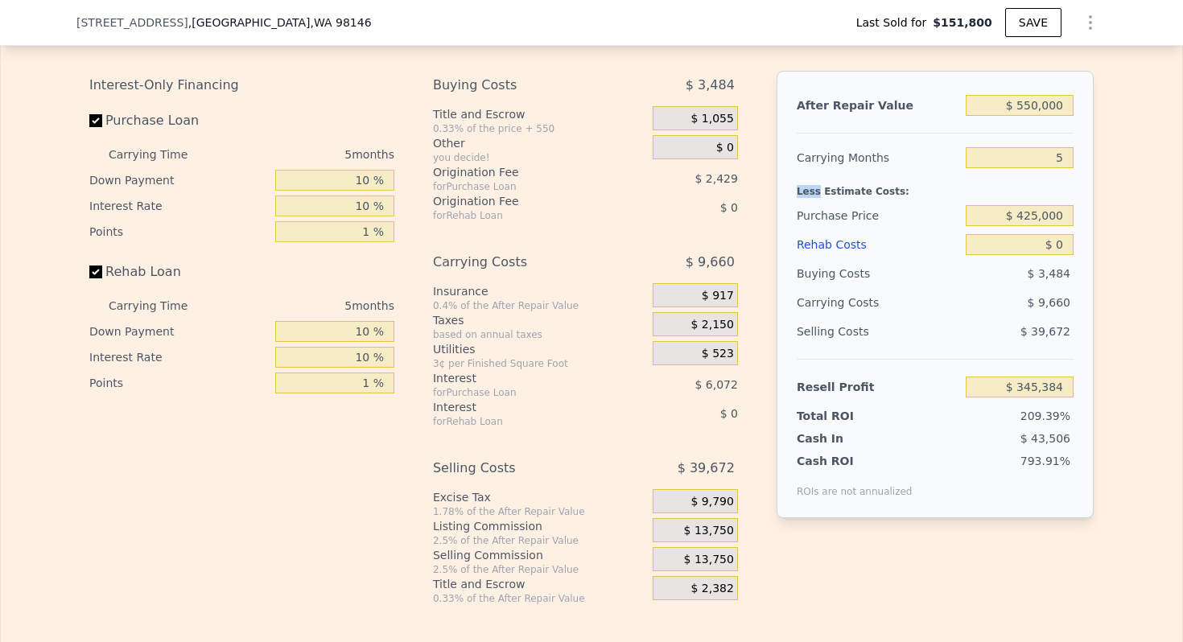
click at [815, 184] on div "Less Estimate Costs:" at bounding box center [935, 186] width 277 height 29
click at [847, 195] on div "Less Estimate Costs:" at bounding box center [935, 186] width 277 height 29
click at [1046, 105] on input "$ 550,000" at bounding box center [1020, 105] width 108 height 21
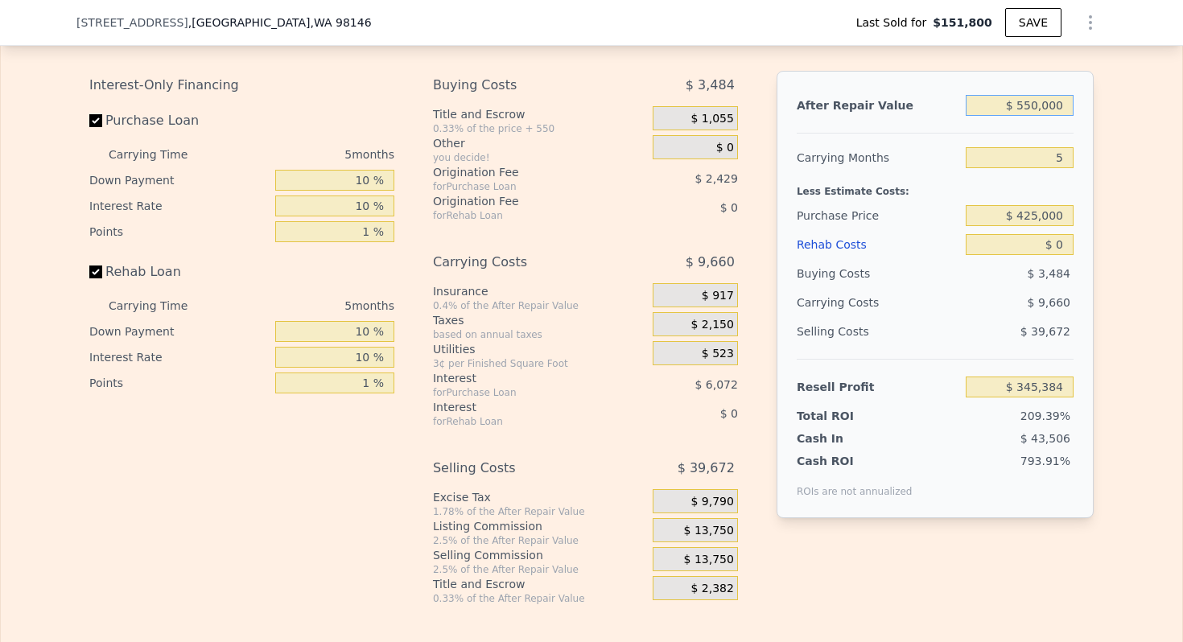
click at [1046, 105] on input "$ 550,000" at bounding box center [1020, 105] width 108 height 21
click at [859, 109] on div "After Repair Value" at bounding box center [878, 105] width 163 height 29
click at [1027, 109] on input "$ 550,000" at bounding box center [1020, 105] width 108 height 21
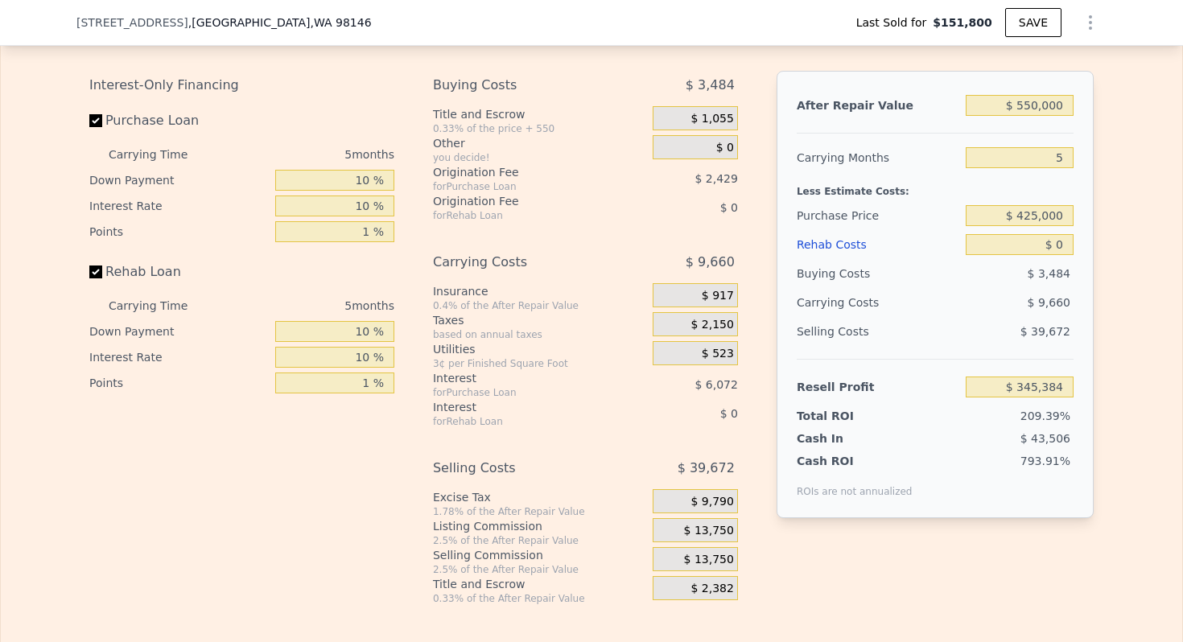
click at [823, 161] on div "Carrying Months" at bounding box center [878, 157] width 163 height 29
click at [1033, 106] on input "$ 550,000" at bounding box center [1020, 105] width 108 height 21
click at [1063, 246] on input "$ 0" at bounding box center [1020, 244] width 108 height 21
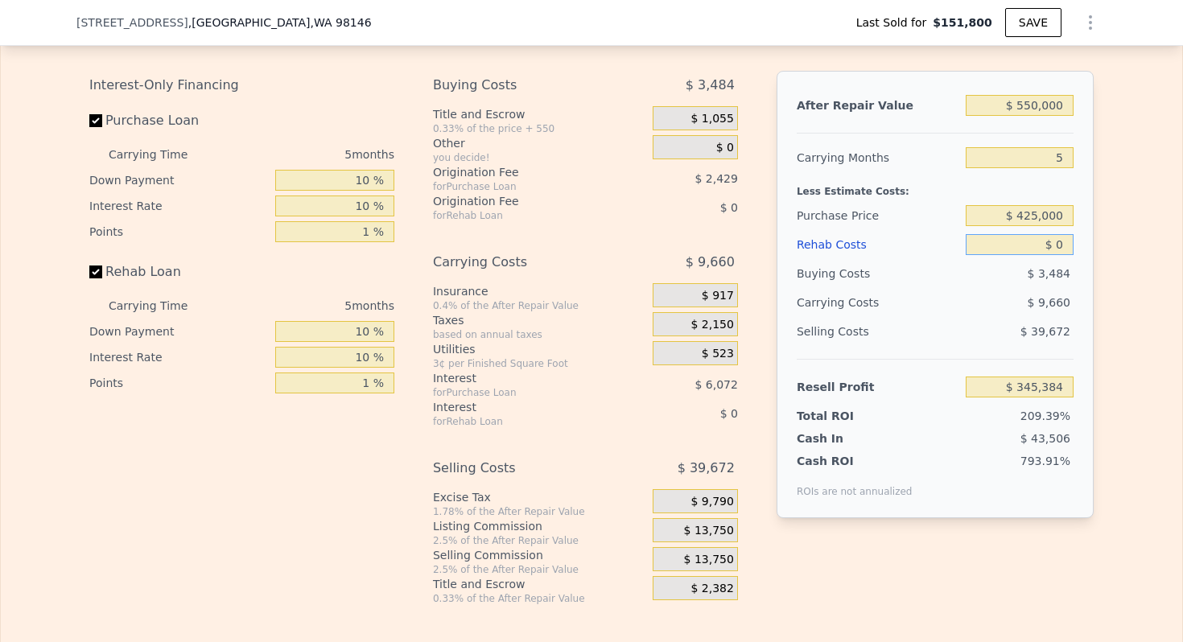
click at [1063, 246] on input "$ 0" at bounding box center [1020, 244] width 108 height 21
type input "$ 4"
type input "$ 345,380"
type input "$ 40"
type input "$ 345,343"
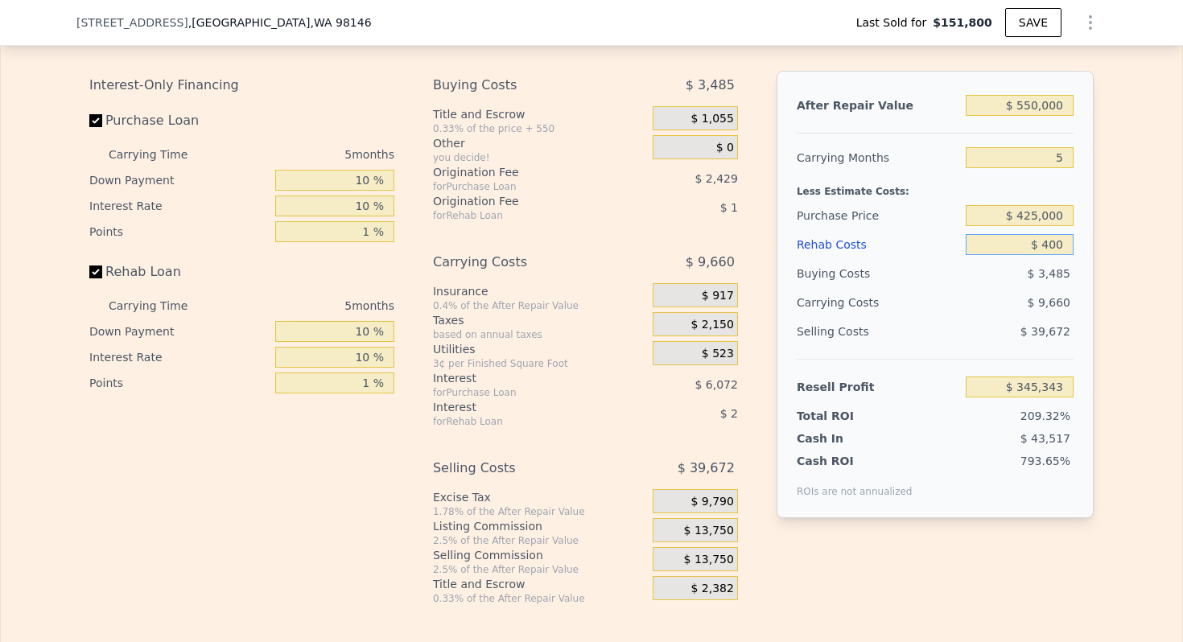
type input "$ 4,000"
type input "$ 341,160"
type input "$ 40,000"
type input "$ 303,144"
type input "$ 40,000"
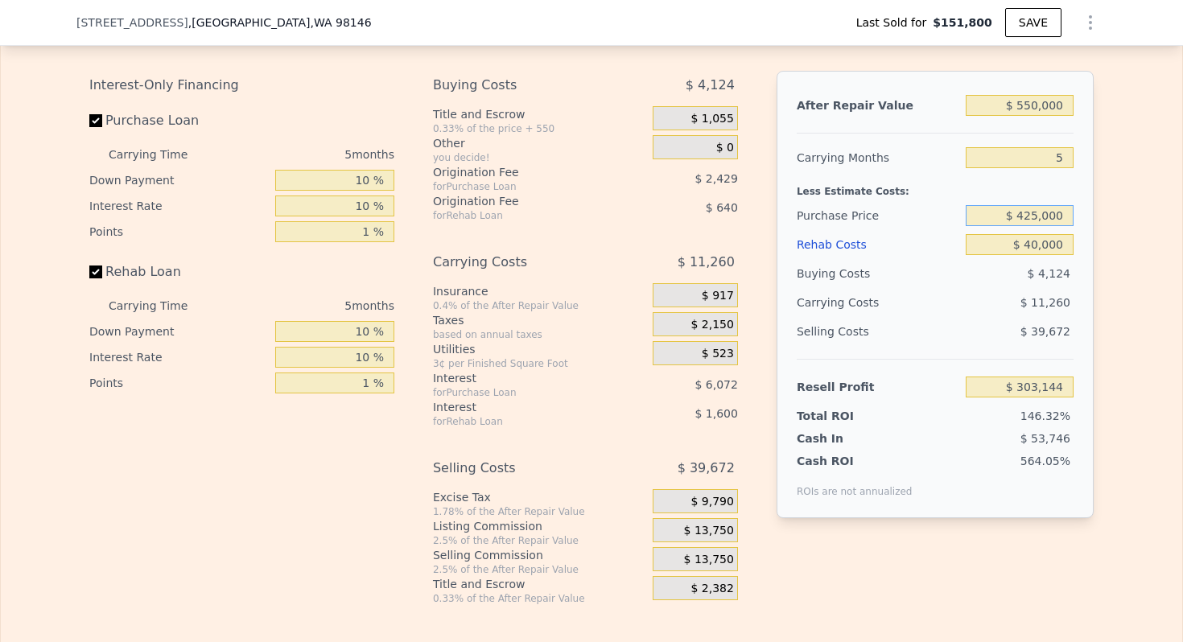
click at [1052, 210] on input "$ 425,000" at bounding box center [1020, 215] width 108 height 21
type input "$ 425,000"
click at [881, 149] on div "Carrying Months" at bounding box center [878, 157] width 163 height 29
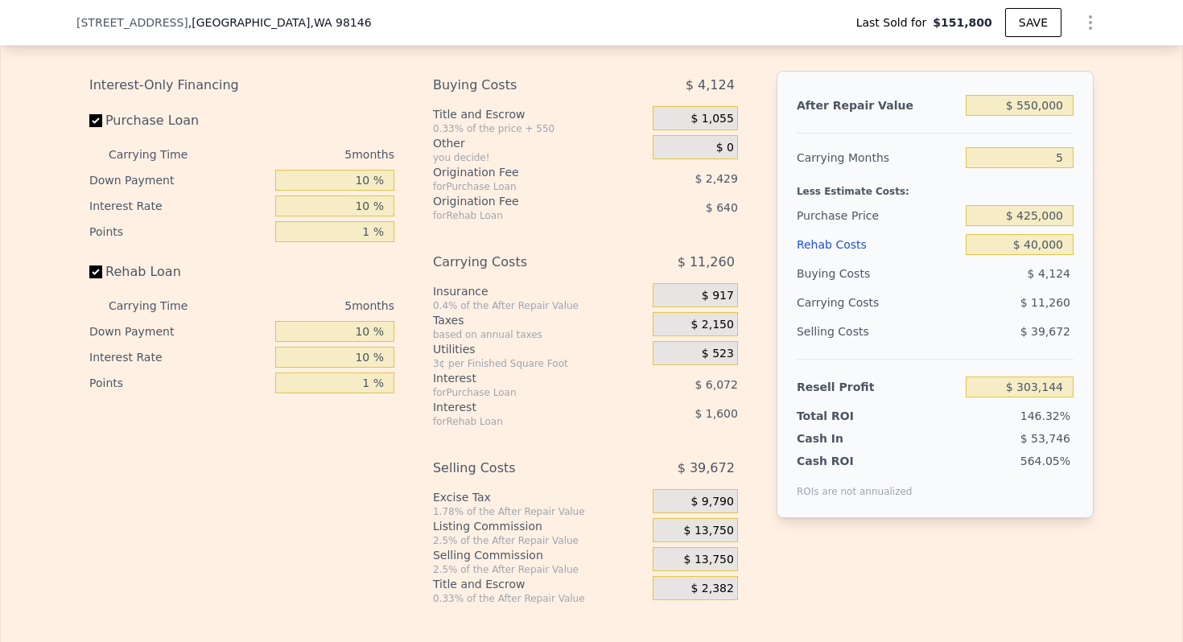
type input "$ 13,733"
click at [1034, 103] on input "$ 550,000" at bounding box center [1020, 105] width 108 height 21
type input "$ 5"
type input "-$ 496,223"
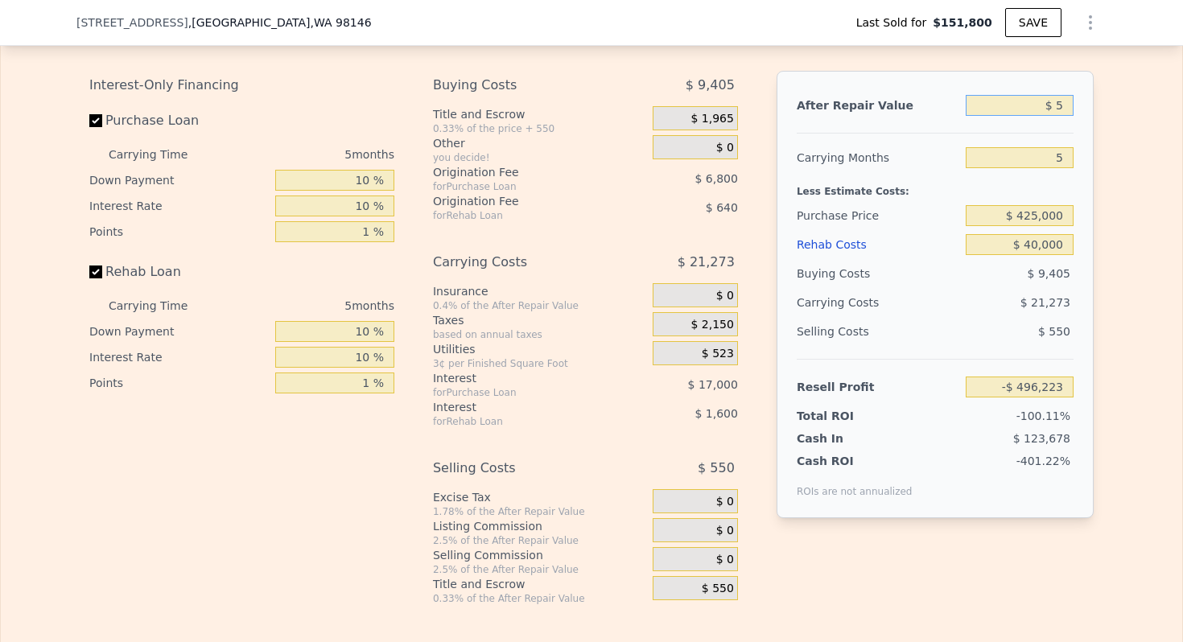
type input "$ 57"
type input "-$ 496,174"
type input "$ 575,000"
type input "$ 36,914"
type input "$ 575,000"
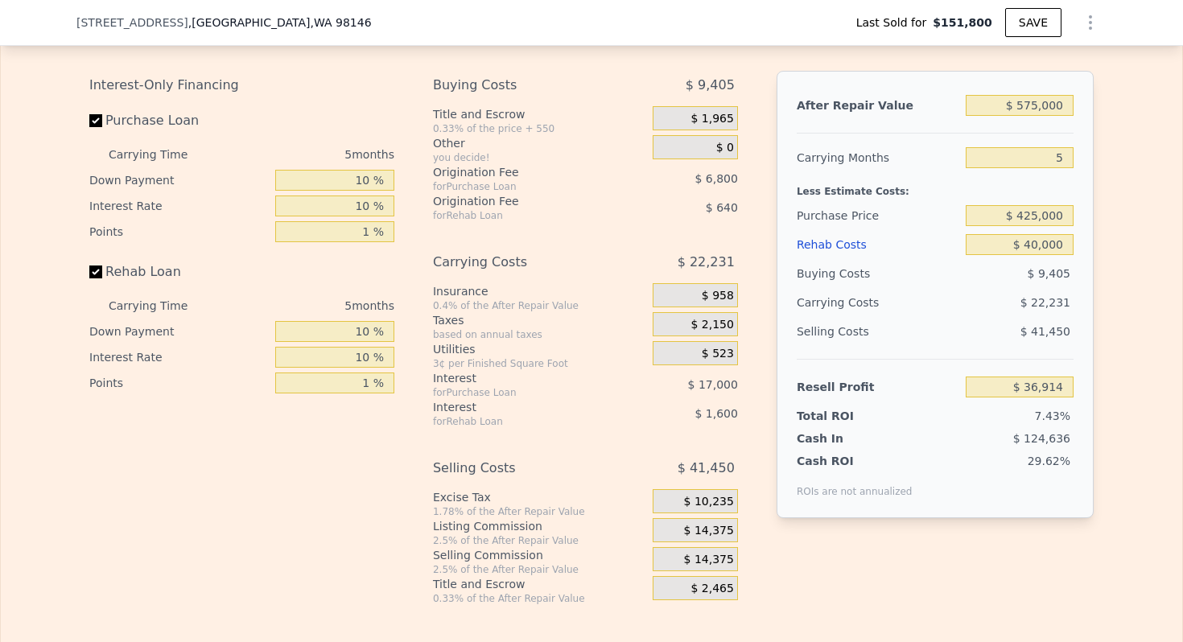
click at [878, 176] on div "Less Estimate Costs:" at bounding box center [935, 186] width 277 height 29
click at [1032, 213] on input "$ 425,000" at bounding box center [1020, 215] width 108 height 21
type input "$ 452,000"
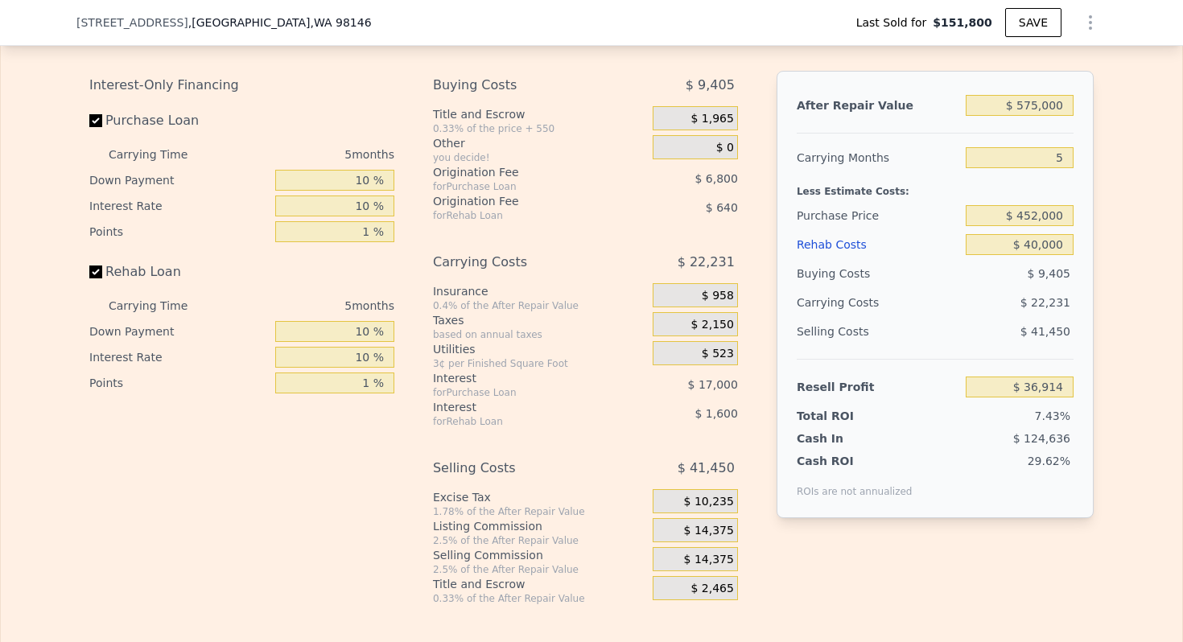
click at [869, 192] on div "Less Estimate Costs:" at bounding box center [935, 186] width 277 height 29
type input "$ 8,312"
click at [1046, 243] on input "$ 40,000" at bounding box center [1020, 244] width 108 height 21
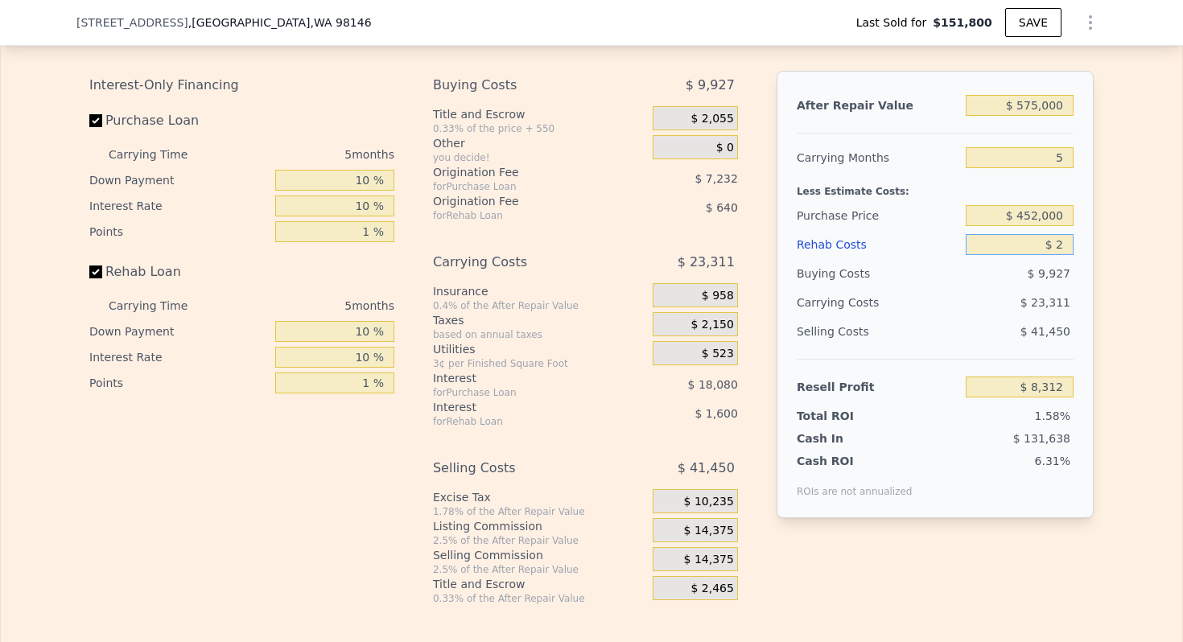
type input "$ 25"
type input "$ 50,527"
type input "$ 25,000"
type input "$ 24,152"
type input "$ 25,000"
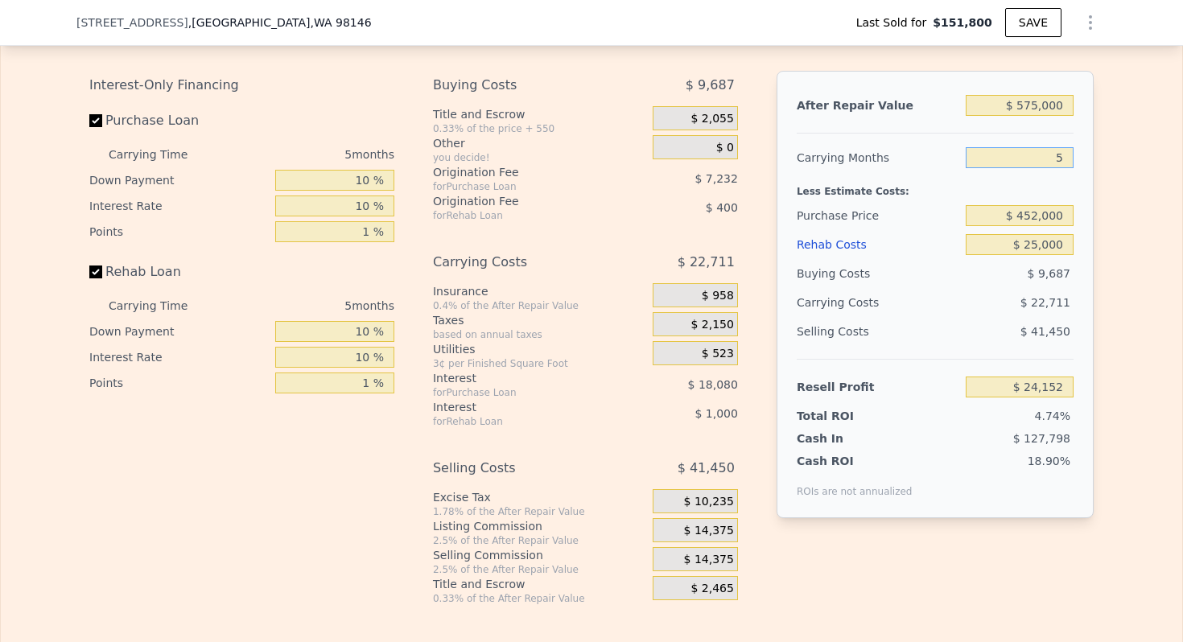
click at [1059, 157] on input "5" at bounding box center [1020, 157] width 108 height 21
type input "3"
type input "$ 33,236"
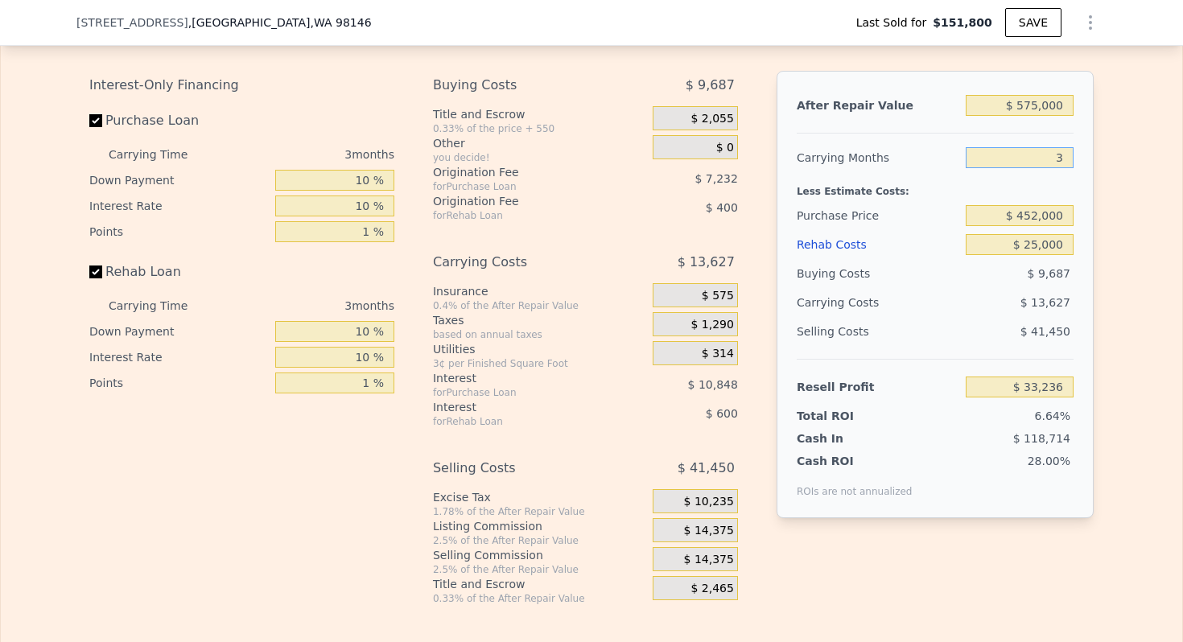
type input "3"
click at [860, 204] on div "Purchase Price" at bounding box center [878, 215] width 163 height 29
click at [704, 527] on span "$ 14,375" at bounding box center [709, 531] width 50 height 14
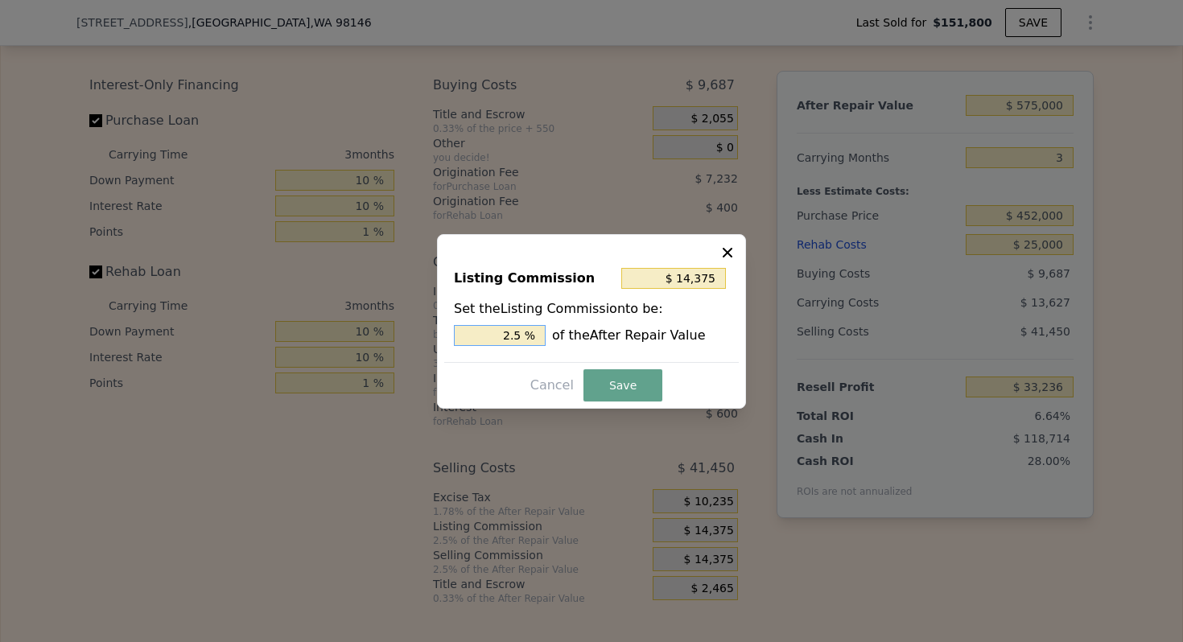
click at [505, 332] on input "2.5 %" at bounding box center [500, 335] width 92 height 21
type input "$ 5,750"
type input "1. %"
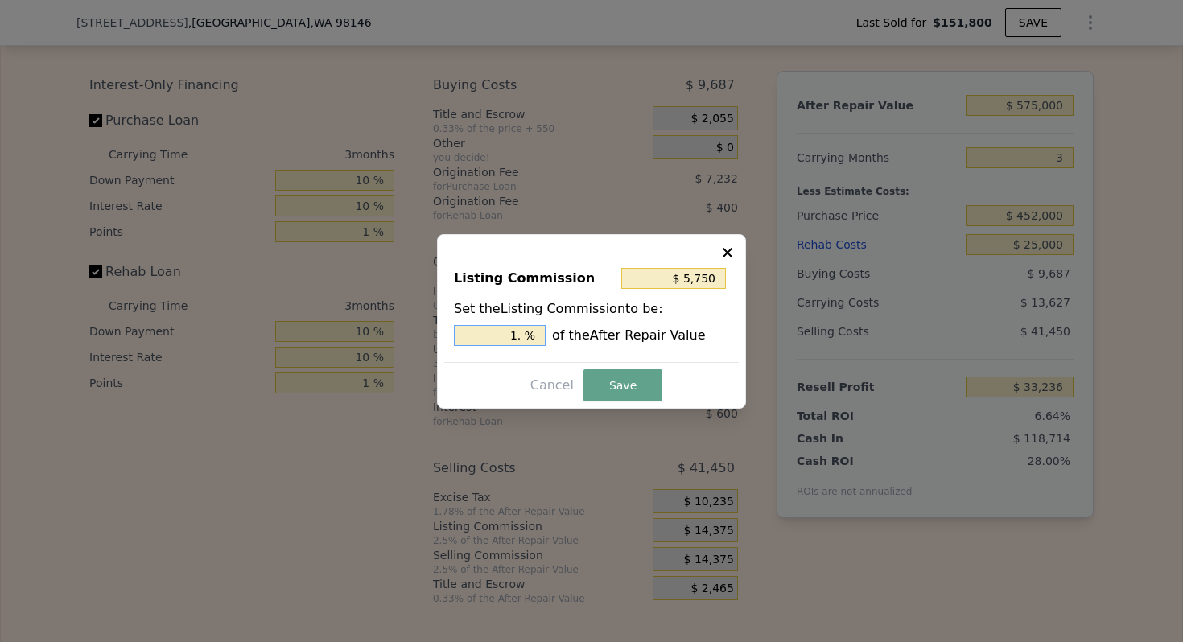
type input "$ 8,625"
type input "1.5 %"
click at [610, 384] on button "Save" at bounding box center [623, 385] width 79 height 32
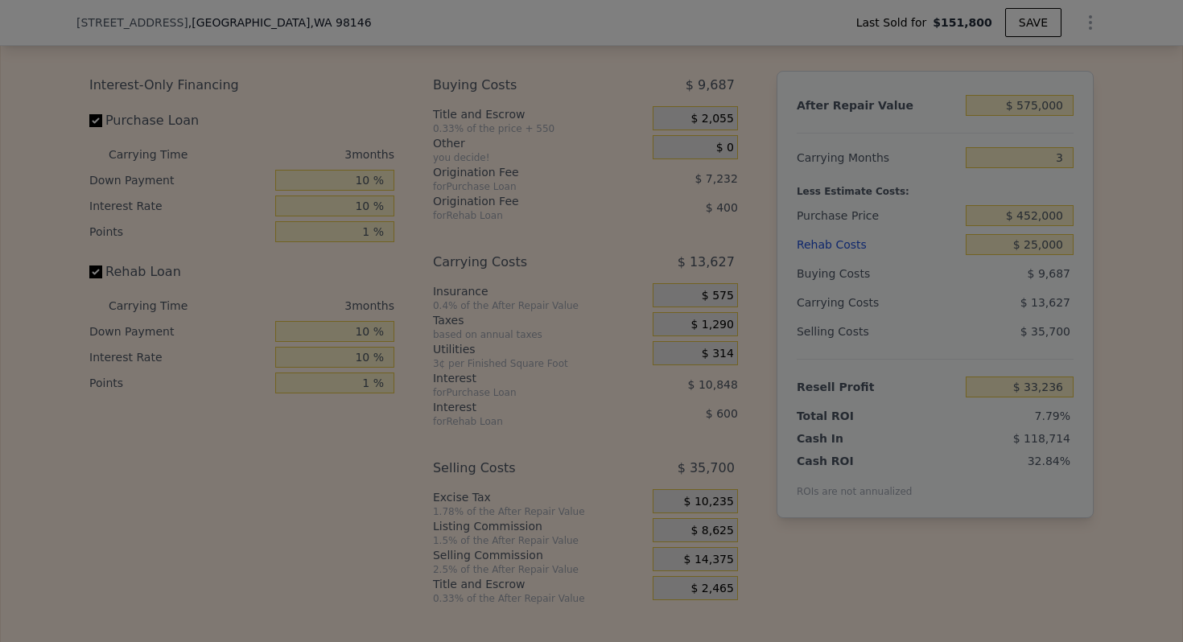
type input "$ 38,986"
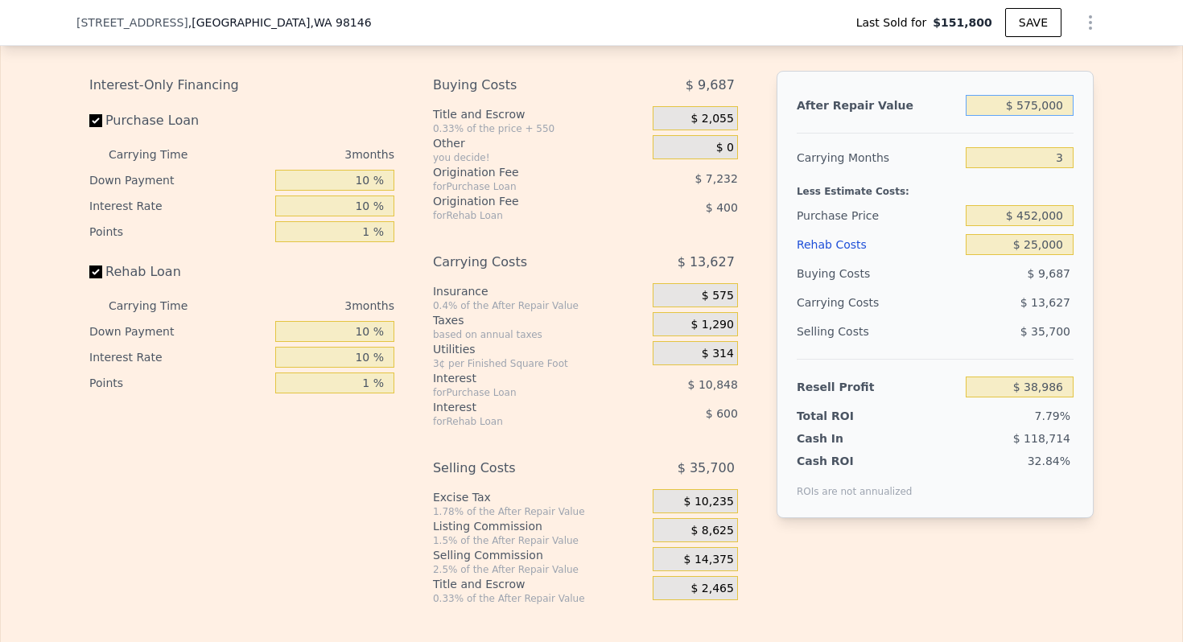
click at [1034, 108] on input "$ 575,000" at bounding box center [1020, 105] width 108 height 21
type input "$ 5"
type input "-$ 500,284"
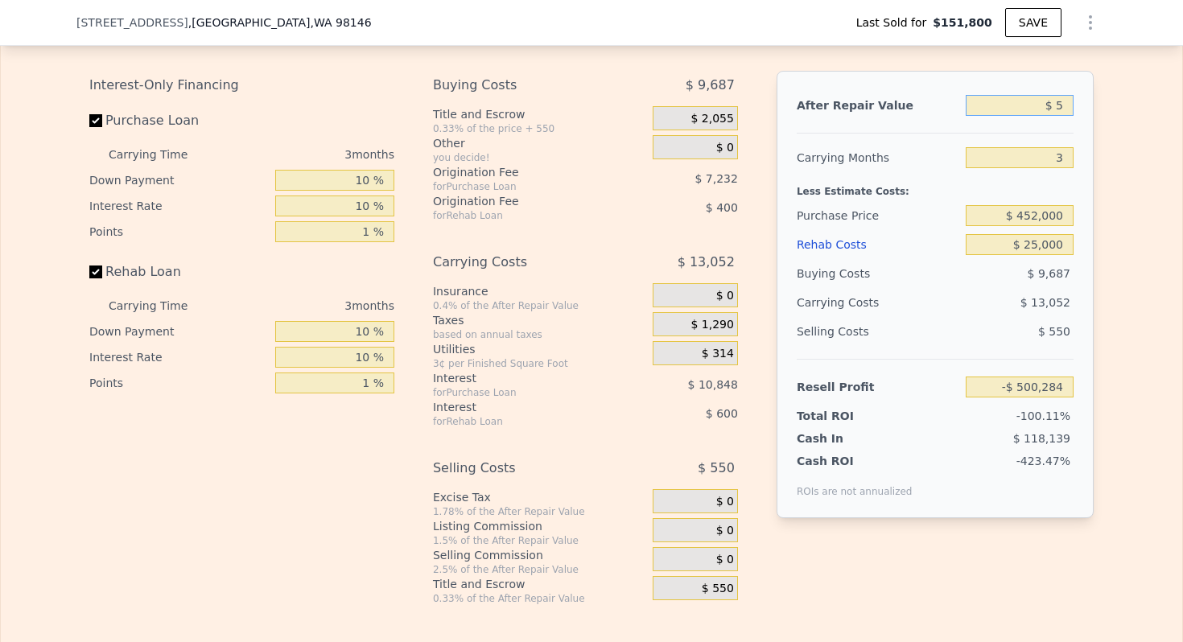
type input "$ 55"
type input "-$ 500,237"
type input "$ 550"
type input "-$ 499,774"
type input "$ 5,500"
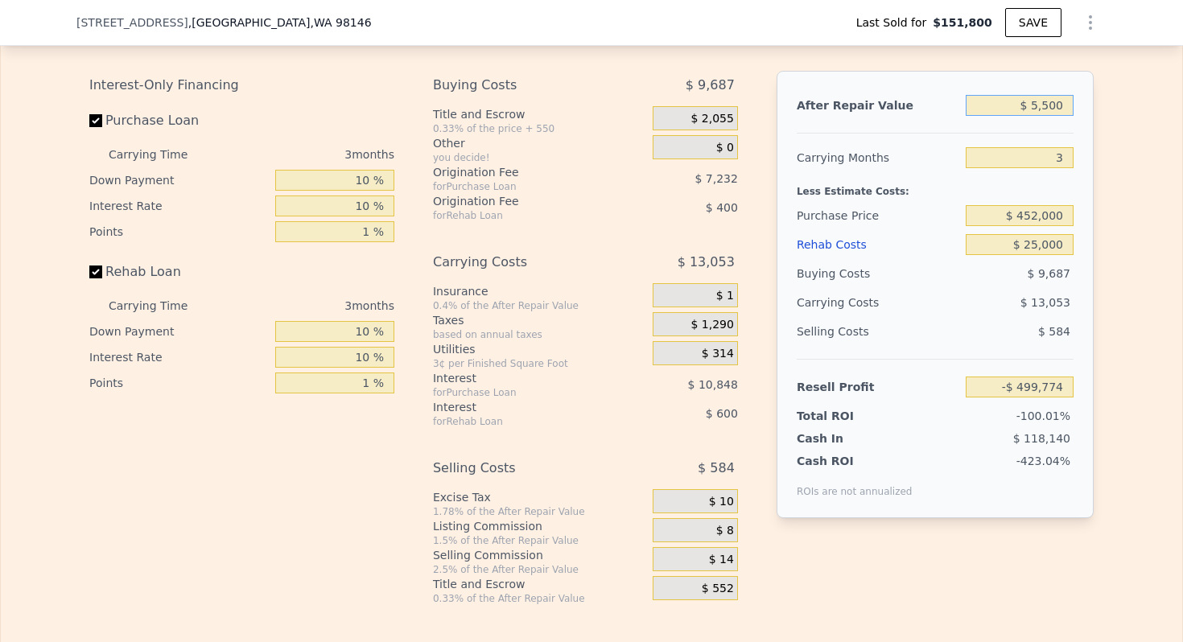
type input "-$ 495,132"
type input "$ 55,000"
type input "-$ 448,706"
type input "$ 550,000"
type input "$ 15,539"
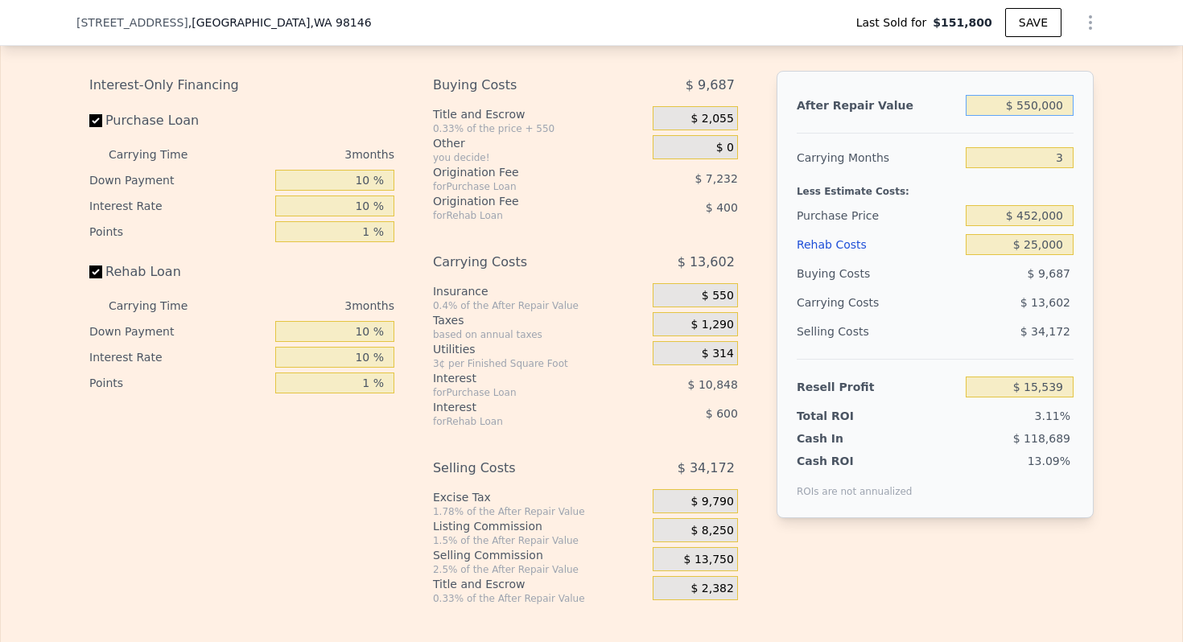
type input "$ 550,000"
click at [828, 185] on div "Less Estimate Costs:" at bounding box center [935, 186] width 277 height 29
click at [840, 187] on div "Less Estimate Costs:" at bounding box center [935, 186] width 277 height 29
click at [1038, 243] on input "$ 25,000" at bounding box center [1020, 244] width 108 height 21
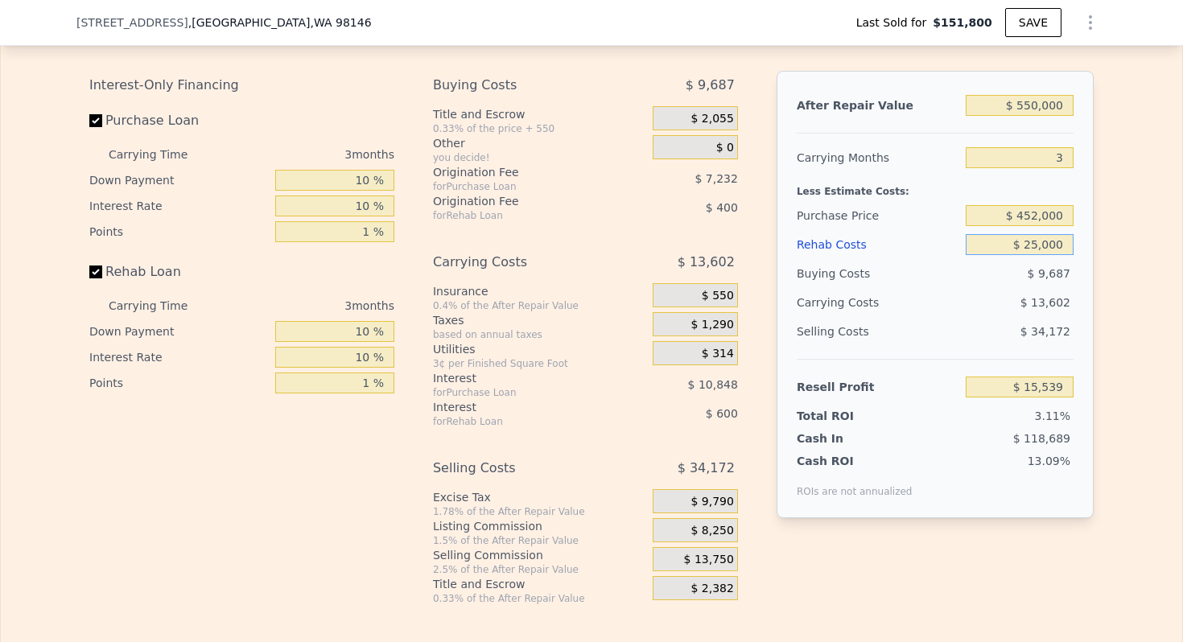
click at [1038, 243] on input "$ 25,000" at bounding box center [1020, 244] width 108 height 21
type input "$ 4"
type input "$ 41,535"
type input "$ 40"
click at [1044, 218] on input "$ 452,000" at bounding box center [1020, 215] width 108 height 21
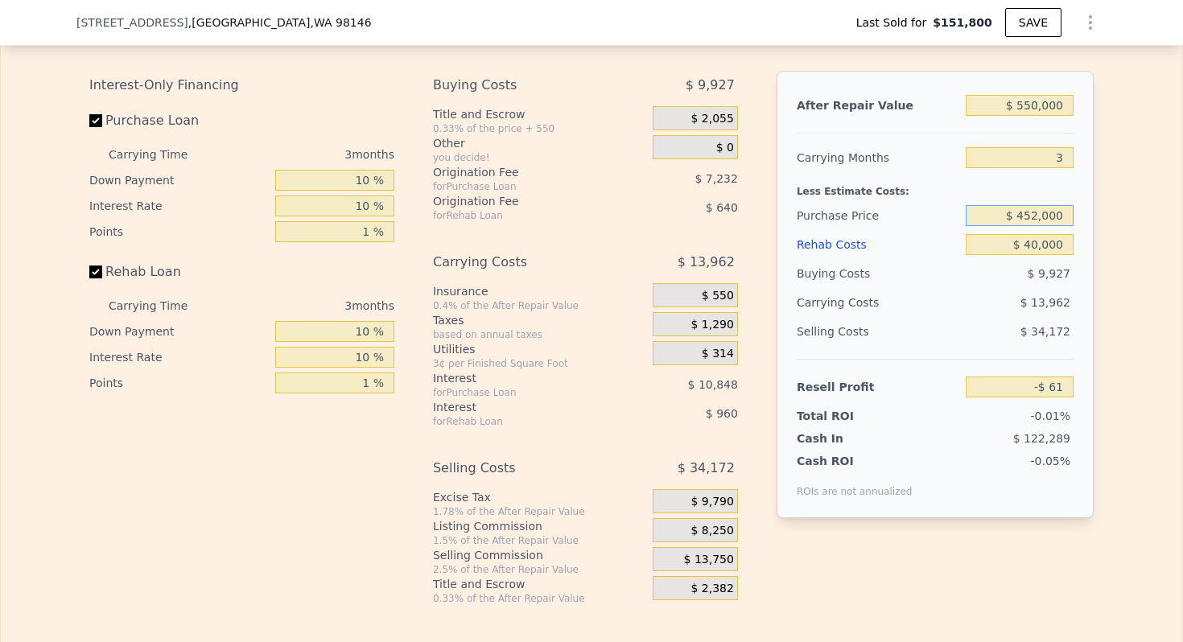
click at [1044, 218] on input "$ 452,000" at bounding box center [1020, 215] width 108 height 21
click at [829, 202] on div "Purchase Price" at bounding box center [878, 215] width 163 height 29
click at [714, 526] on span "$ 13,825" at bounding box center [709, 531] width 50 height 14
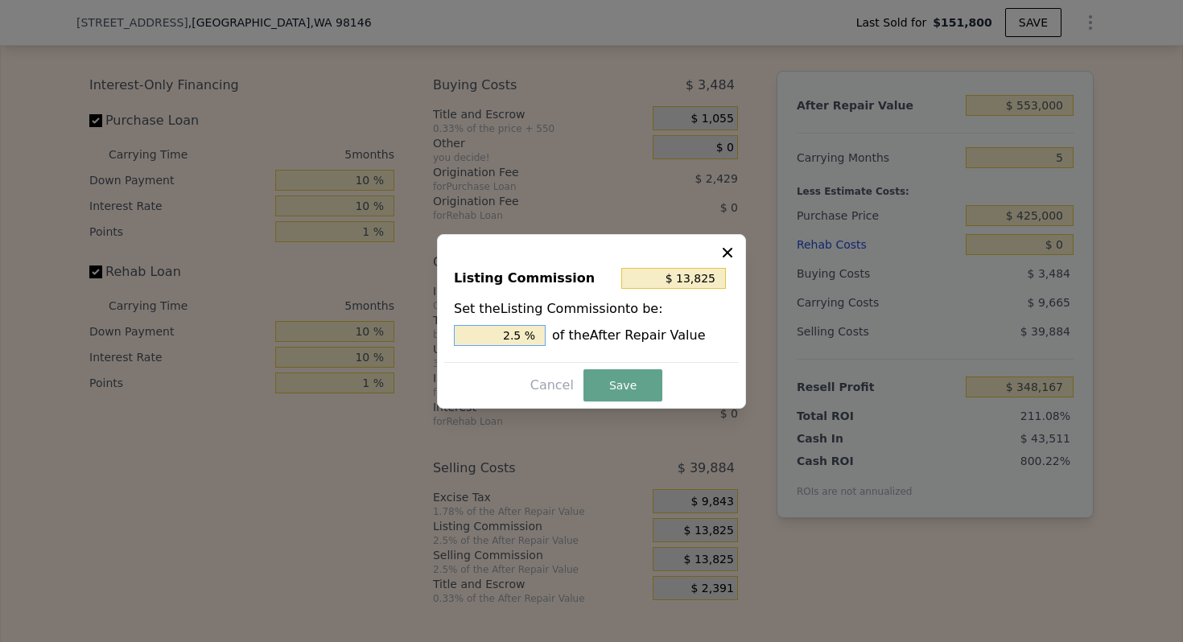
click at [513, 337] on input "2.5 %" at bounding box center [500, 335] width 92 height 21
click at [639, 386] on button "Save" at bounding box center [623, 385] width 79 height 32
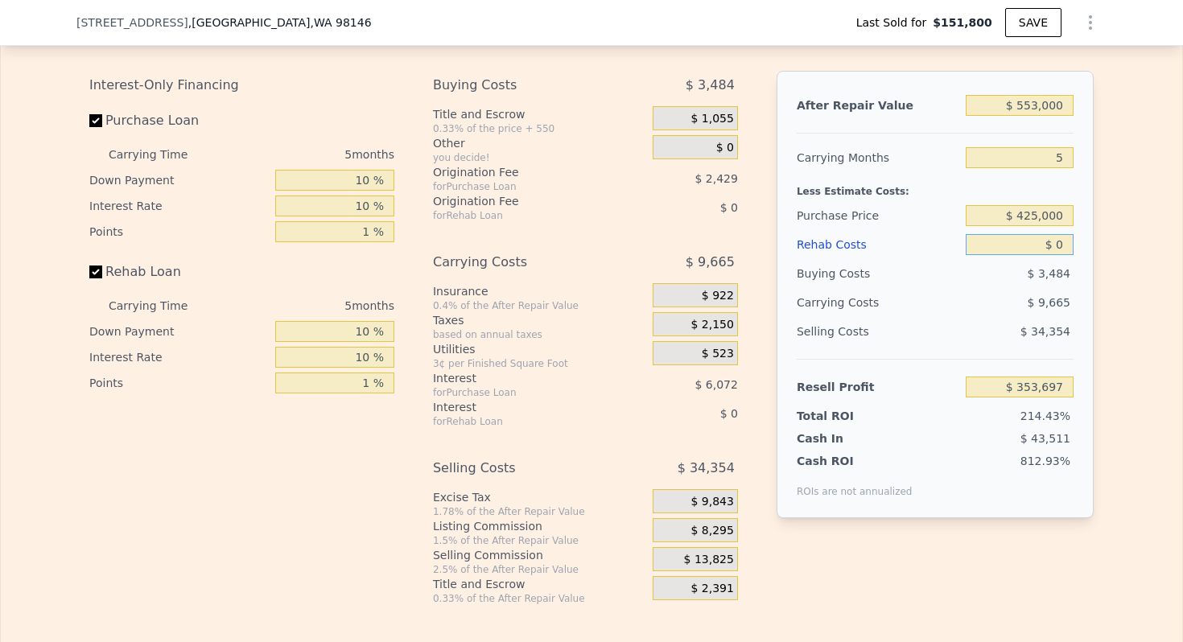
click at [1059, 244] on input "$ 0" at bounding box center [1020, 244] width 108 height 21
click at [888, 163] on div "Carrying Months" at bounding box center [878, 157] width 163 height 29
click at [1066, 159] on input "5" at bounding box center [1020, 157] width 108 height 21
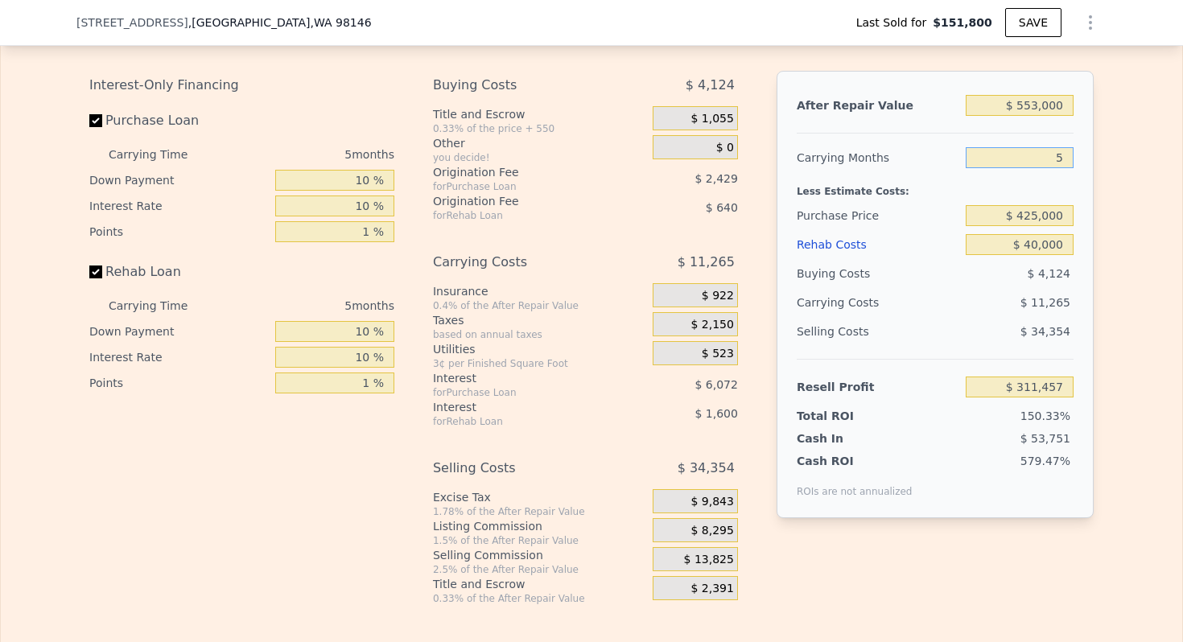
click at [1066, 159] on input "5" at bounding box center [1020, 157] width 108 height 21
click at [1042, 214] on input "$ 425,000" at bounding box center [1020, 215] width 108 height 21
click at [852, 184] on div "Less Estimate Costs:" at bounding box center [935, 186] width 277 height 29
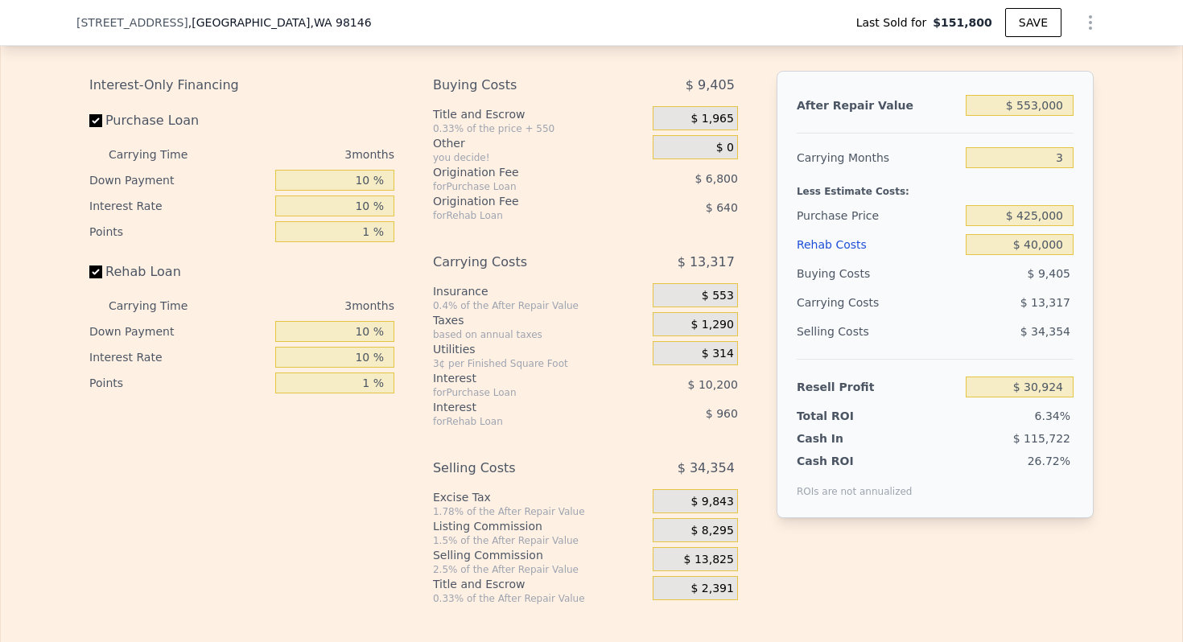
click at [721, 116] on span "$ 1,965" at bounding box center [712, 119] width 43 height 14
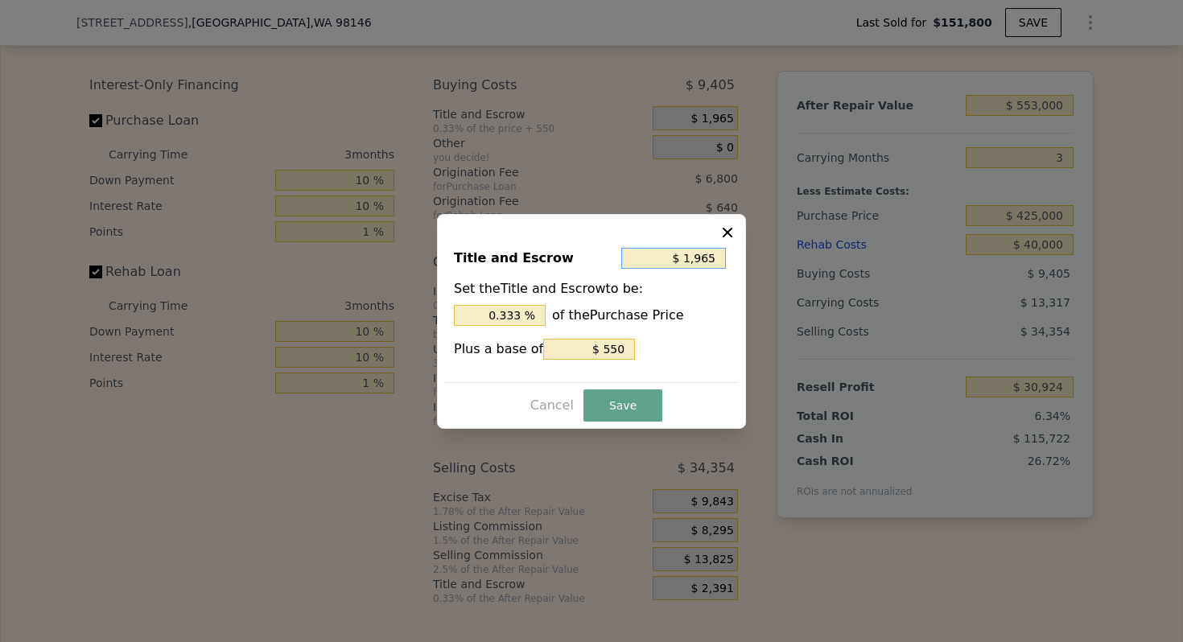
click at [697, 260] on input "$ 1,965" at bounding box center [673, 258] width 105 height 21
click at [628, 402] on button "Save" at bounding box center [623, 406] width 79 height 32
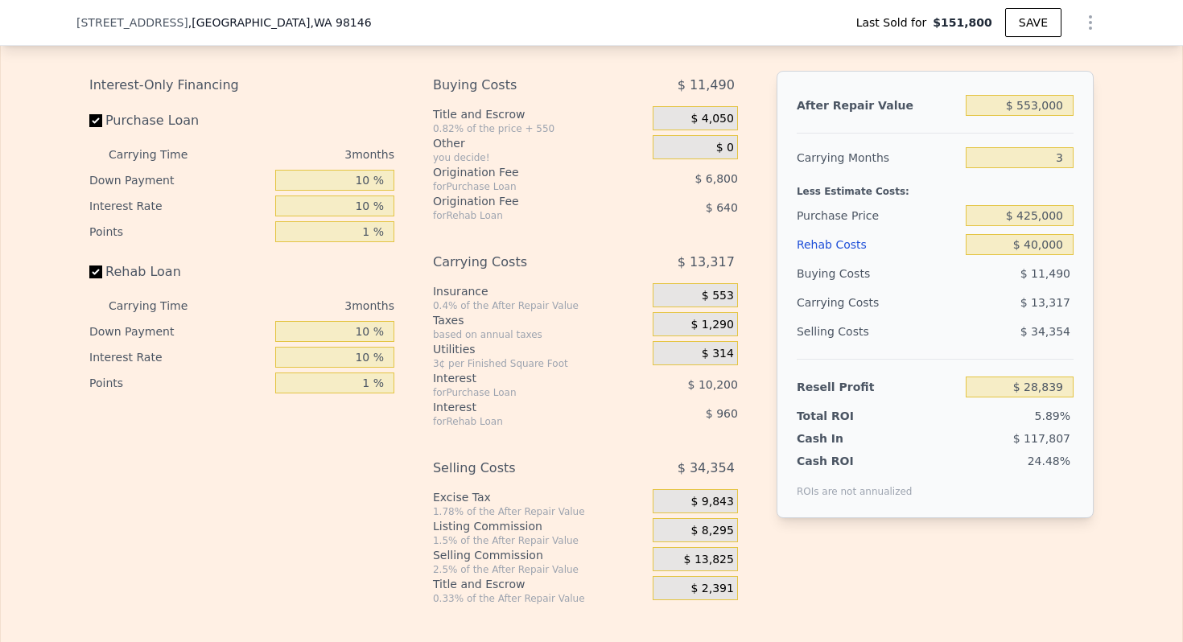
click at [819, 201] on div "Purchase Price" at bounding box center [878, 215] width 163 height 29
click at [852, 198] on div "Less Estimate Costs:" at bounding box center [935, 186] width 277 height 29
click at [1030, 114] on input "$ 553,000" at bounding box center [1020, 105] width 108 height 21
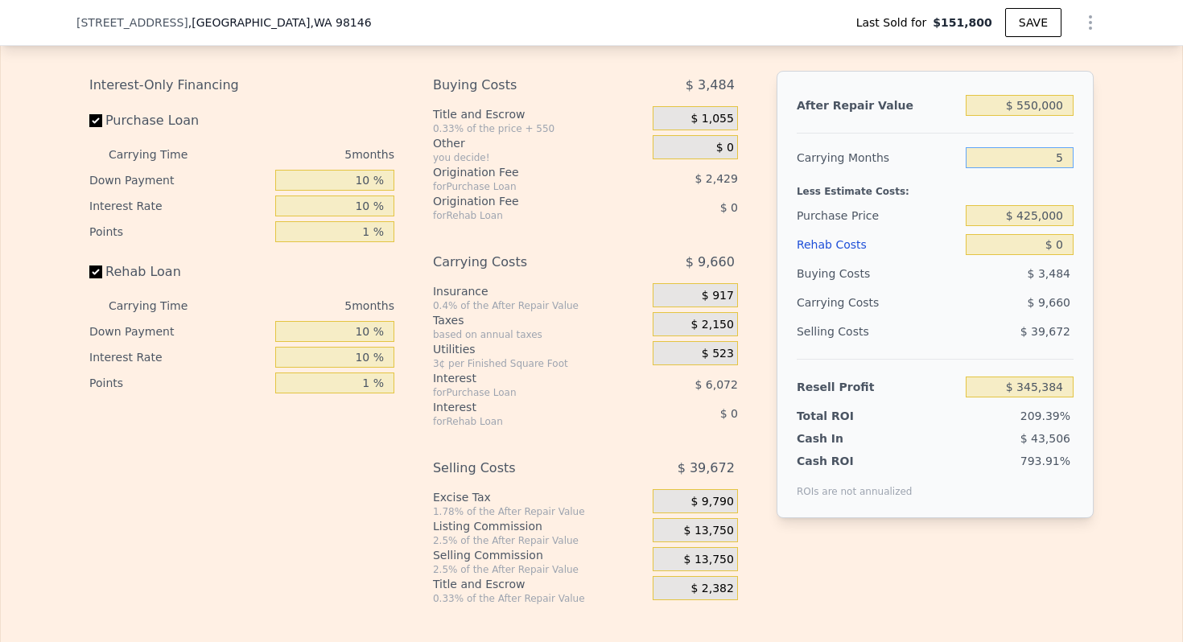
click at [1059, 159] on input "5" at bounding box center [1020, 157] width 108 height 21
click at [894, 153] on div "Carrying Months" at bounding box center [878, 157] width 163 height 29
click at [1063, 248] on input "$ 0" at bounding box center [1020, 244] width 108 height 21
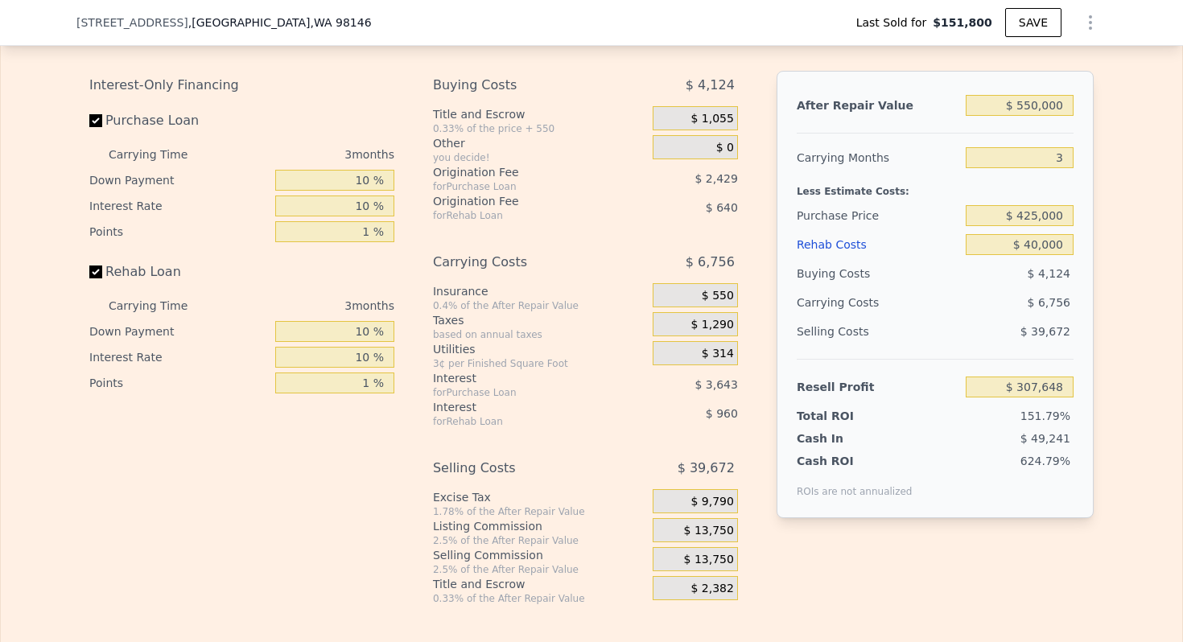
click at [798, 326] on div "Selling Costs" at bounding box center [878, 331] width 163 height 29
click at [1030, 214] on input "$ 425,000" at bounding box center [1020, 215] width 108 height 21
click at [816, 188] on div "Less Estimate Costs:" at bounding box center [935, 186] width 277 height 29
click at [724, 524] on span "$ 13,750" at bounding box center [709, 531] width 50 height 14
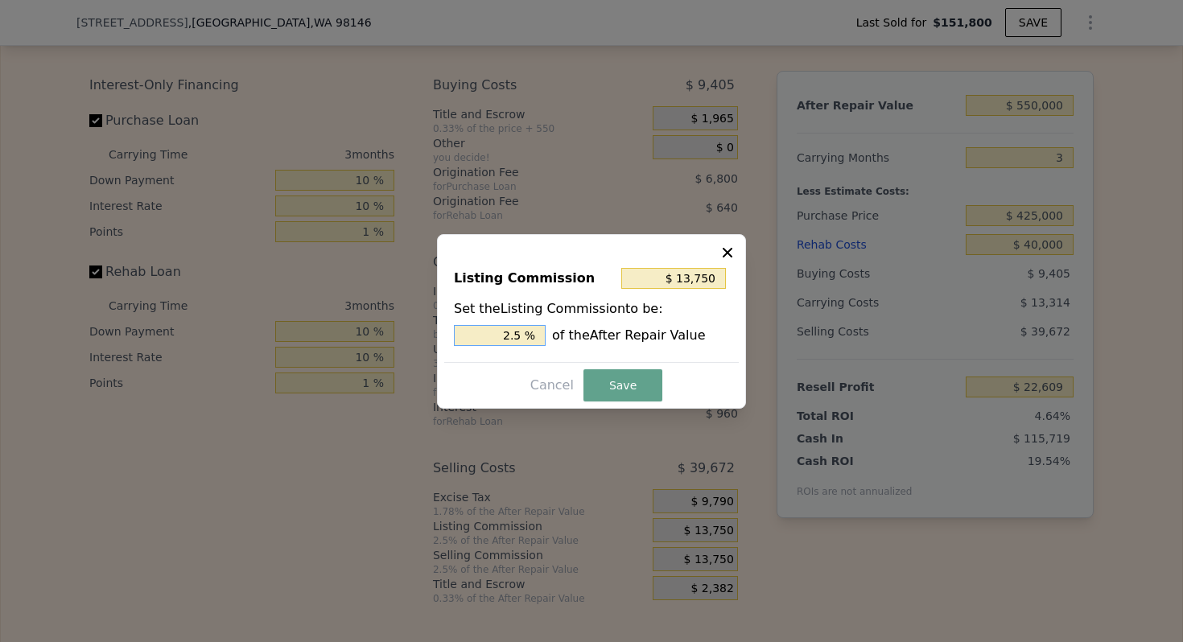
click at [516, 335] on input "2.5 %" at bounding box center [500, 335] width 92 height 21
click at [616, 387] on button "Save" at bounding box center [623, 385] width 79 height 32
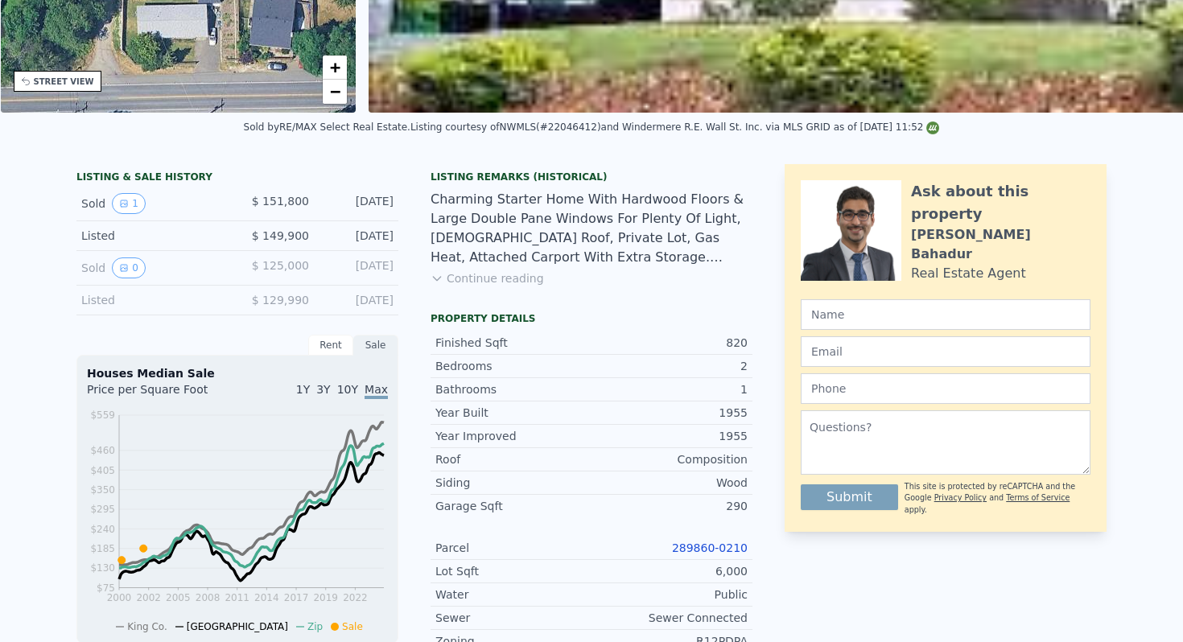
scroll to position [0, 0]
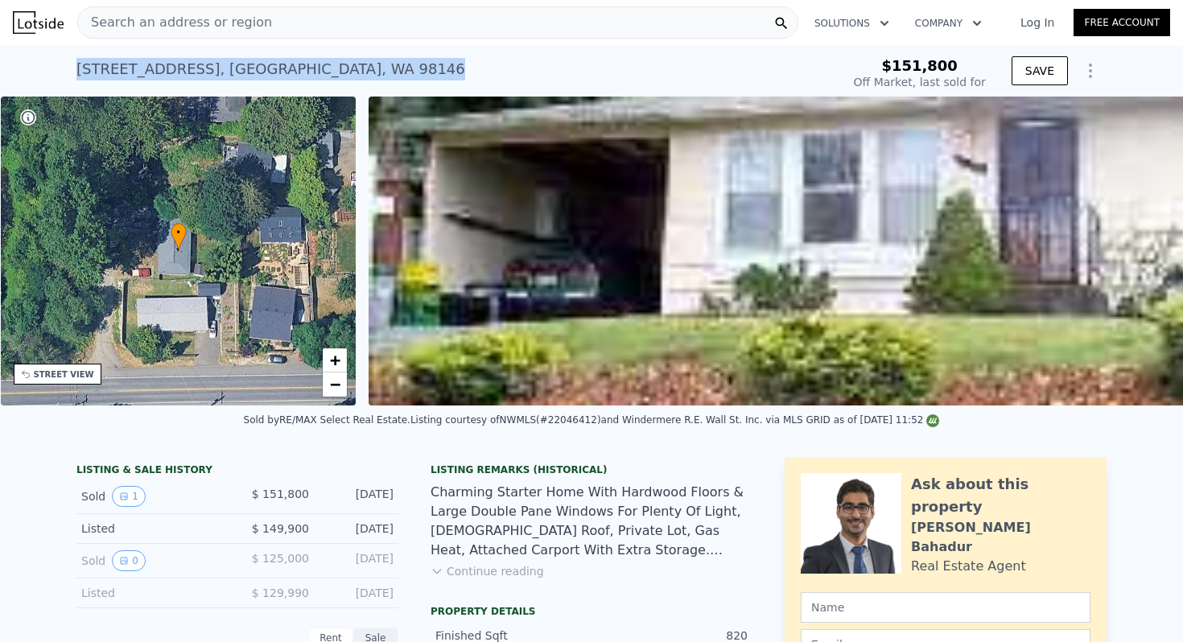
drag, startPoint x: 385, startPoint y: 68, endPoint x: 90, endPoint y: 64, distance: 294.6
click at [66, 64] on div "[STREET_ADDRESS] Sold [DATE] for $151,800 $151,800 Off Market, last sold for SA…" at bounding box center [591, 71] width 1183 height 52
copy div "[STREET_ADDRESS]"
